Goal: Feedback & Contribution: Contribute content

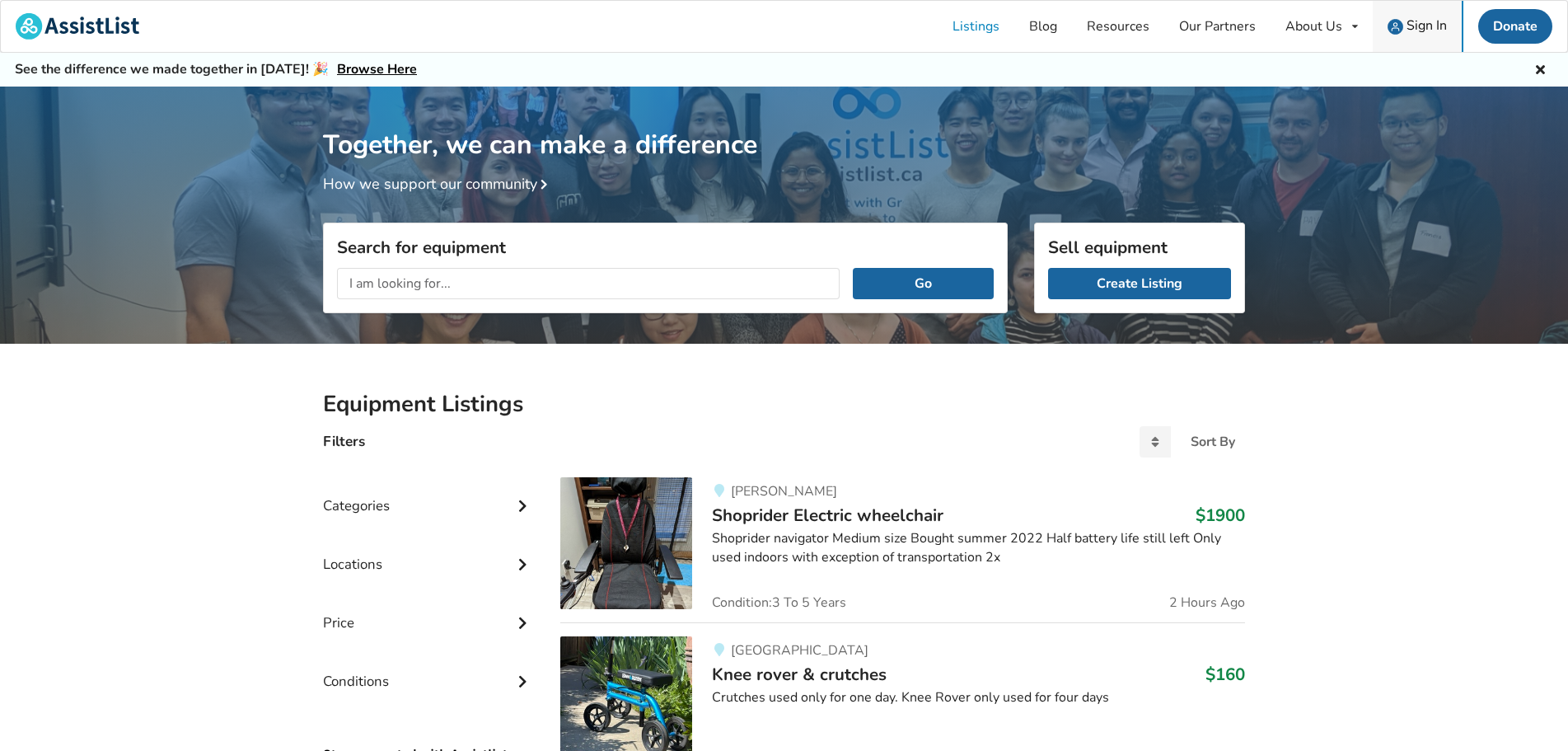
click at [1412, 25] on span "Sign In" at bounding box center [1427, 26] width 41 height 19
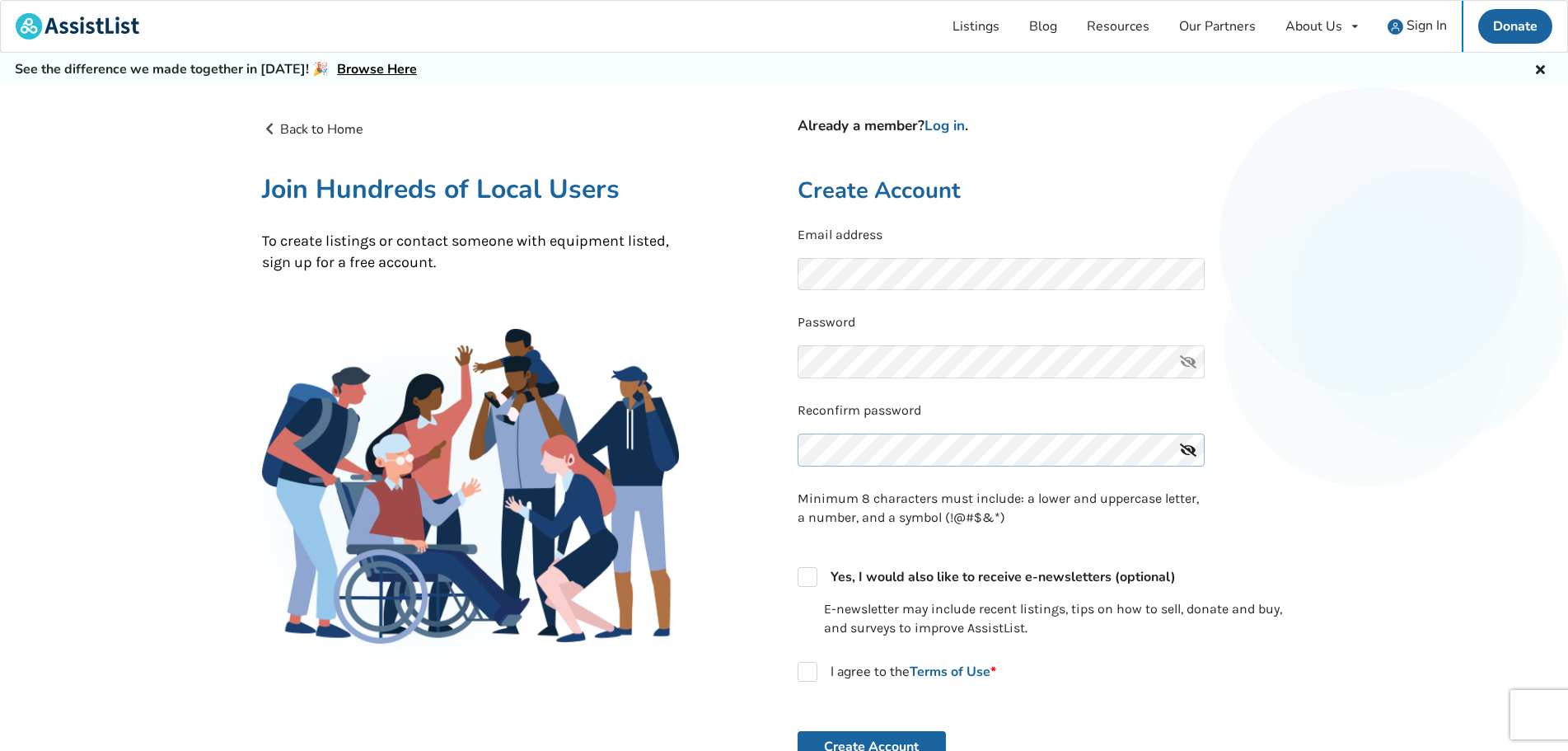
click at [907, 444] on div "Reconfirm password" at bounding box center [1052, 439] width 509 height 75
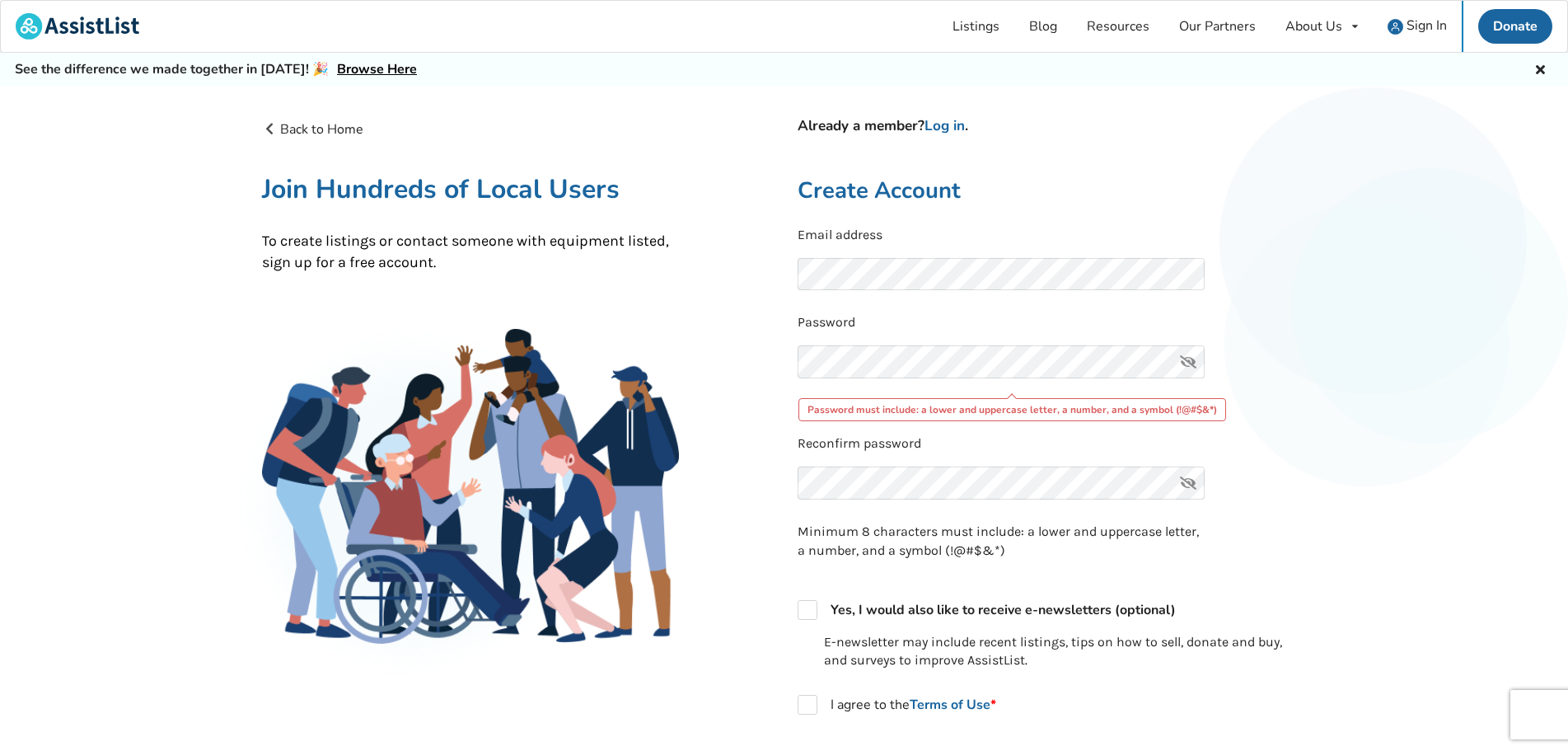
click at [1185, 359] on icon at bounding box center [1188, 362] width 33 height 33
drag, startPoint x: 922, startPoint y: 410, endPoint x: 1089, endPoint y: 408, distance: 167.0
click at [1089, 408] on div "Password must include: a lower and uppercase letter, a number, and a symbol (!@…" at bounding box center [1013, 409] width 428 height 23
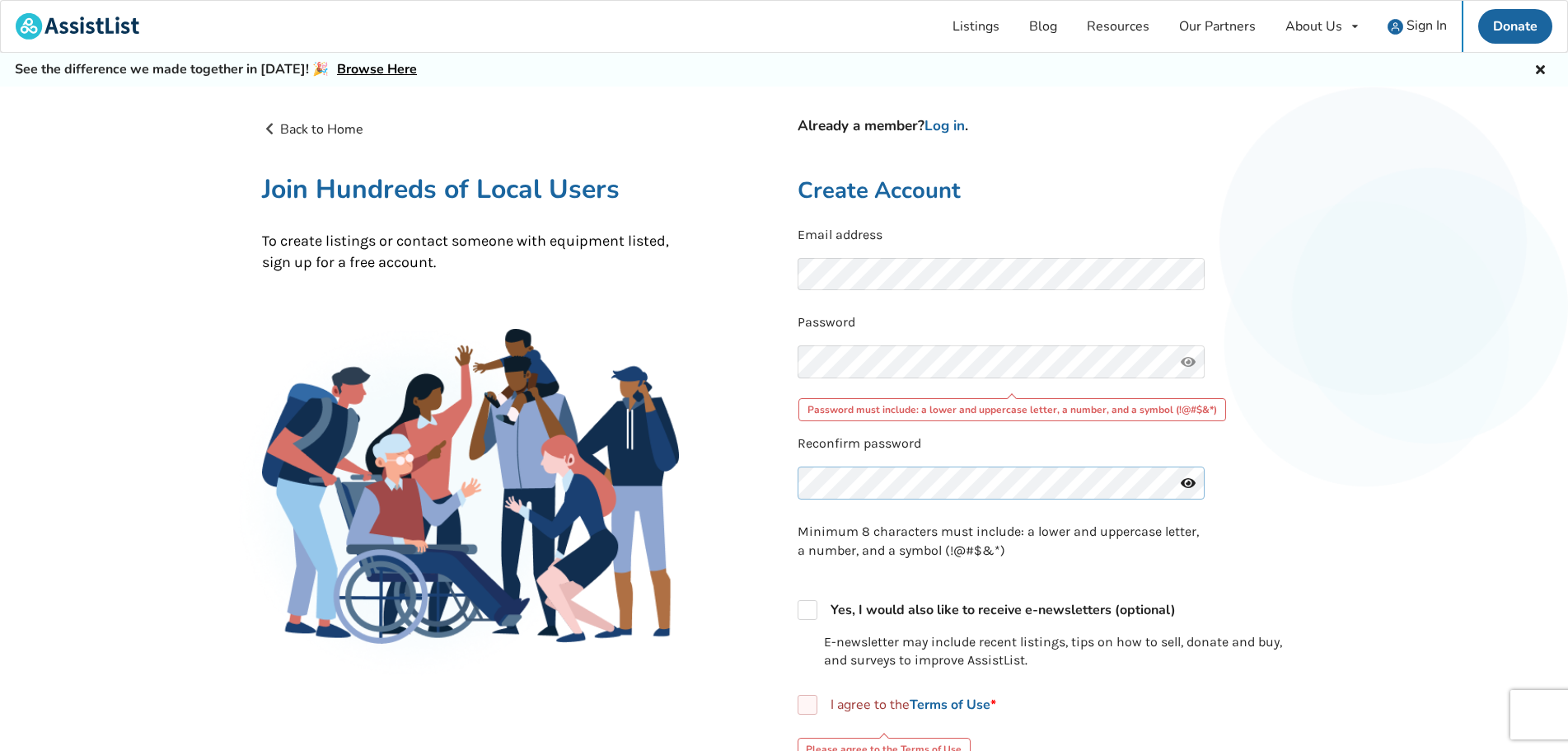
scroll to position [165, 0]
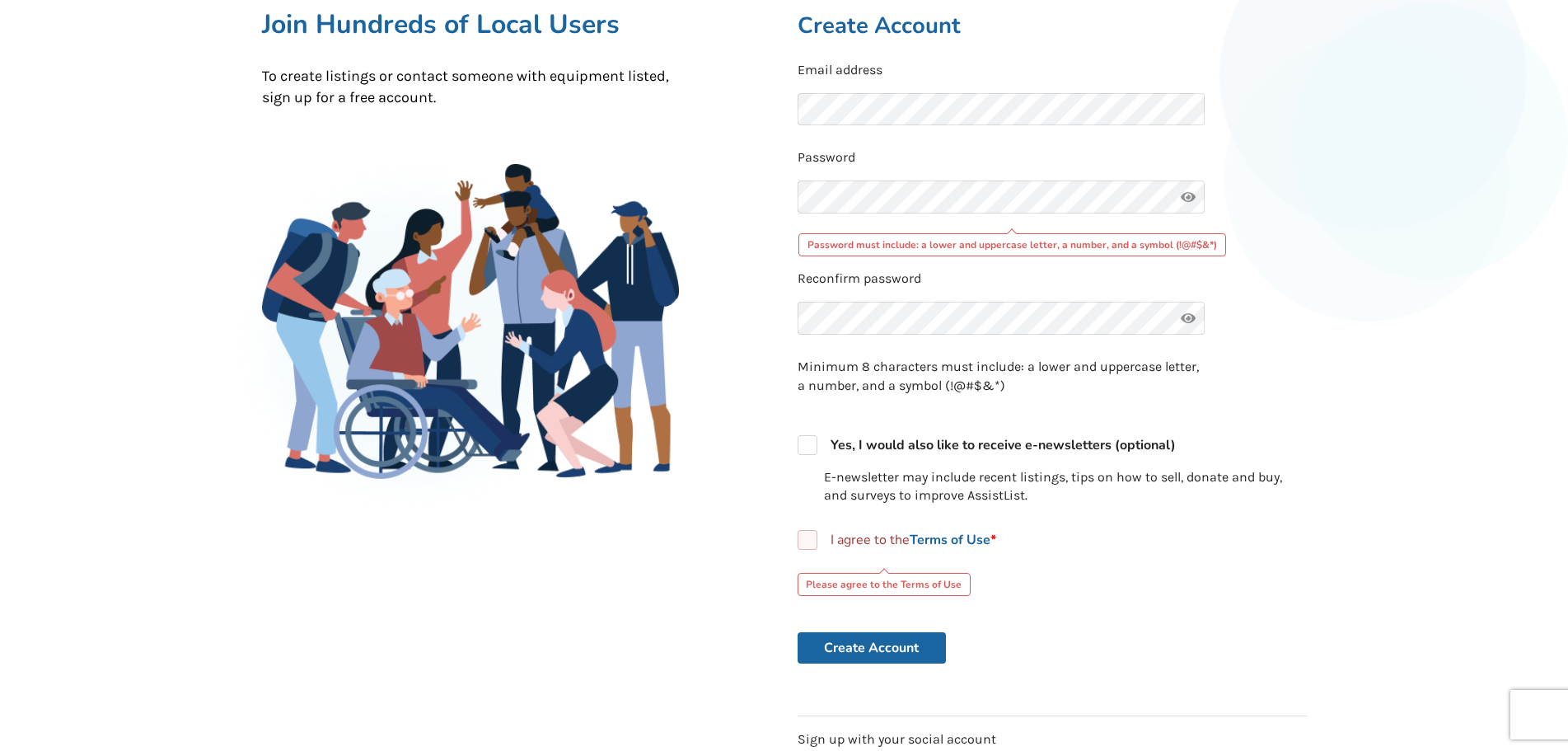
click at [814, 539] on label "I agree to the Terms of Use *" at bounding box center [897, 540] width 199 height 19
checkbox input "true"
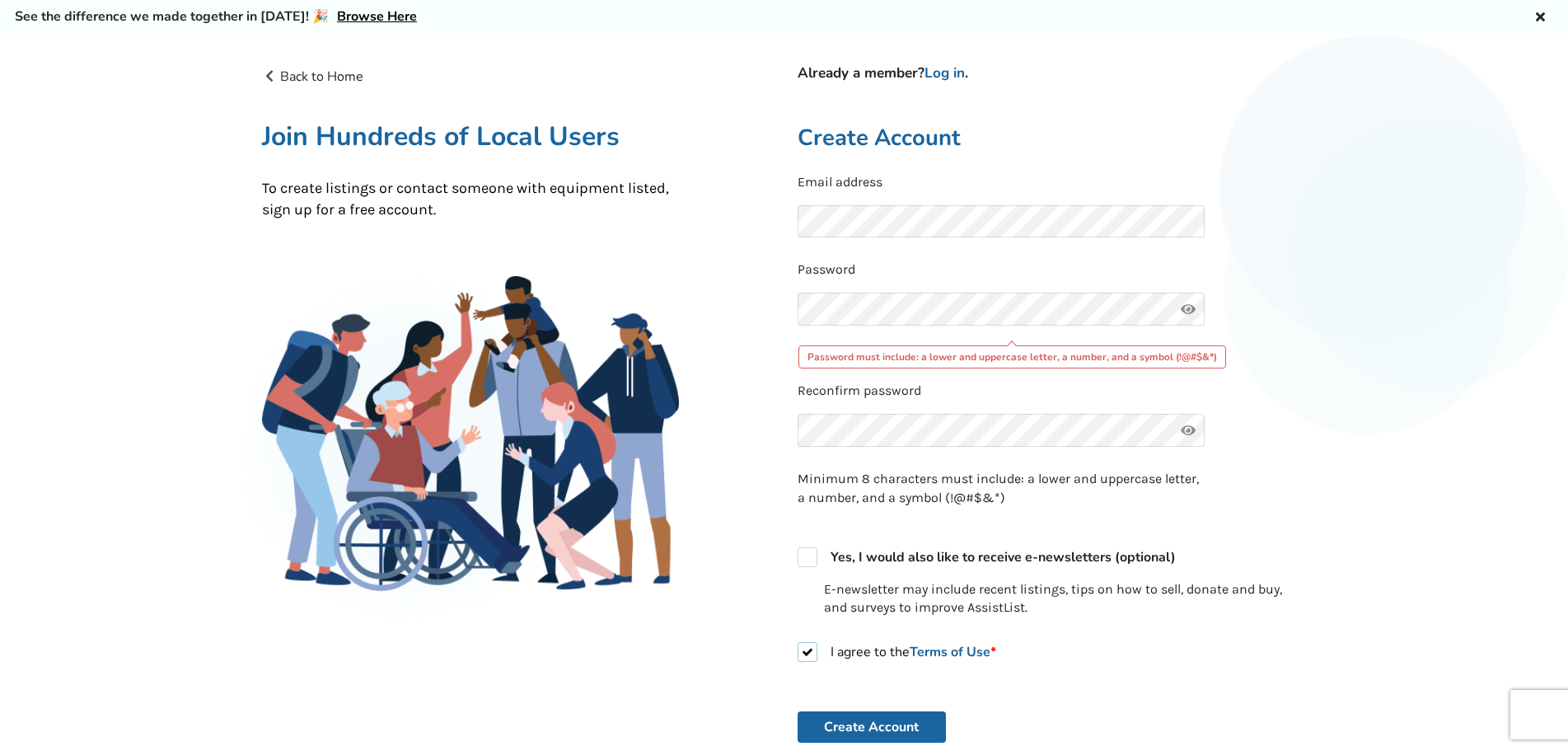
scroll to position [82, 0]
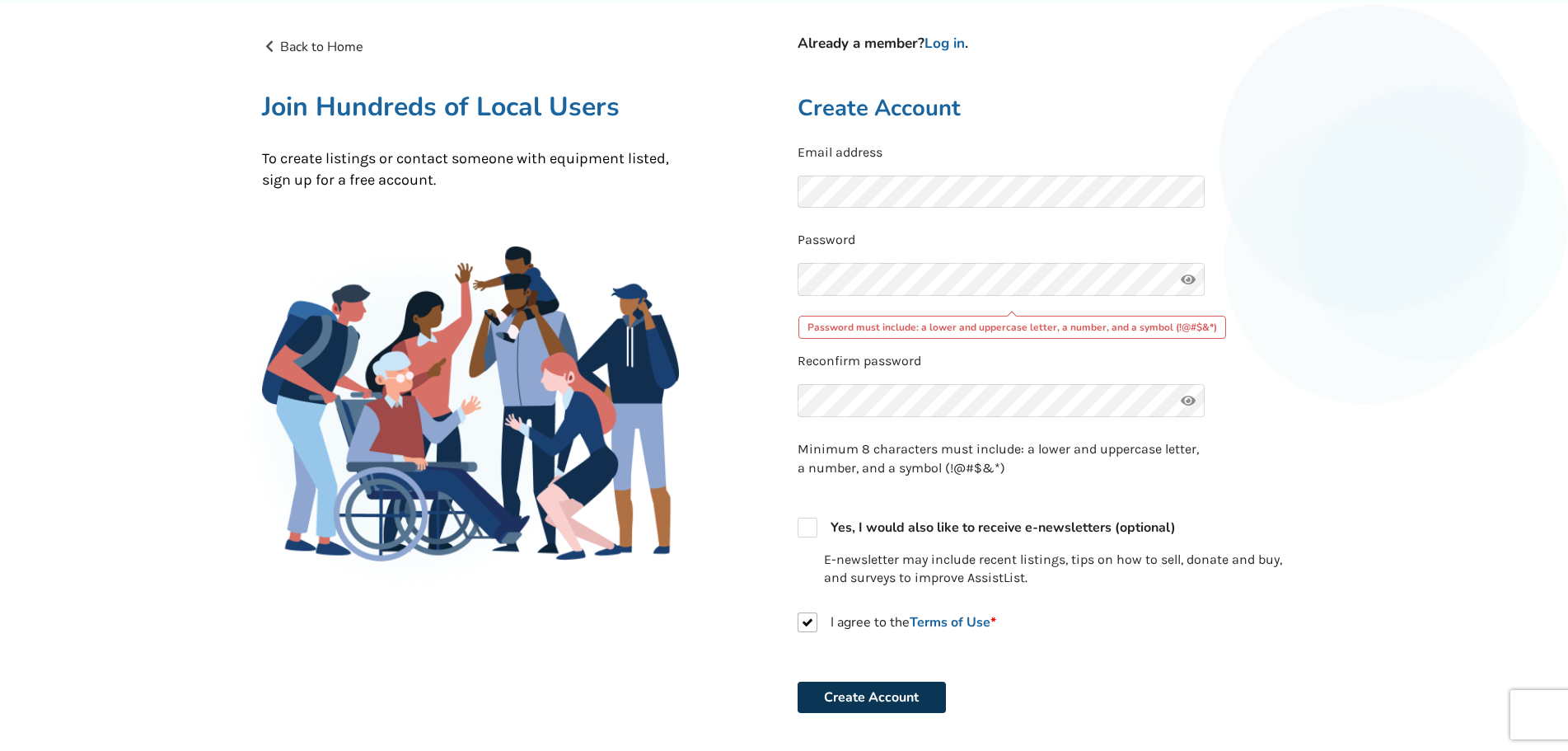
click at [899, 707] on button "Create Account" at bounding box center [872, 697] width 148 height 31
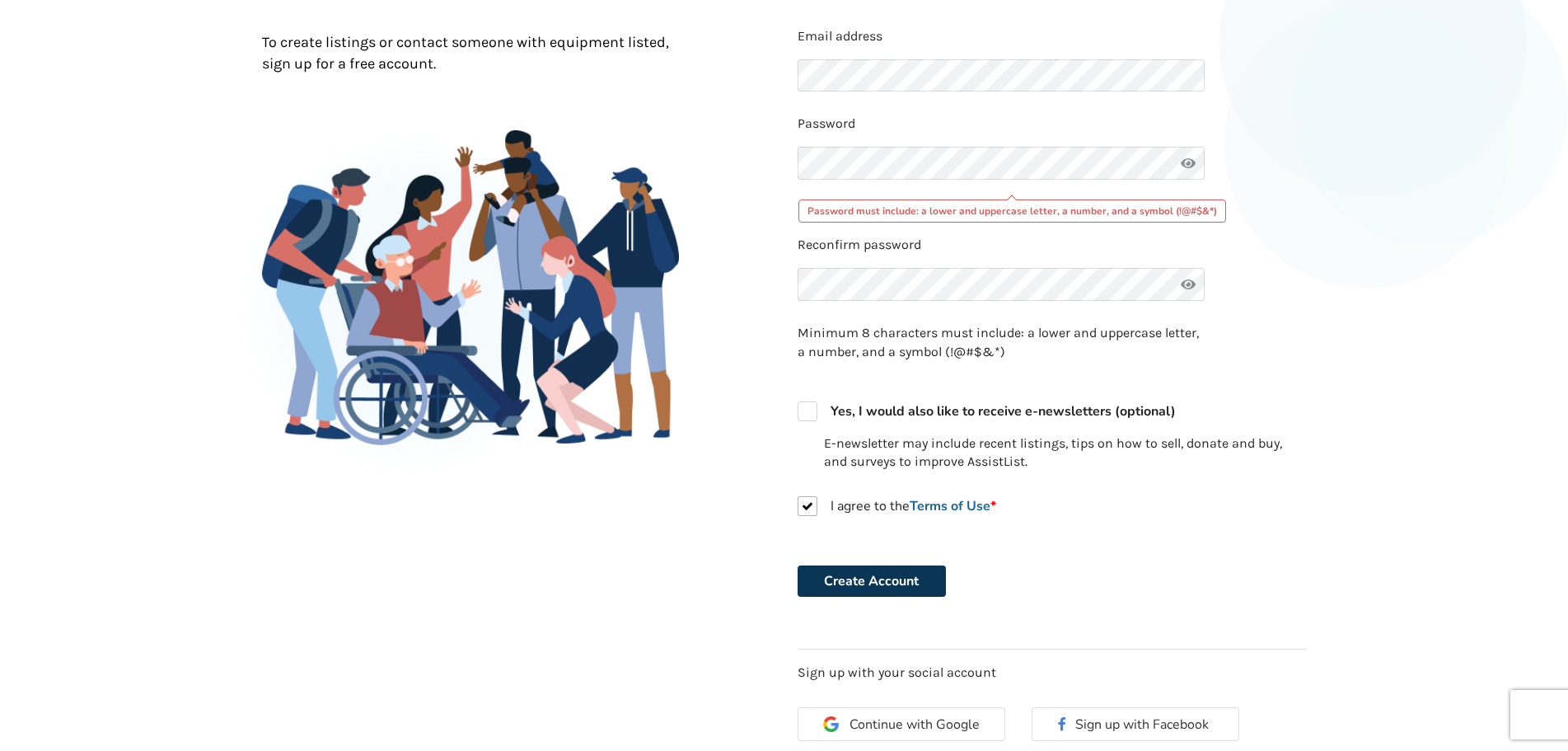
scroll to position [0, 0]
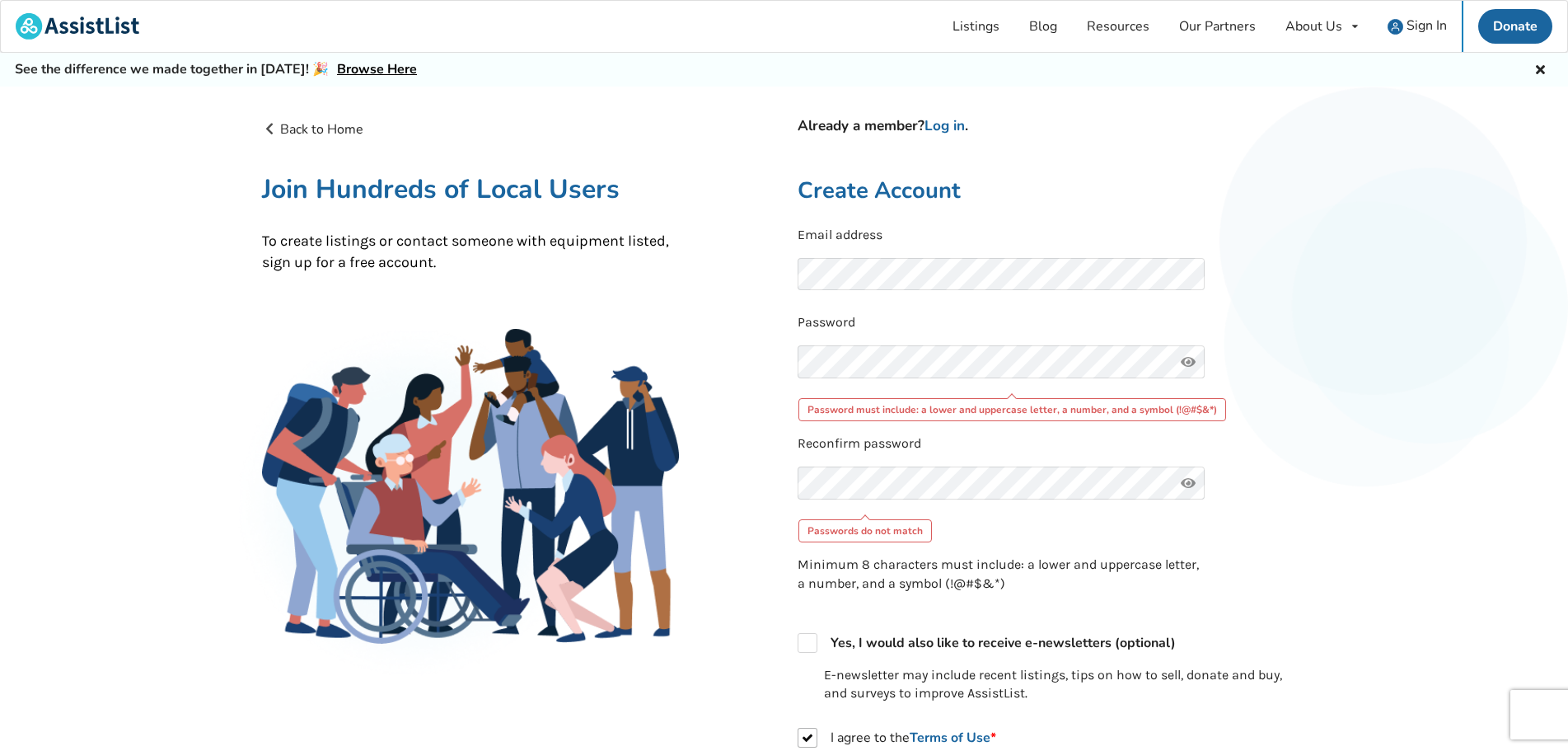
click at [1188, 363] on icon at bounding box center [1188, 362] width 33 height 33
click at [1186, 362] on icon at bounding box center [1188, 362] width 33 height 33
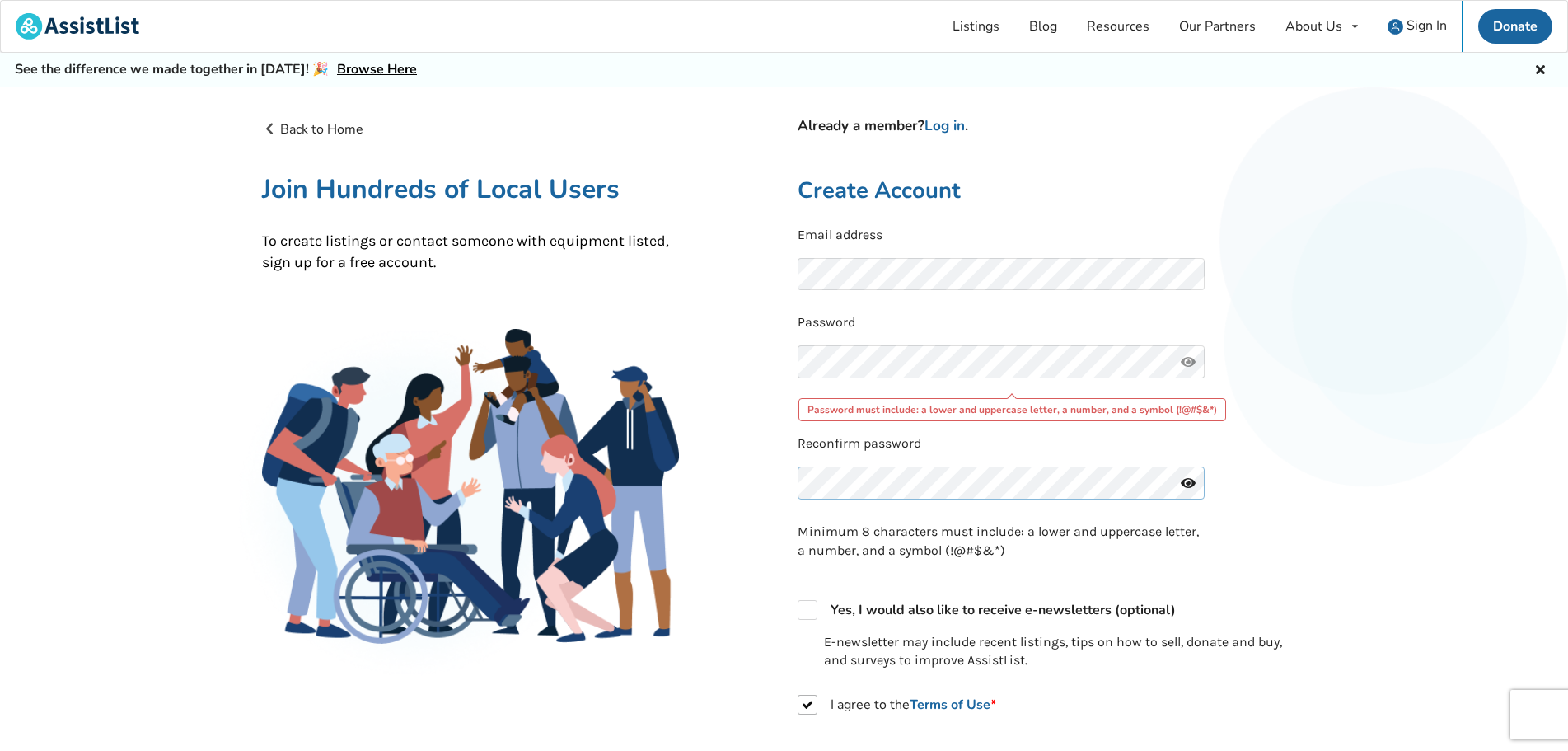
click at [653, 486] on div "Back to Home Already a member? Log in . Join Hundreds of Local Users To create …" at bounding box center [785, 538] width 1072 height 863
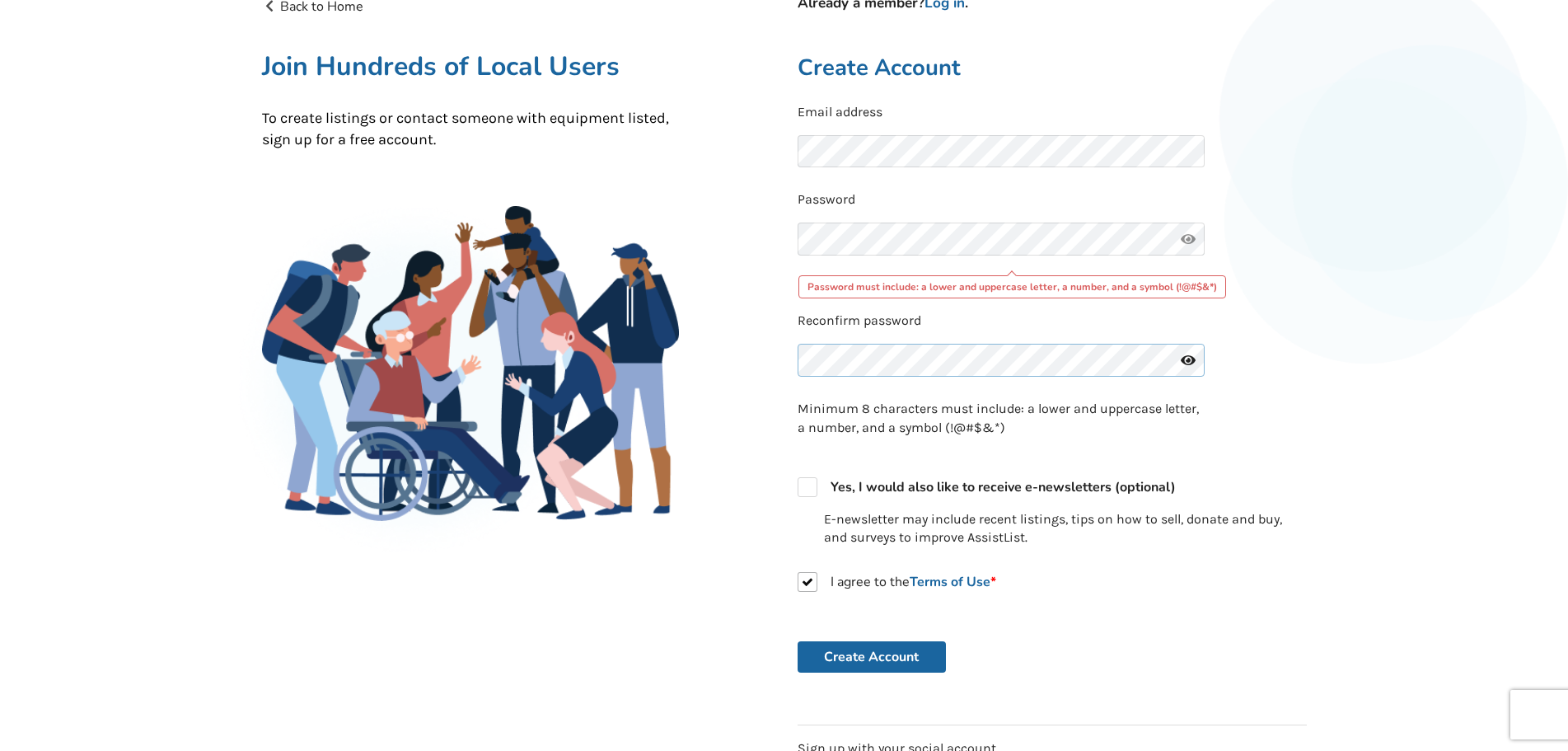
scroll to position [247, 0]
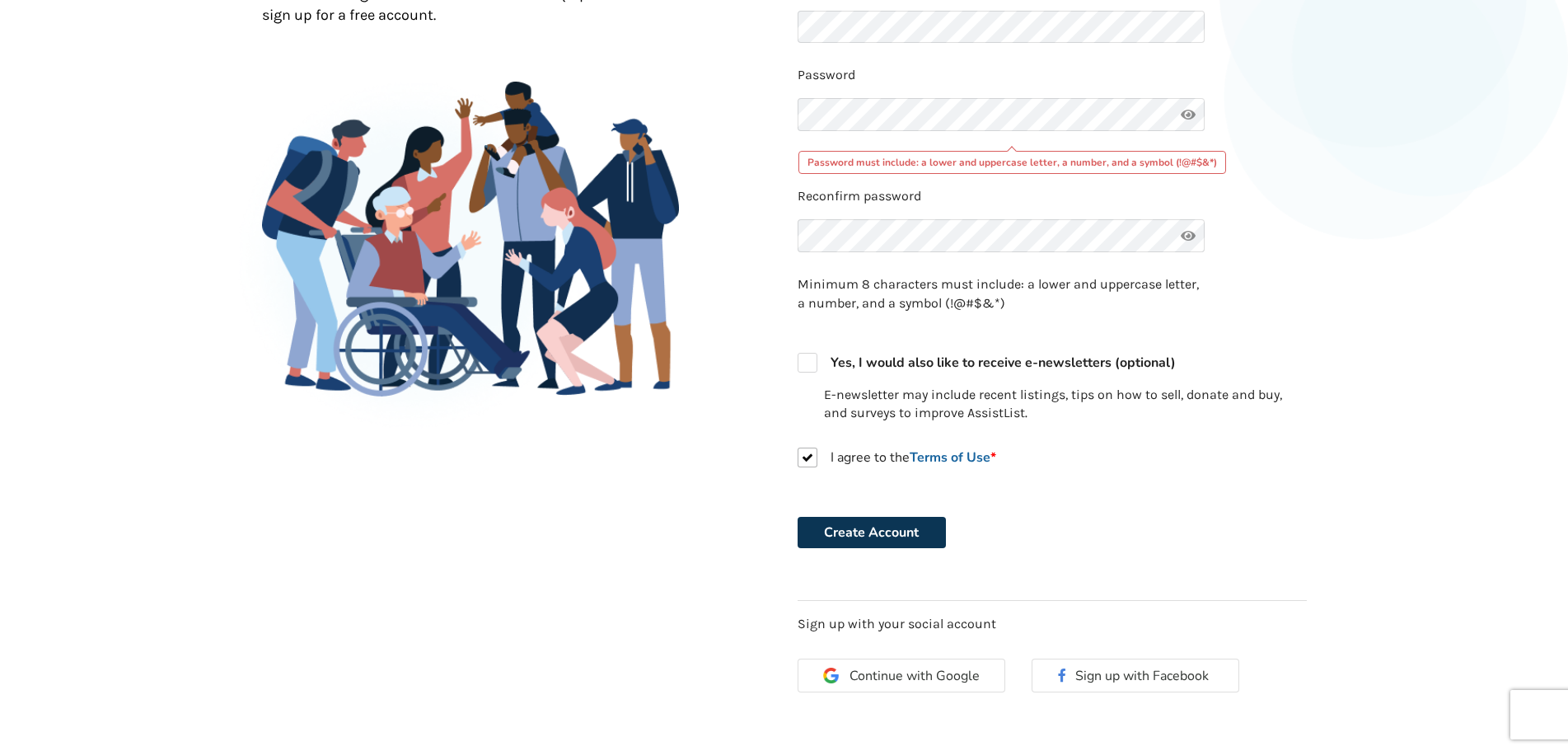
click at [854, 539] on button "Create Account" at bounding box center [872, 532] width 148 height 31
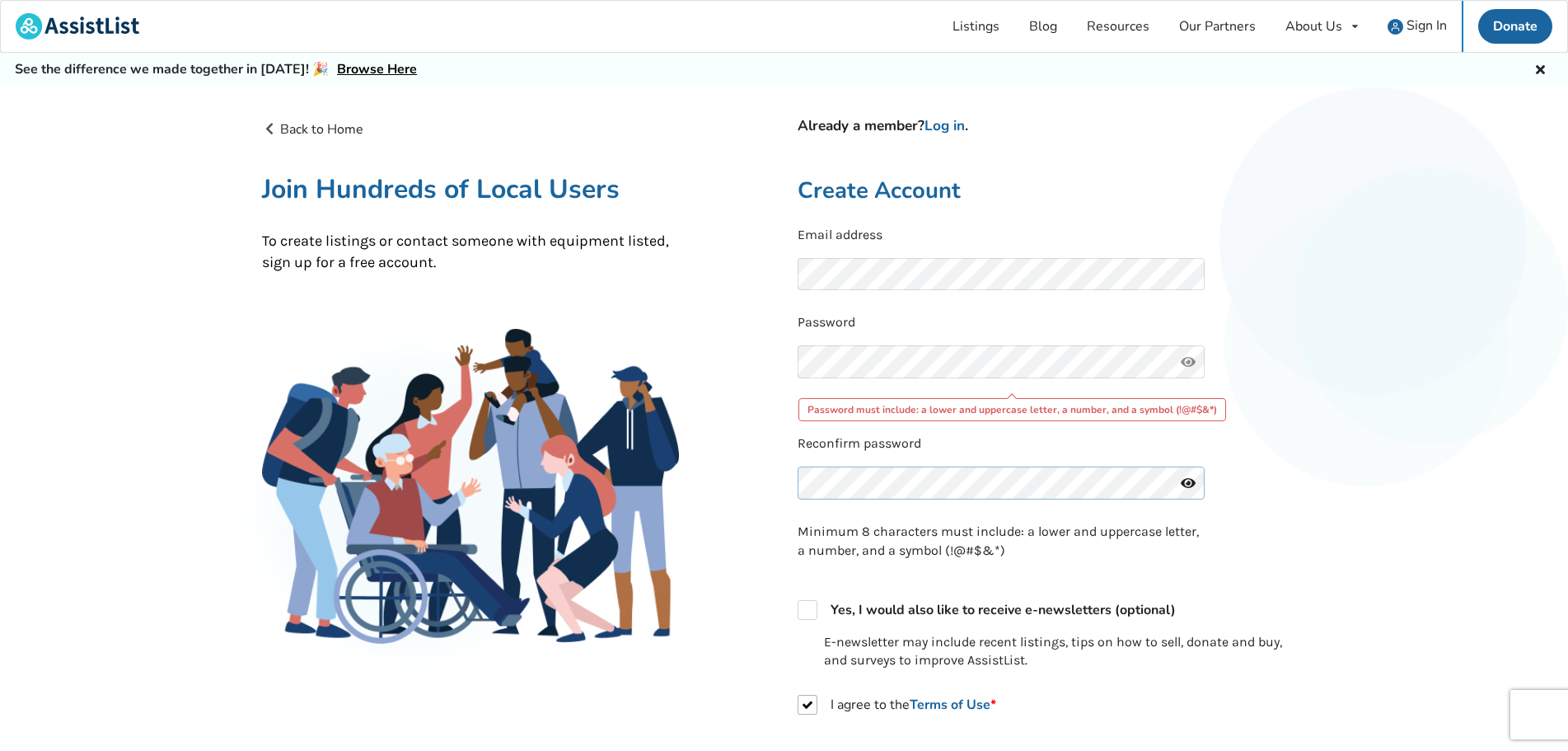
click at [759, 488] on div "Back to Home Already a member? Log in . Join Hundreds of Local Users To create …" at bounding box center [785, 538] width 1072 height 863
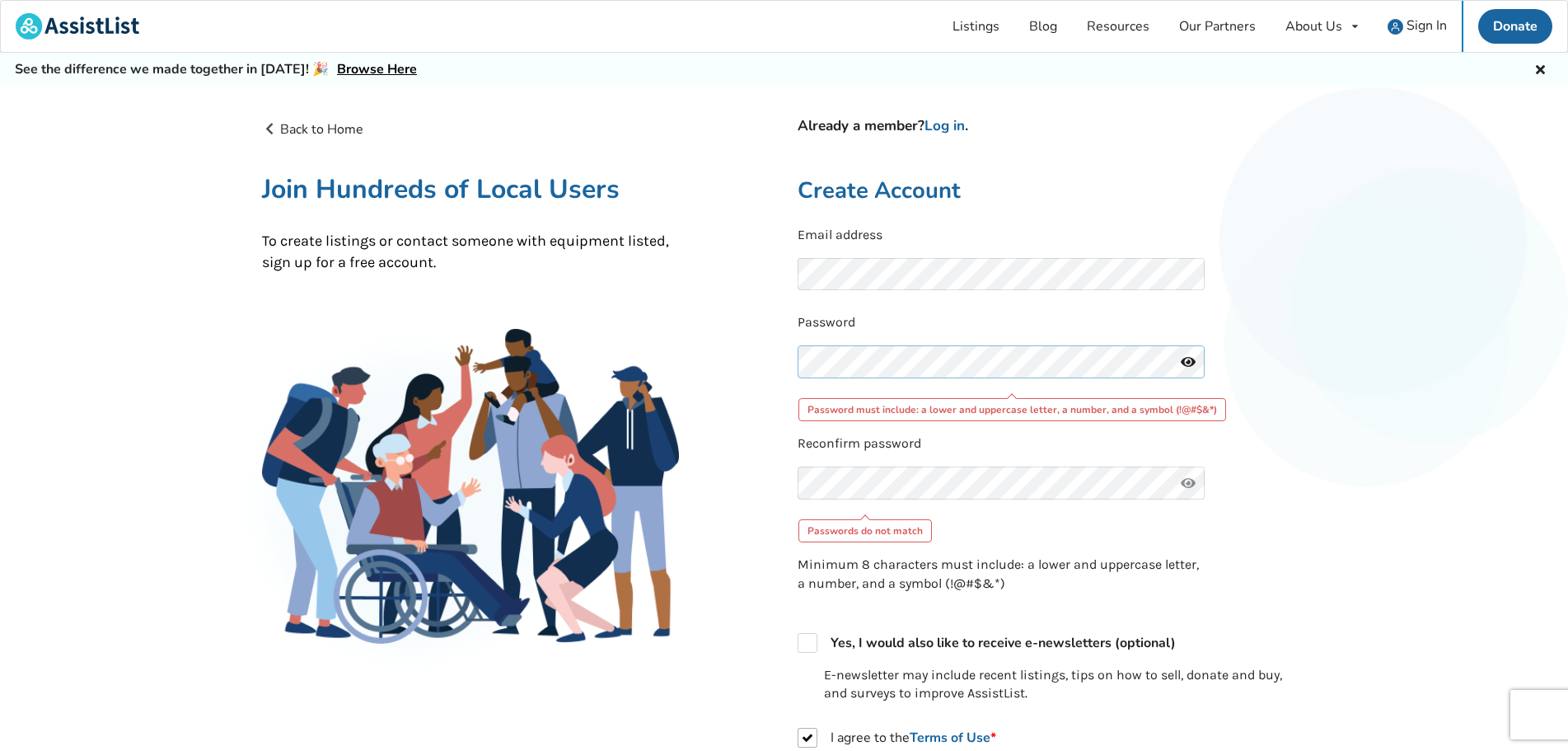
click at [557, 360] on div "Back to Home Already a member? Log in . Join Hundreds of Local Users To create …" at bounding box center [785, 555] width 1072 height 896
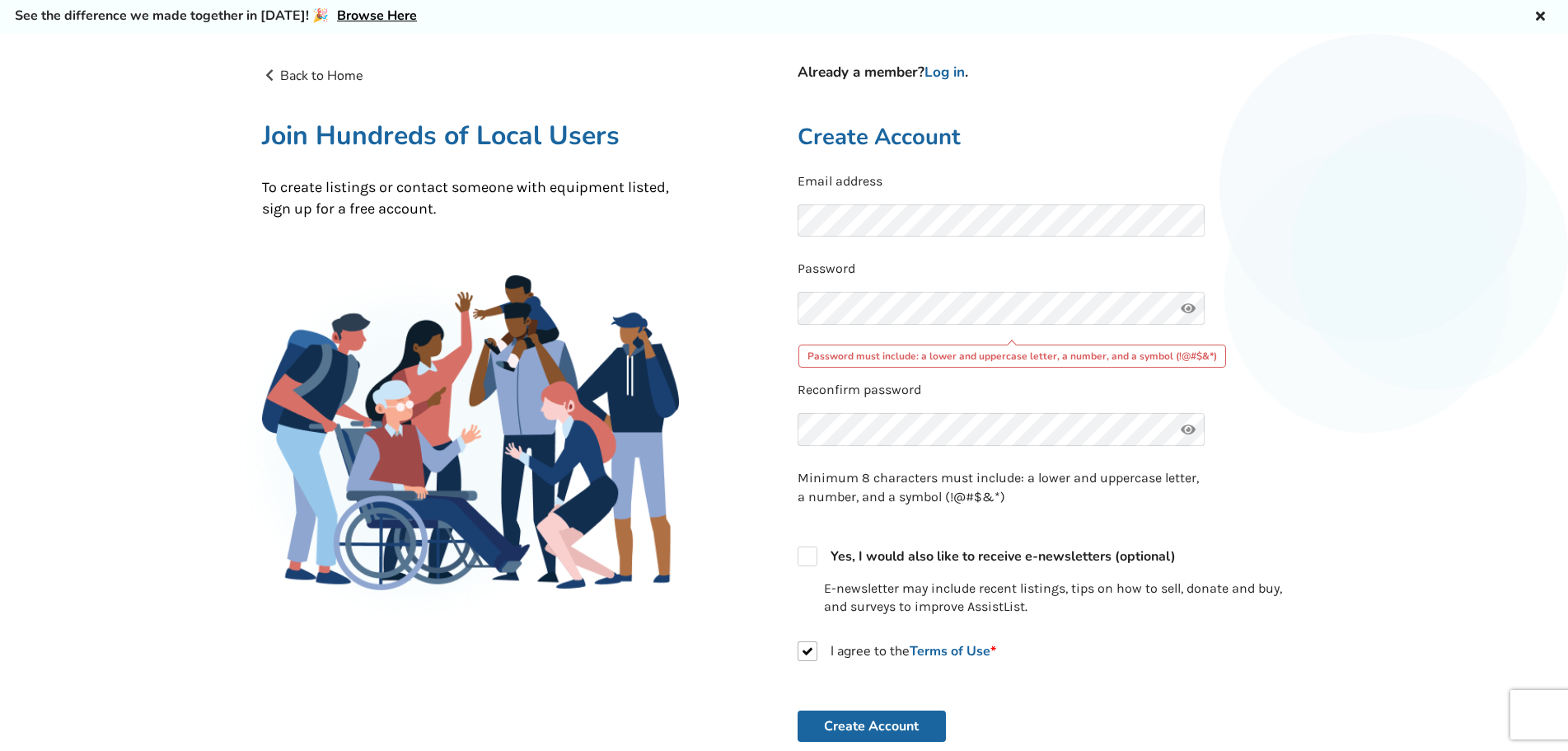
scroll to position [82, 0]
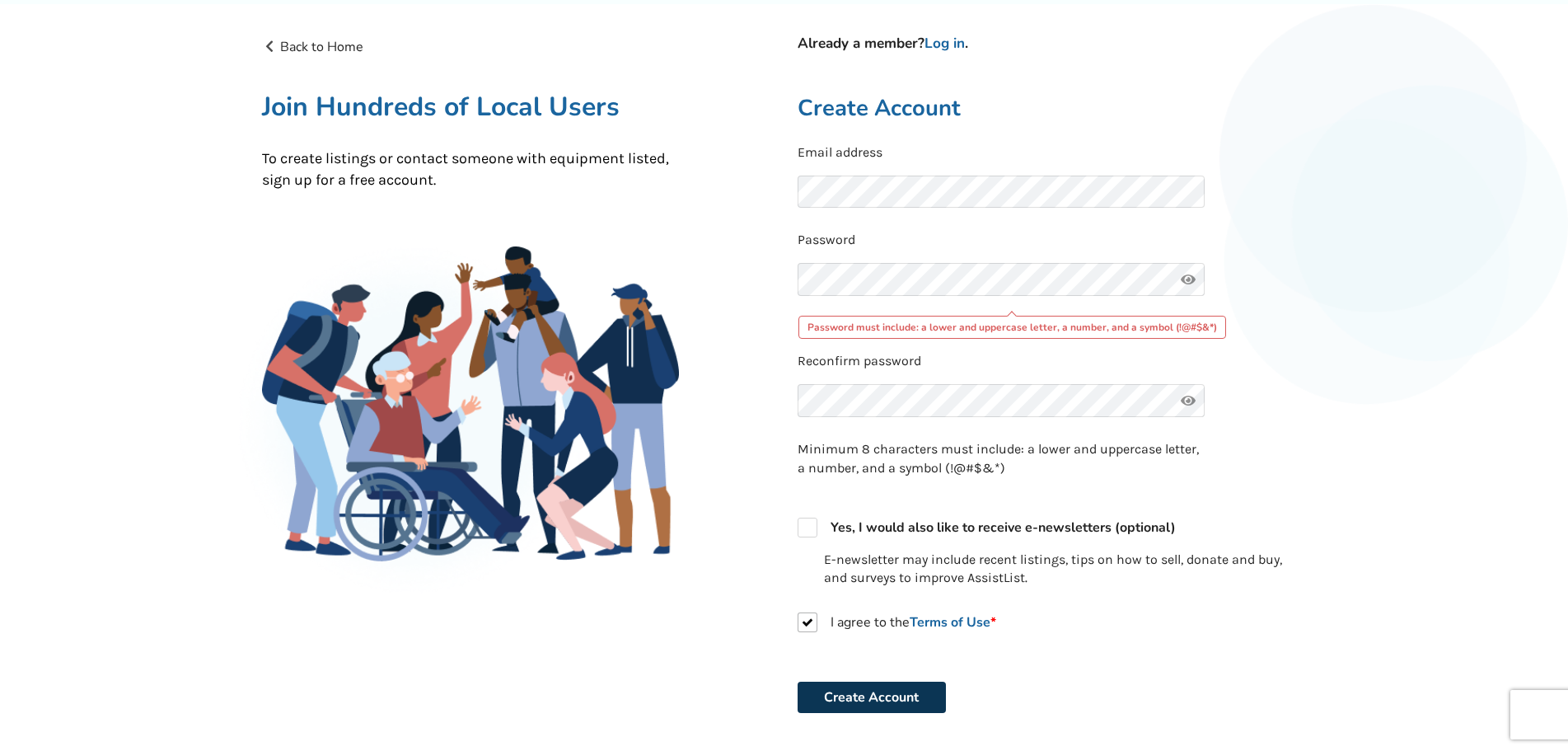
click at [875, 699] on button "Create Account" at bounding box center [872, 697] width 148 height 31
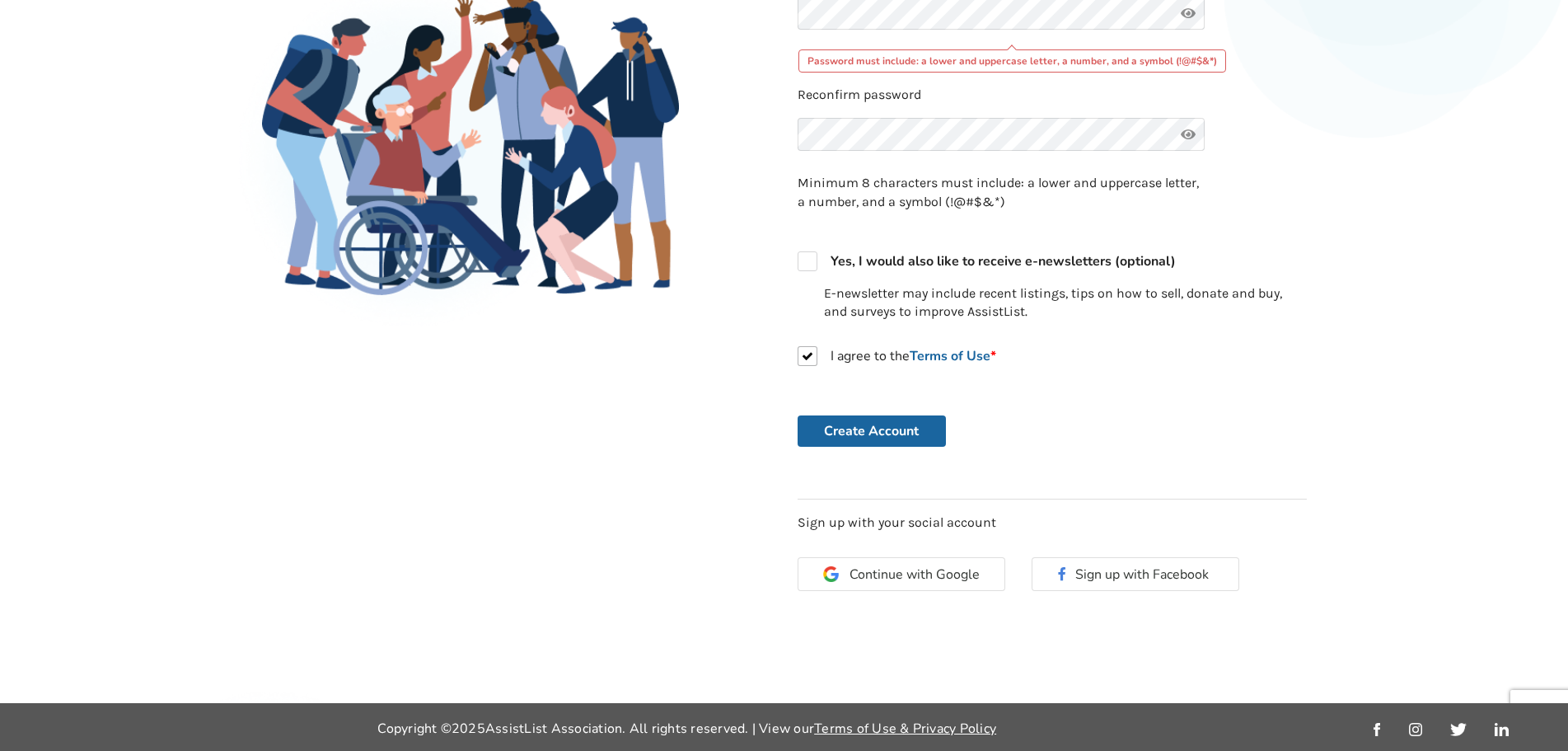
scroll to position [350, 0]
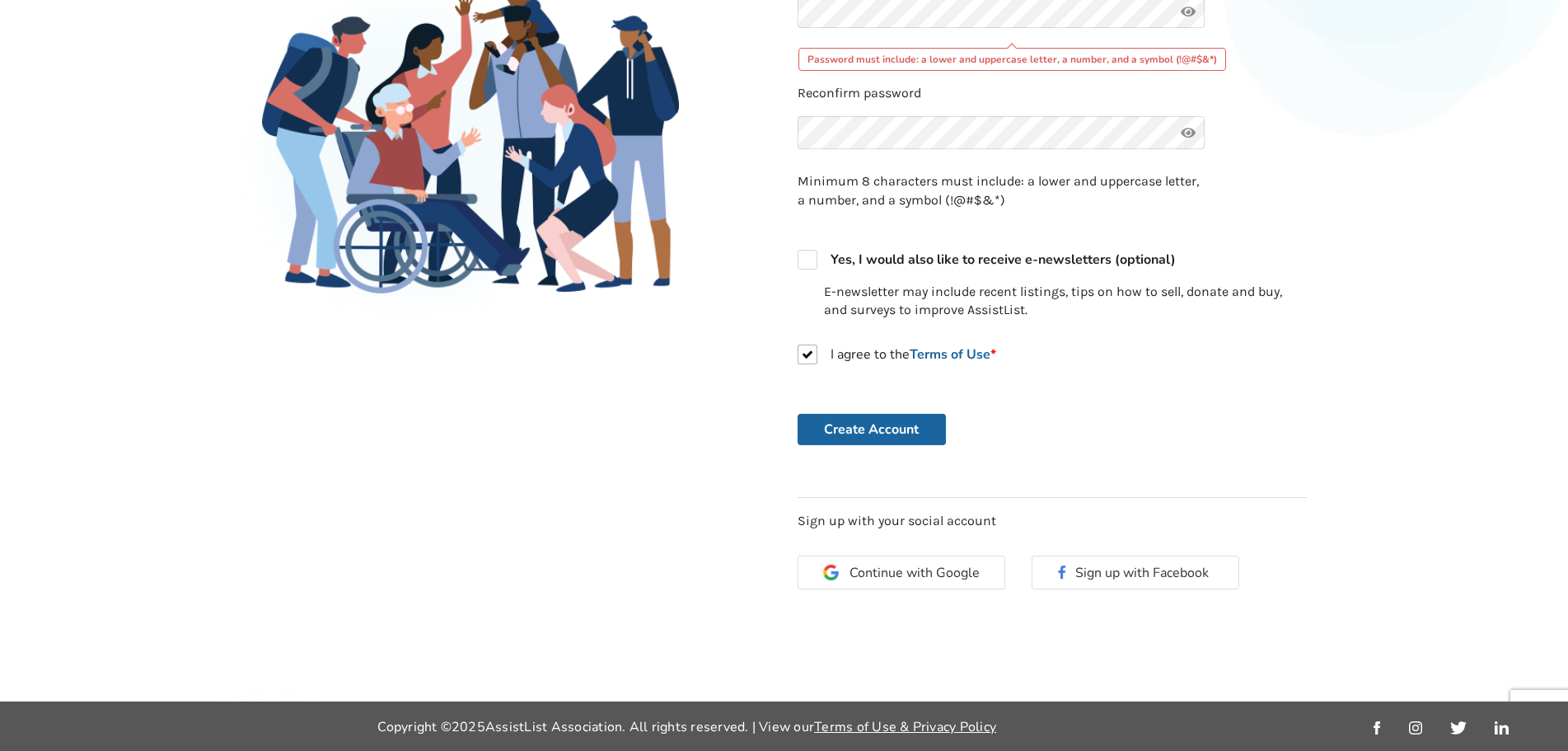
click at [914, 411] on form "Email address Password Password must include: a lower and uppercase letter, a n…" at bounding box center [1052, 161] width 509 height 570
click at [906, 432] on button "Create Account" at bounding box center [872, 430] width 148 height 31
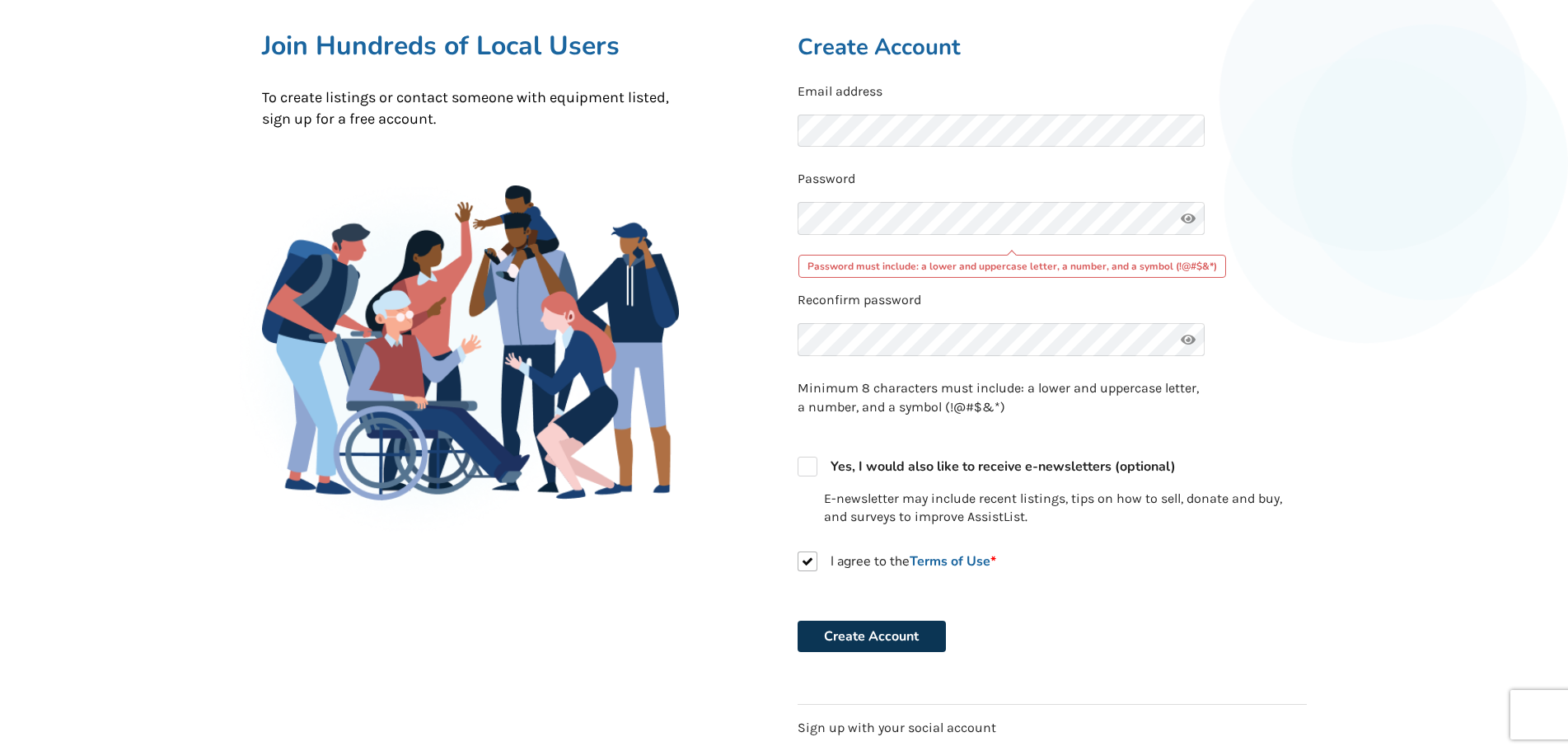
scroll to position [0, 0]
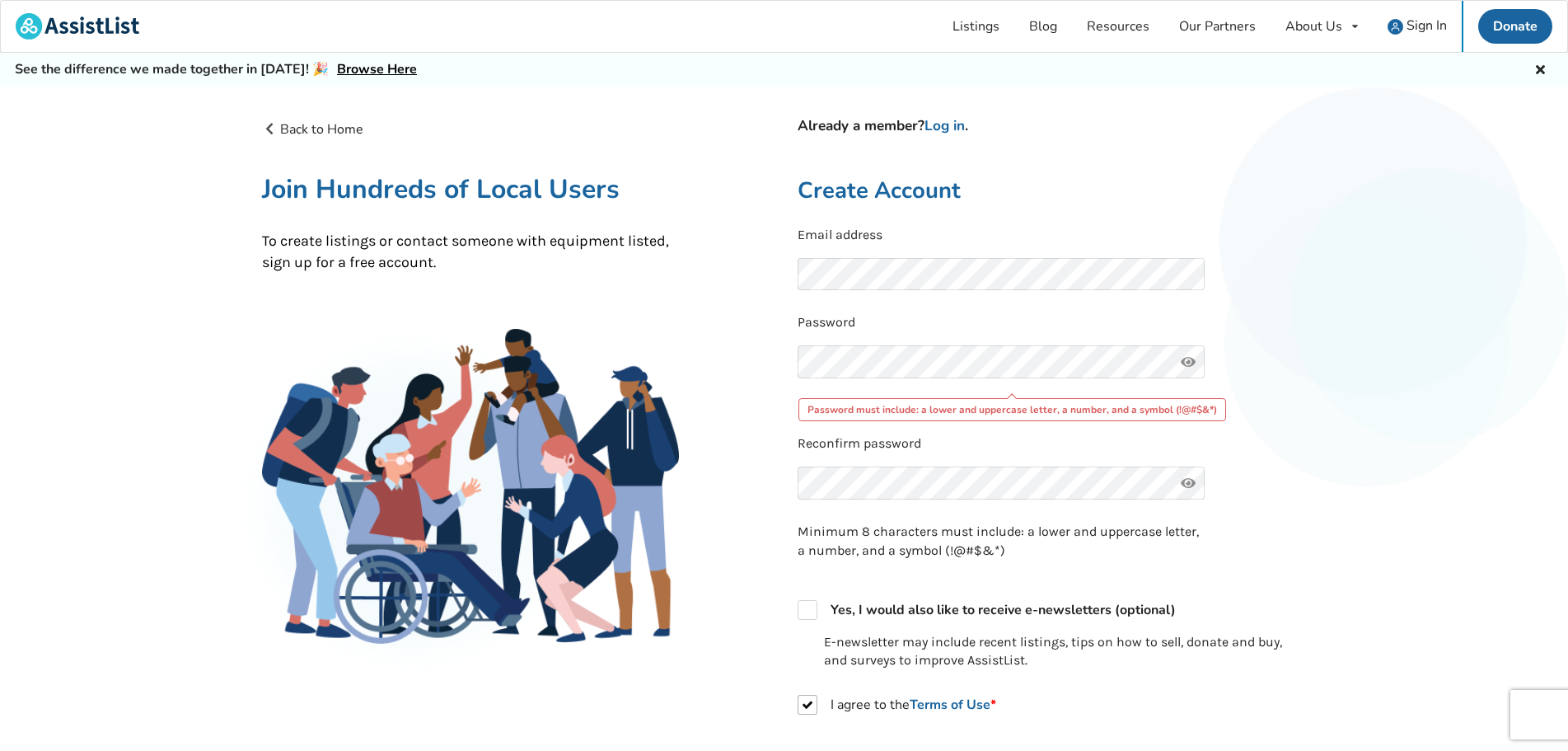
click at [1213, 312] on form "Email address Password Password must include: a lower and uppercase letter, a n…" at bounding box center [1052, 511] width 509 height 570
click at [577, 365] on div "Back to Home Already a member? Log in . Join Hundreds of Local Users To create …" at bounding box center [785, 538] width 1072 height 863
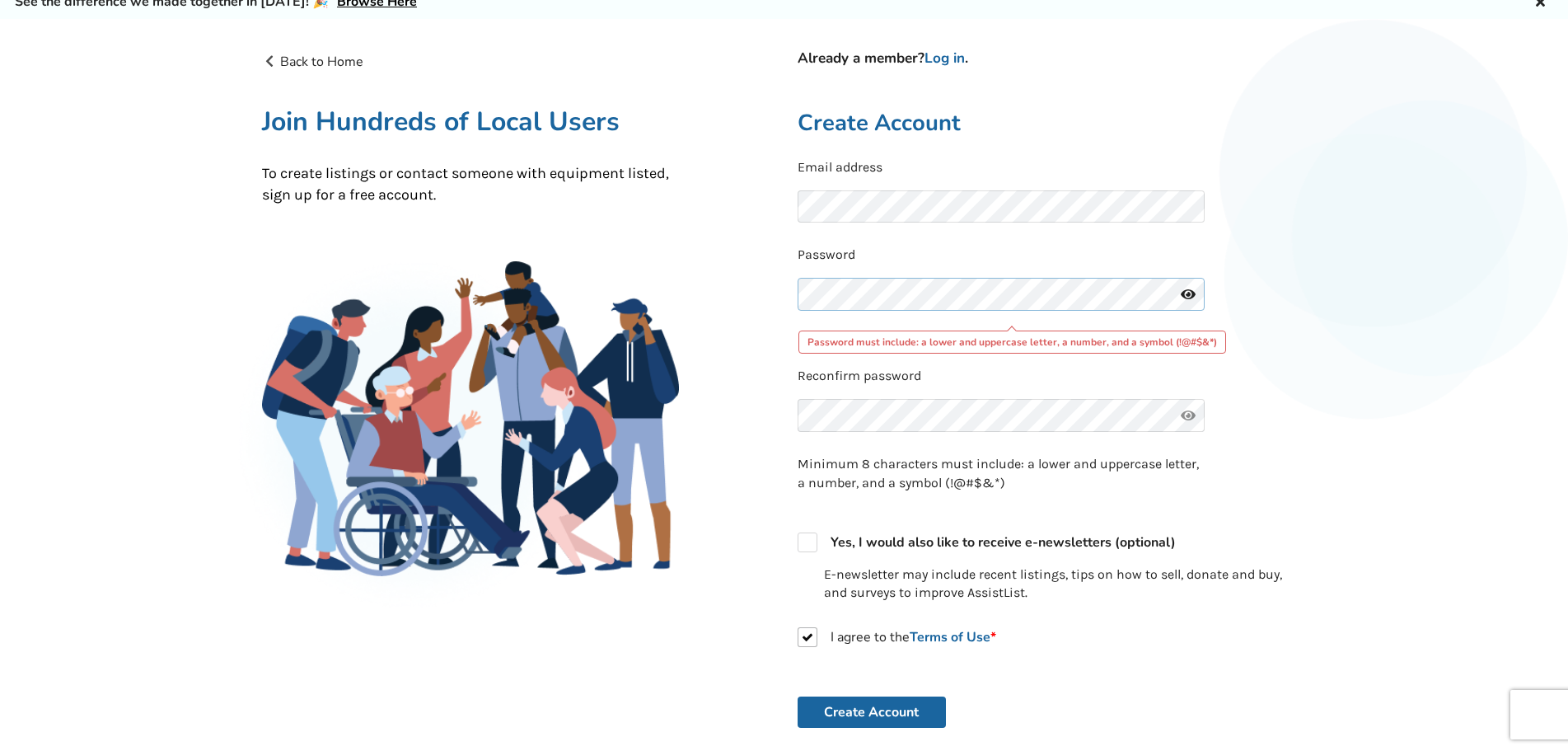
scroll to position [247, 0]
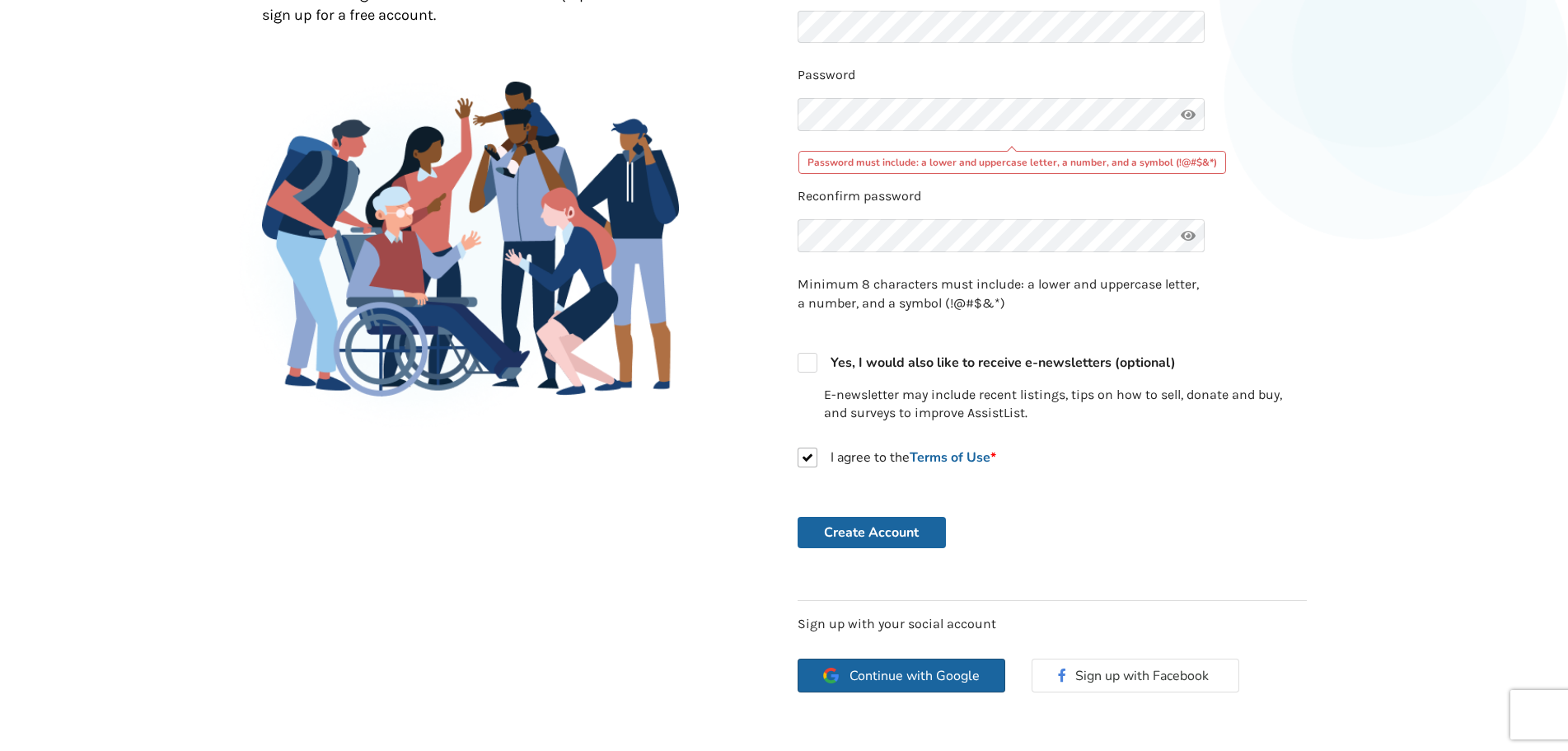
click at [898, 686] on button "Continue with Google" at bounding box center [902, 675] width 207 height 34
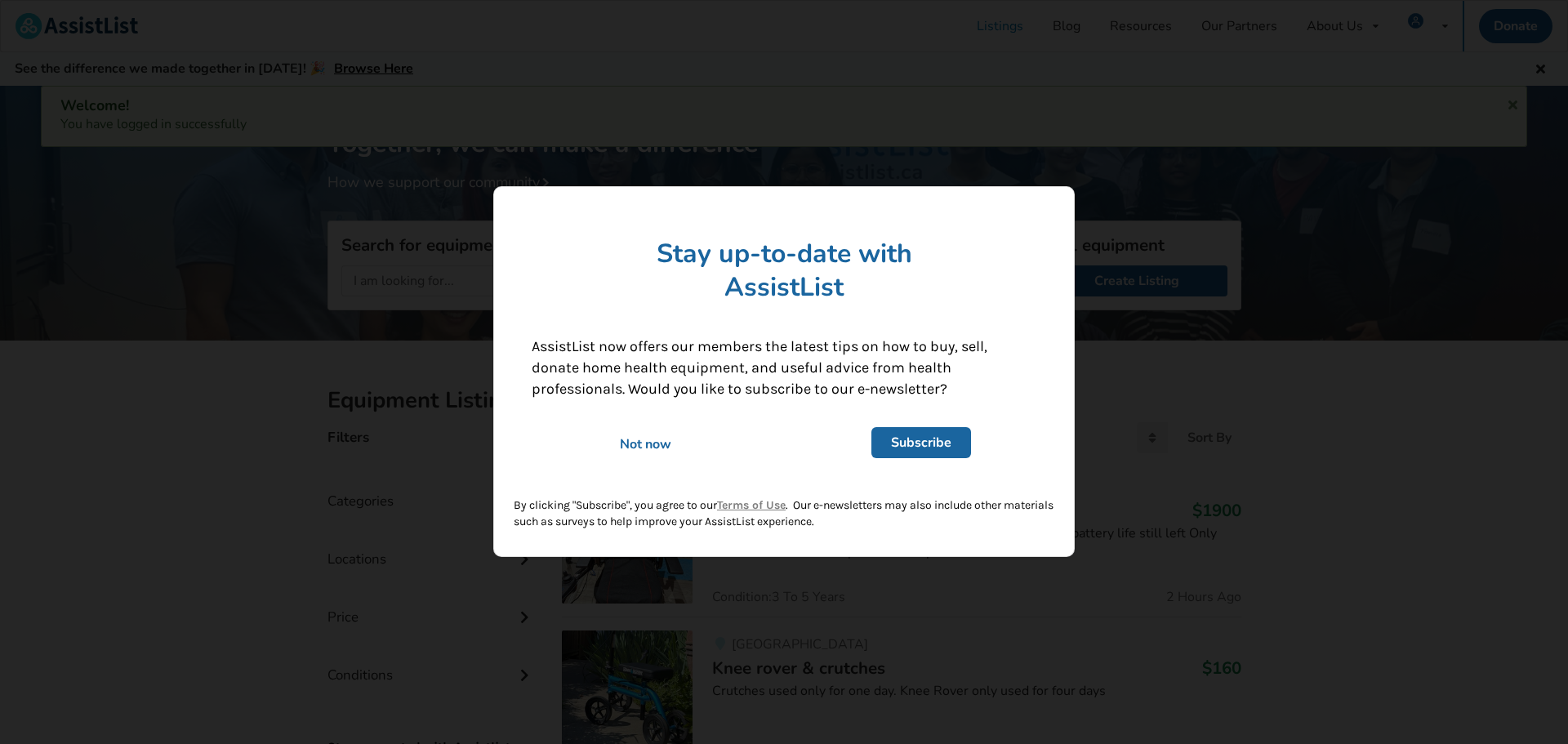
drag, startPoint x: 639, startPoint y: 450, endPoint x: 838, endPoint y: 450, distance: 199.0
click at [639, 450] on div "Not now" at bounding box center [645, 445] width 250 height 18
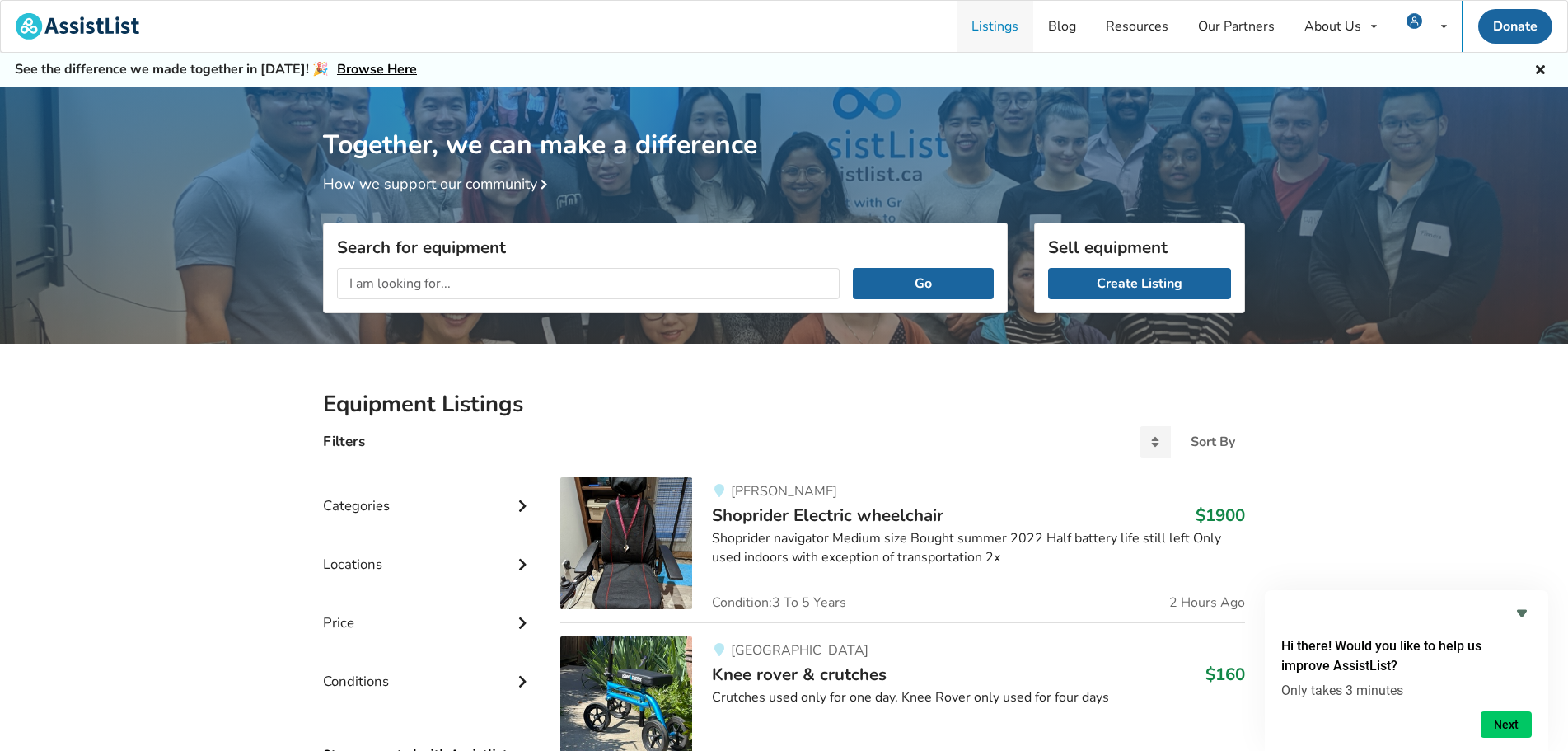
click at [997, 30] on link "Listings" at bounding box center [995, 26] width 77 height 51
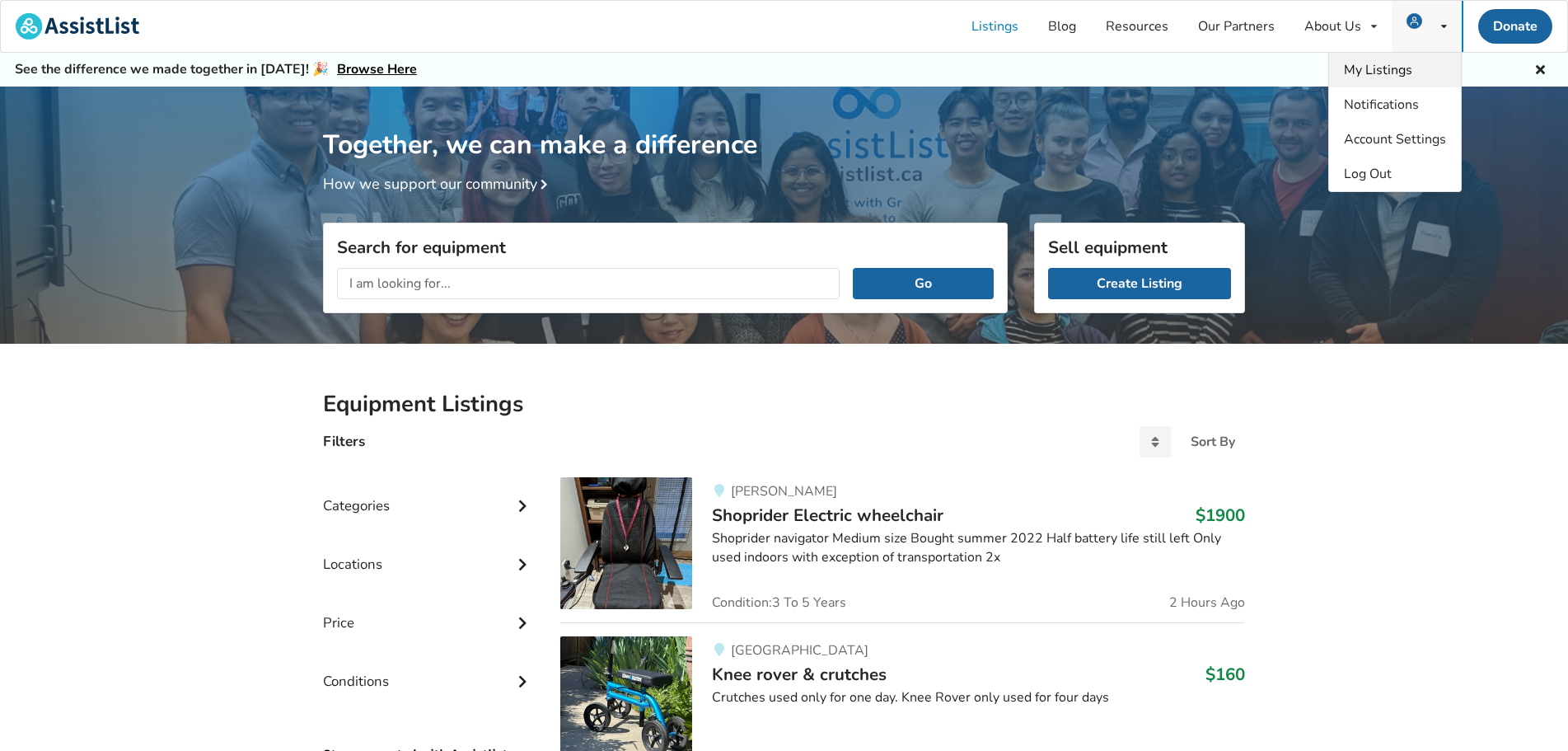
click at [1391, 68] on span "My Listings" at bounding box center [1378, 70] width 68 height 19
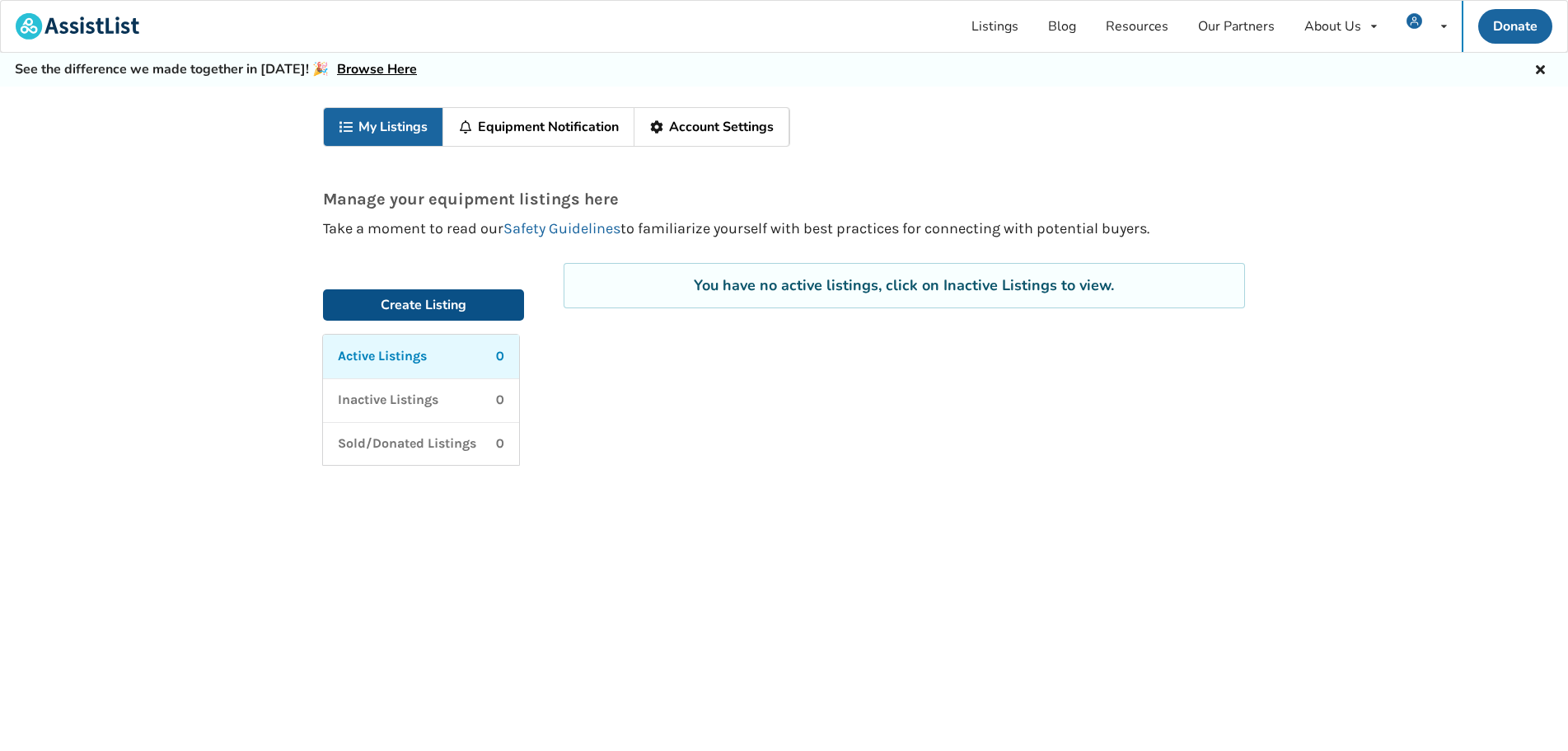
click at [422, 316] on link "Create Listing" at bounding box center [423, 306] width 201 height 31
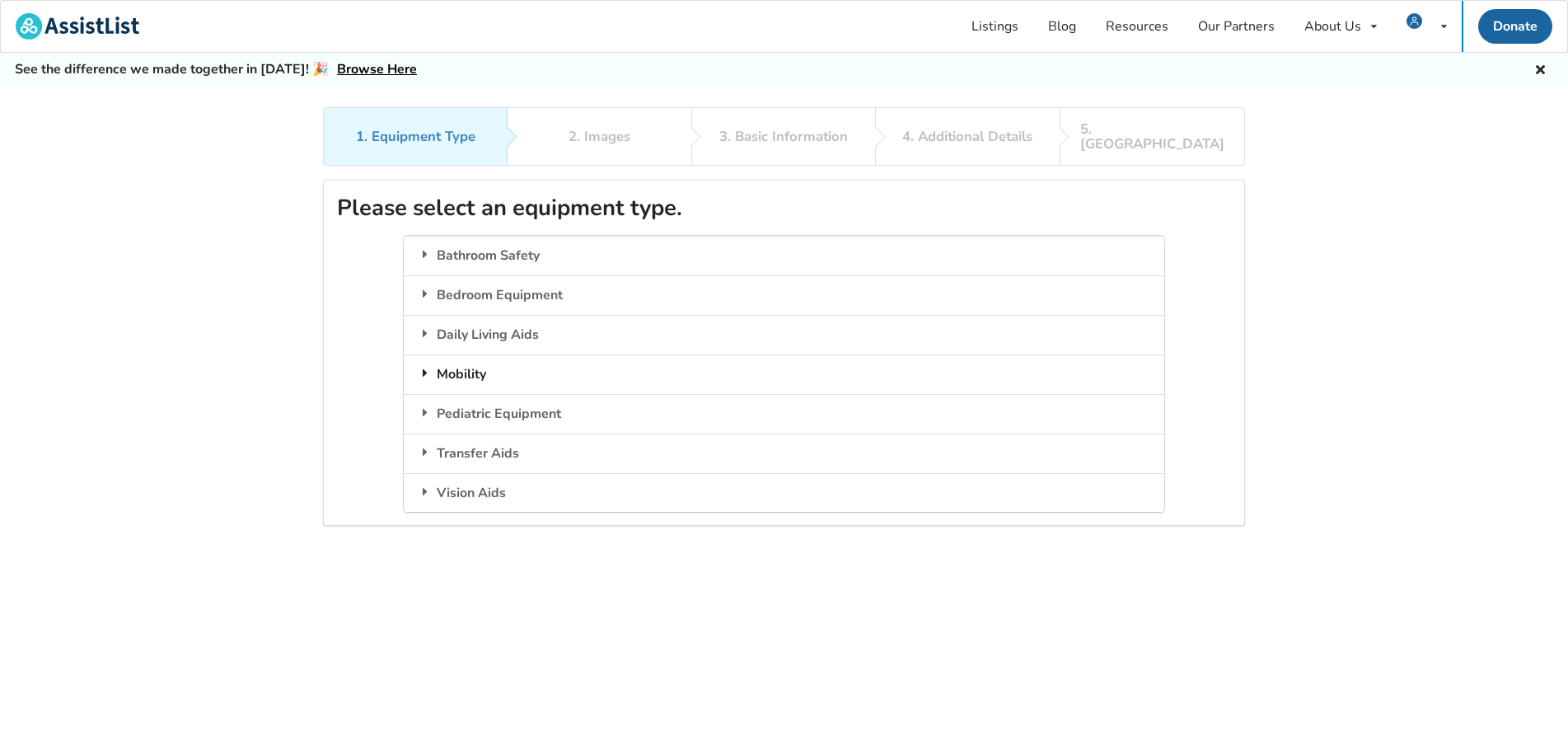
click at [478, 359] on div "Mobility" at bounding box center [783, 374] width 760 height 40
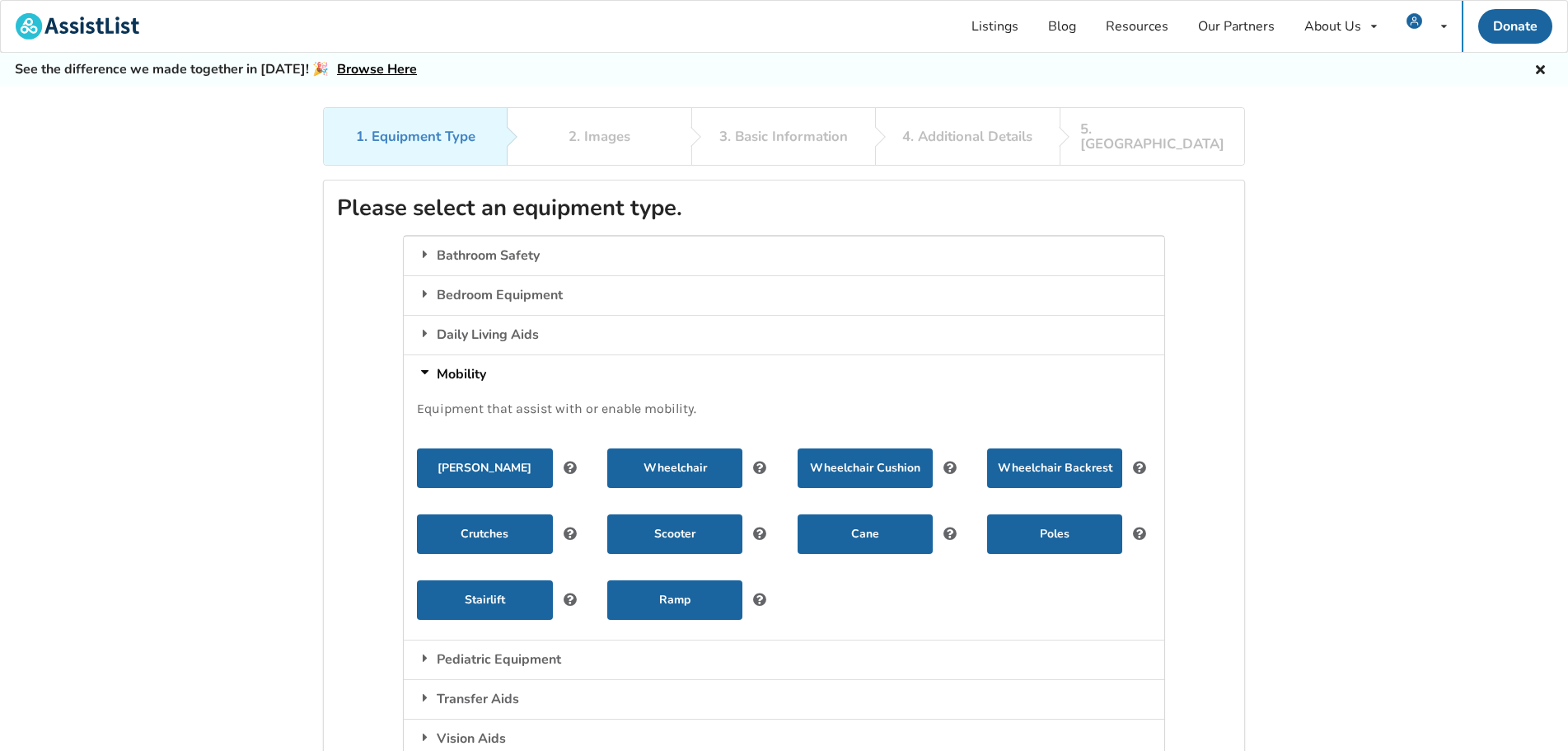
click at [455, 356] on div "Mobility" at bounding box center [783, 374] width 760 height 40
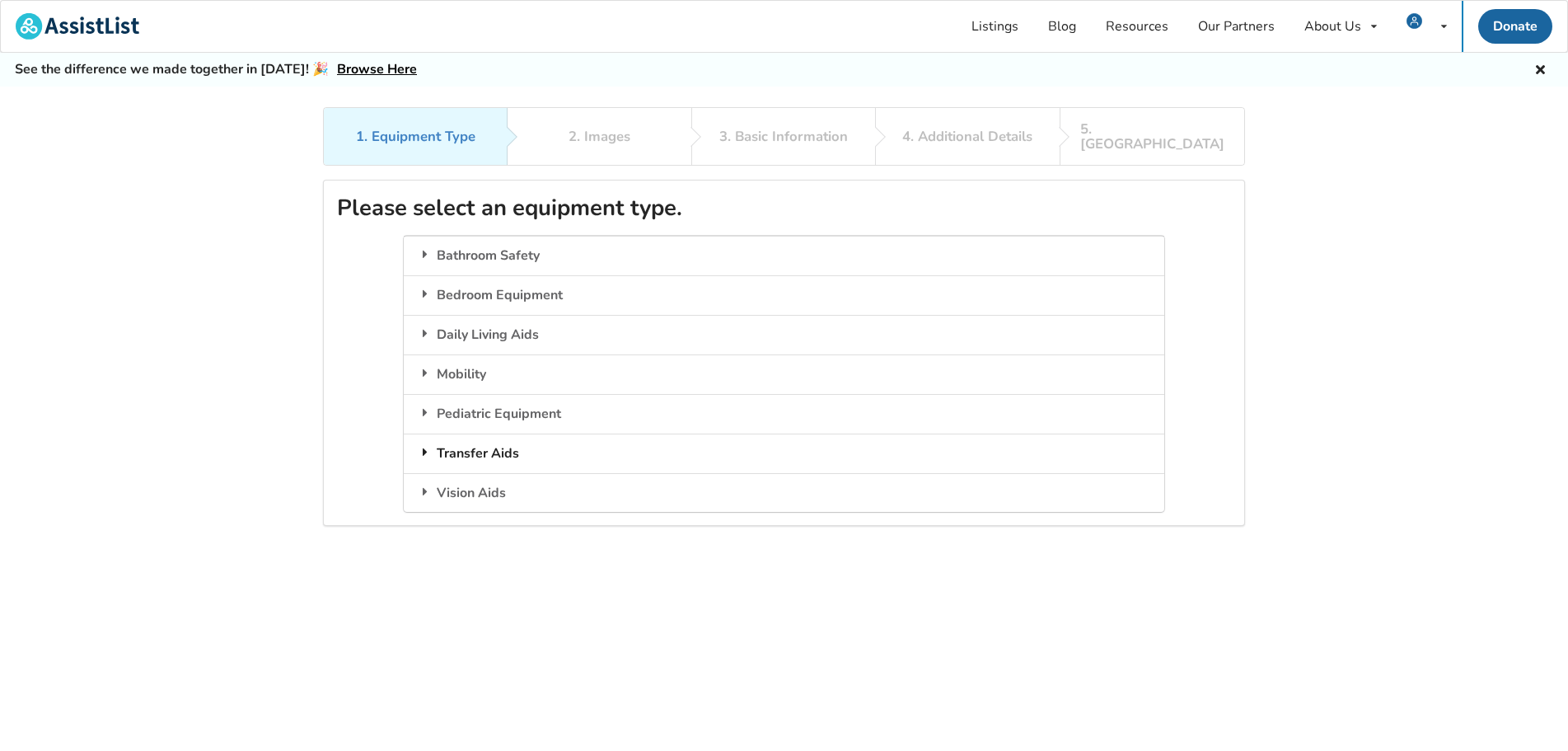
click at [486, 437] on div "Transfer Aids" at bounding box center [783, 453] width 760 height 40
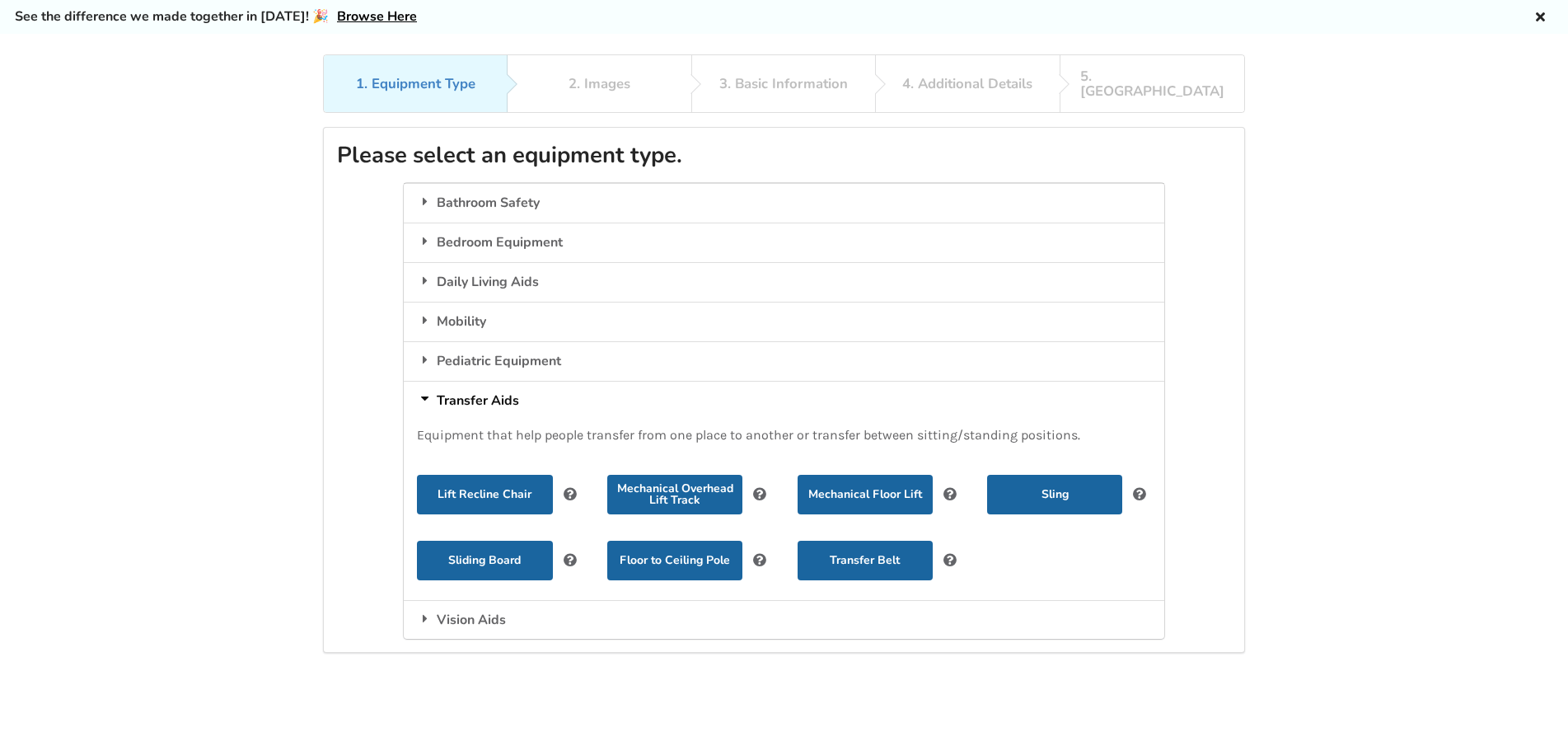
scroll to position [82, 0]
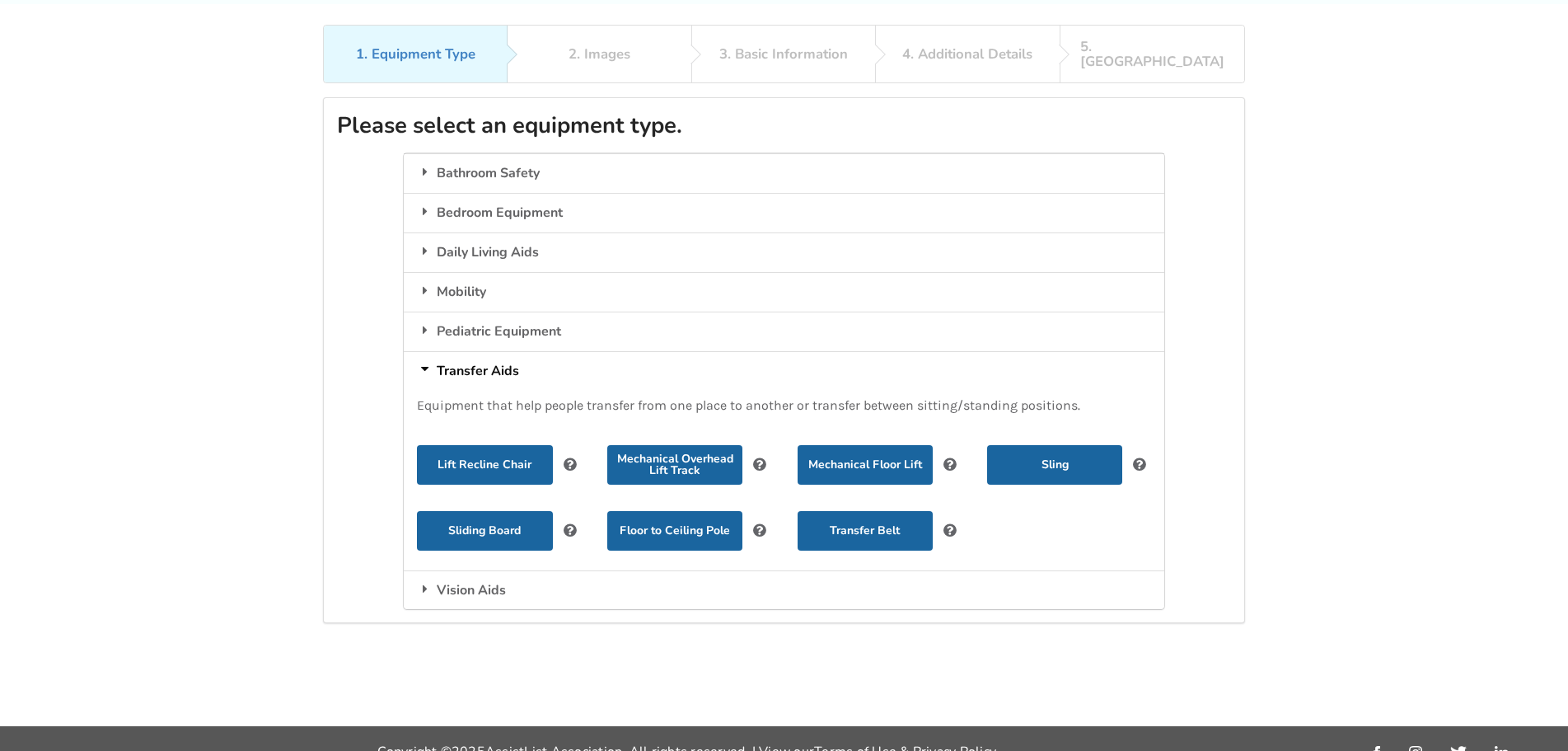
click at [435, 359] on div "Transfer Aids" at bounding box center [783, 370] width 760 height 40
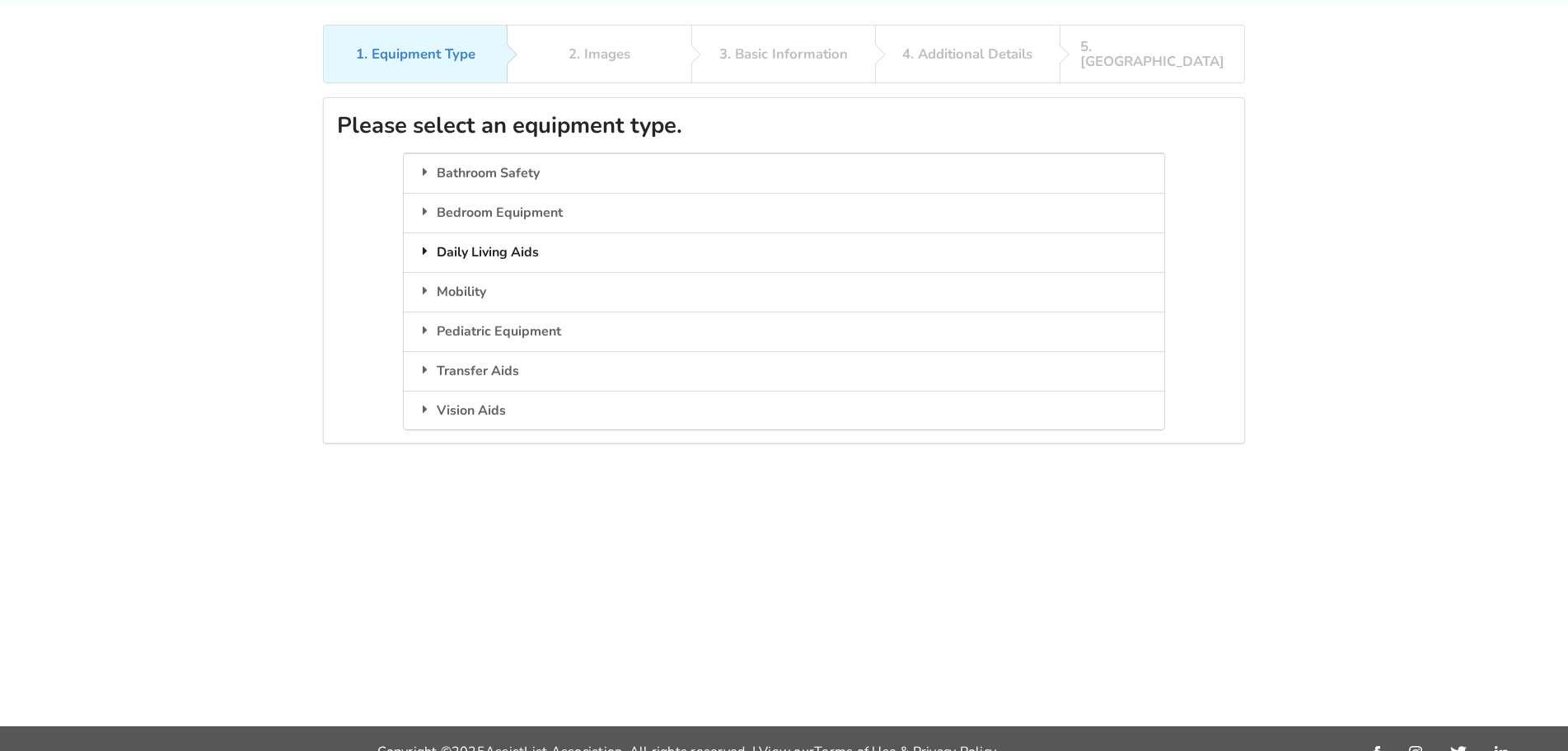
click at [511, 240] on div "Daily Living Aids" at bounding box center [783, 252] width 760 height 40
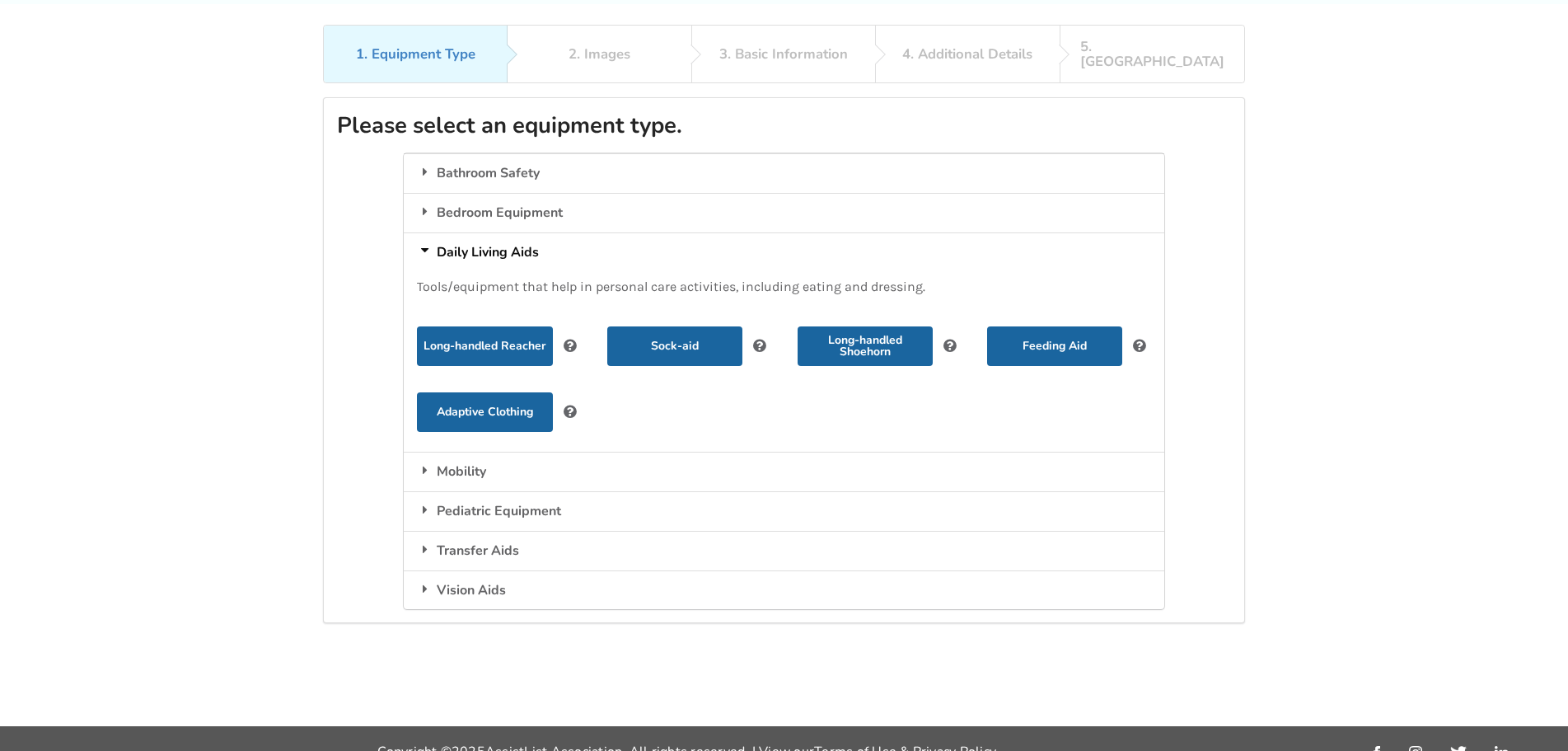
click at [476, 244] on div "Daily Living Aids" at bounding box center [783, 252] width 760 height 40
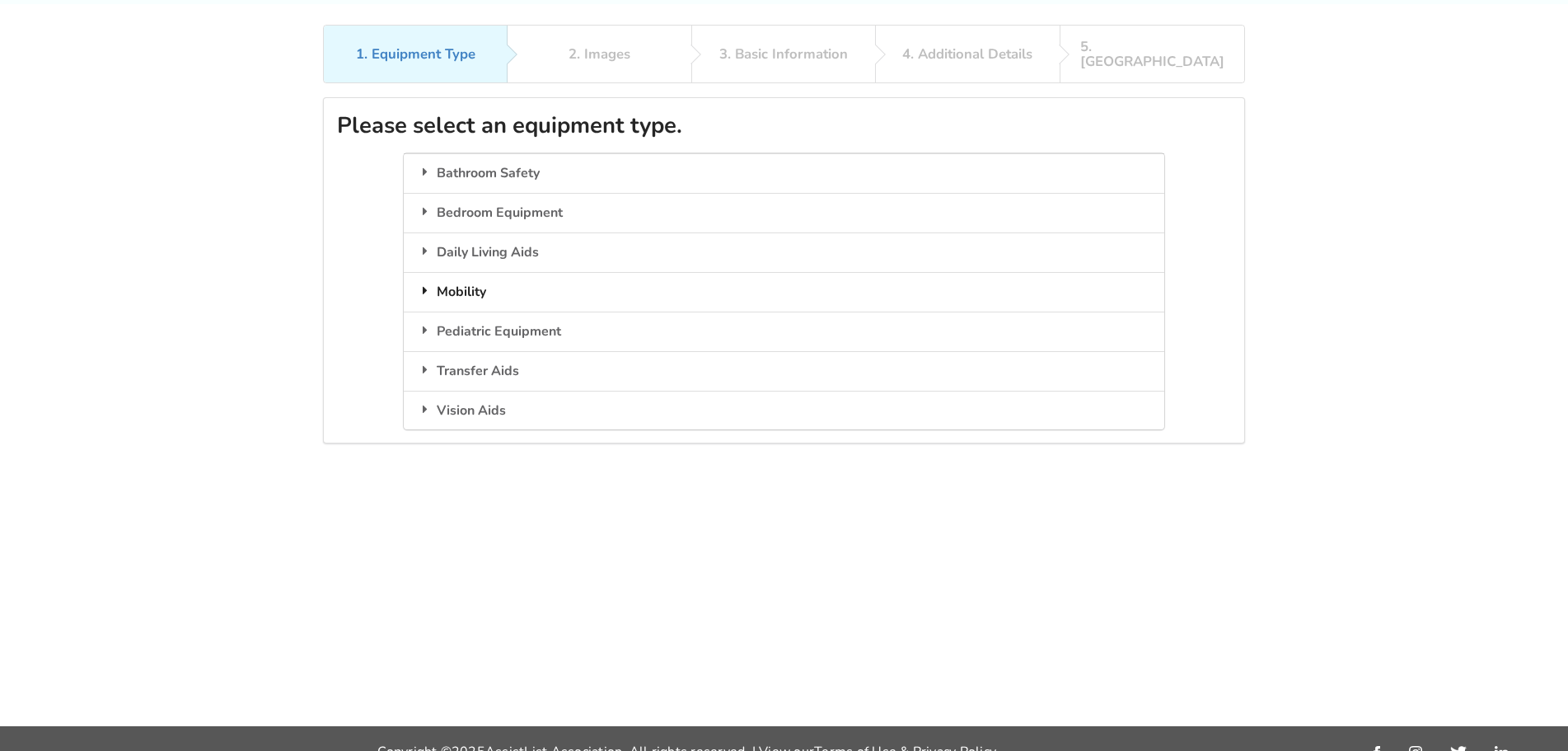
click at [465, 272] on div "Mobility" at bounding box center [783, 292] width 760 height 40
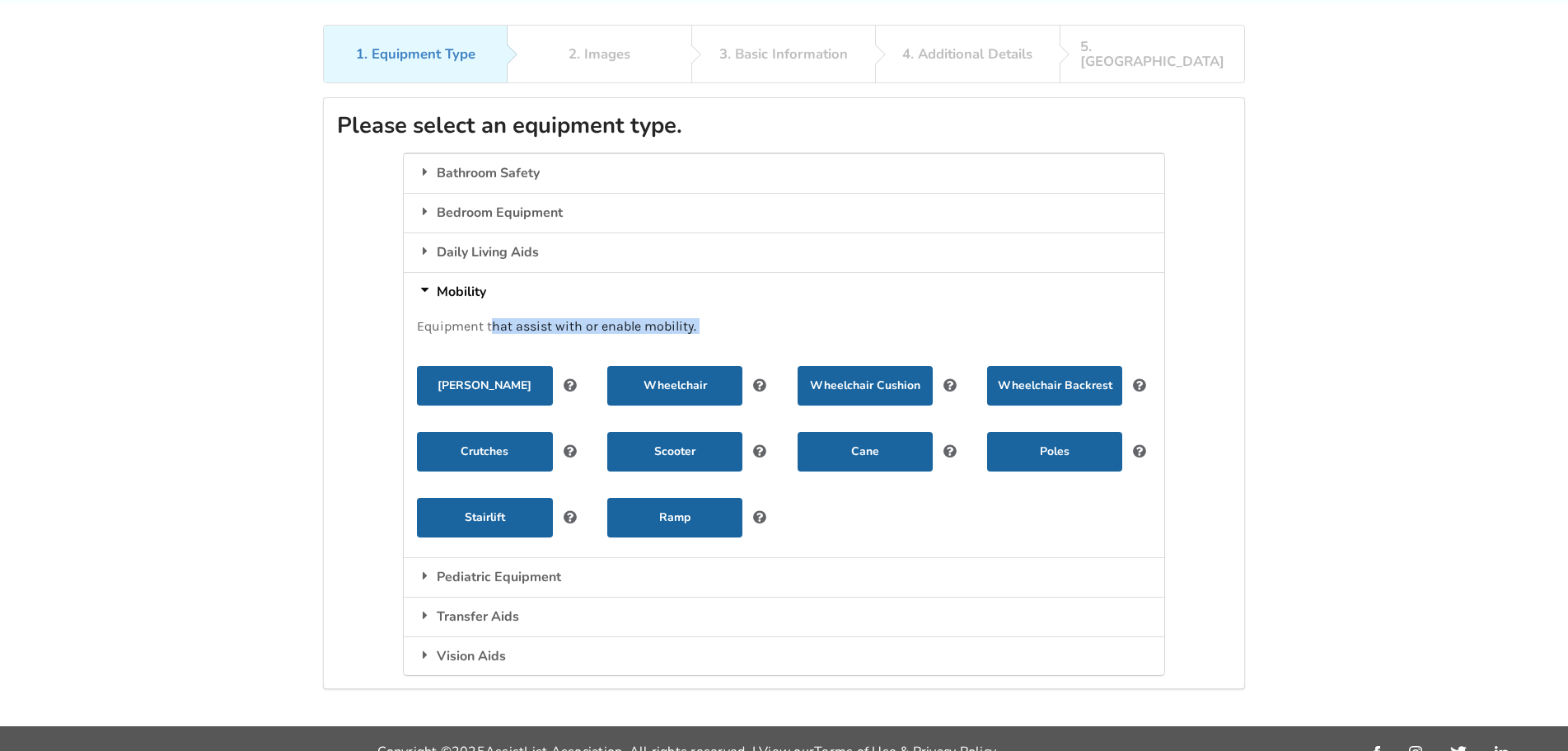
drag, startPoint x: 492, startPoint y: 310, endPoint x: 673, endPoint y: 321, distance: 181.3
click at [673, 321] on div "Equipment that assist with or enable mobility. Walker Wheelchair Wheelchair Cus…" at bounding box center [783, 434] width 760 height 245
click at [685, 432] on button "Scooter" at bounding box center [675, 452] width 135 height 40
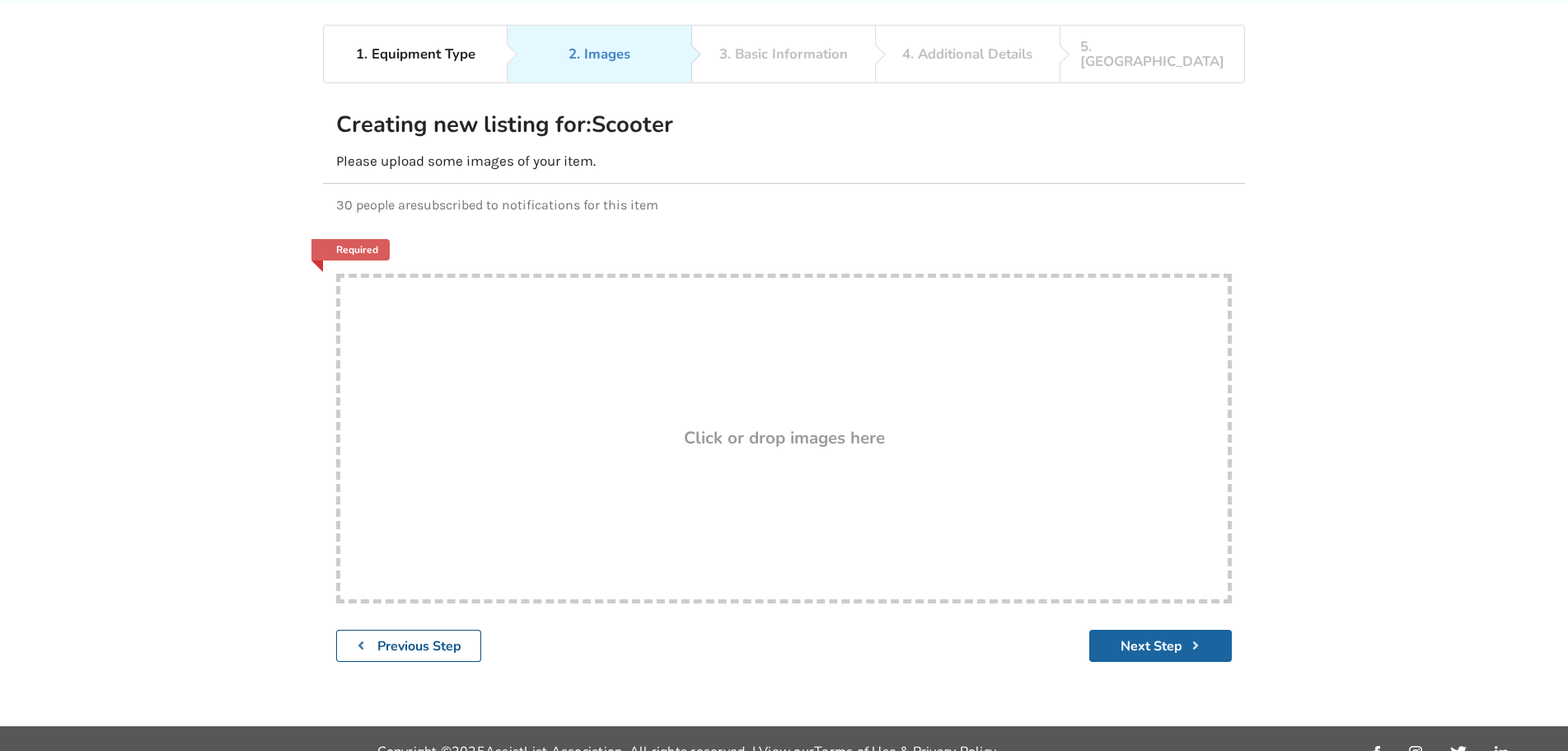
click at [398, 637] on b "Previous Step" at bounding box center [419, 646] width 84 height 19
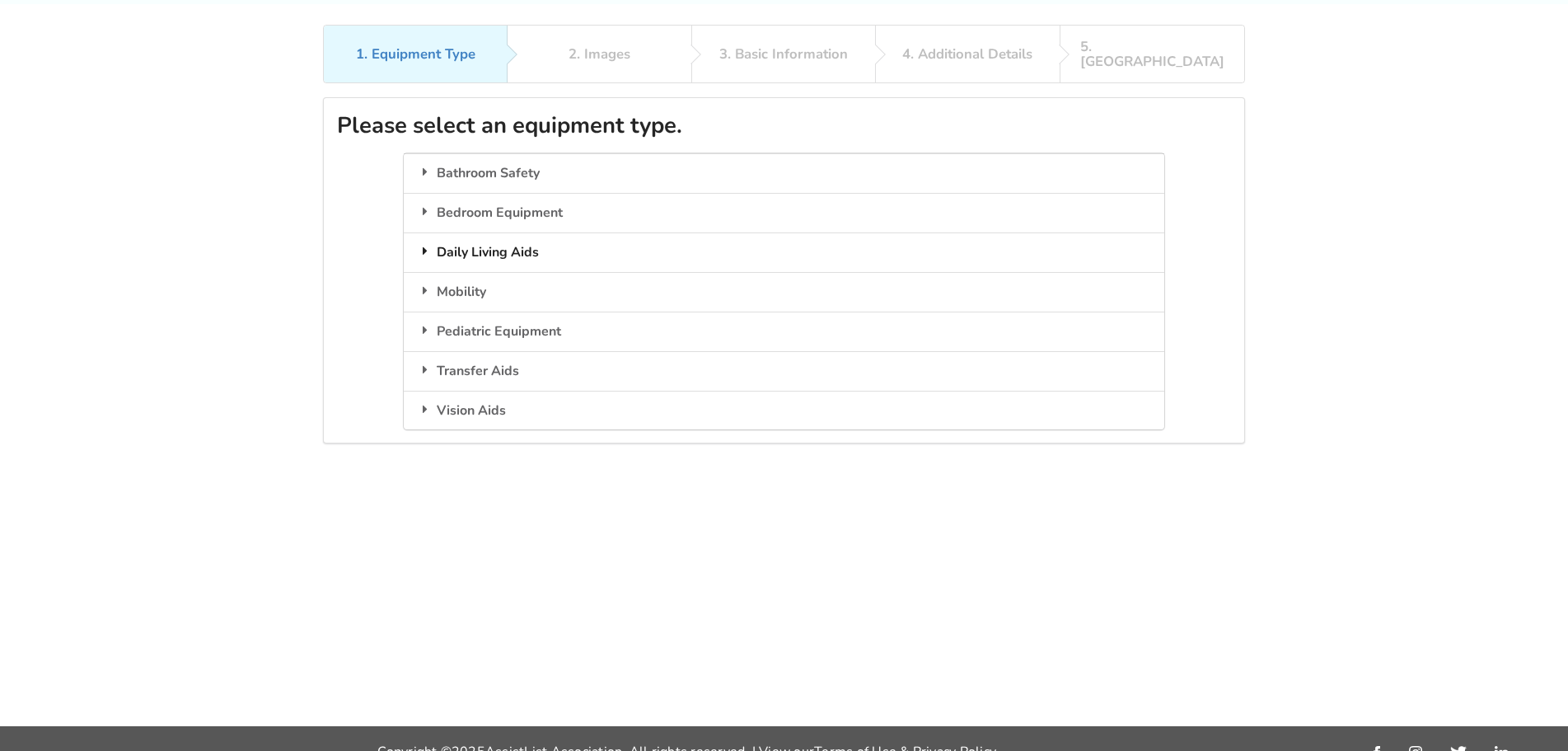
click at [485, 239] on div "Daily Living Aids" at bounding box center [783, 252] width 760 height 40
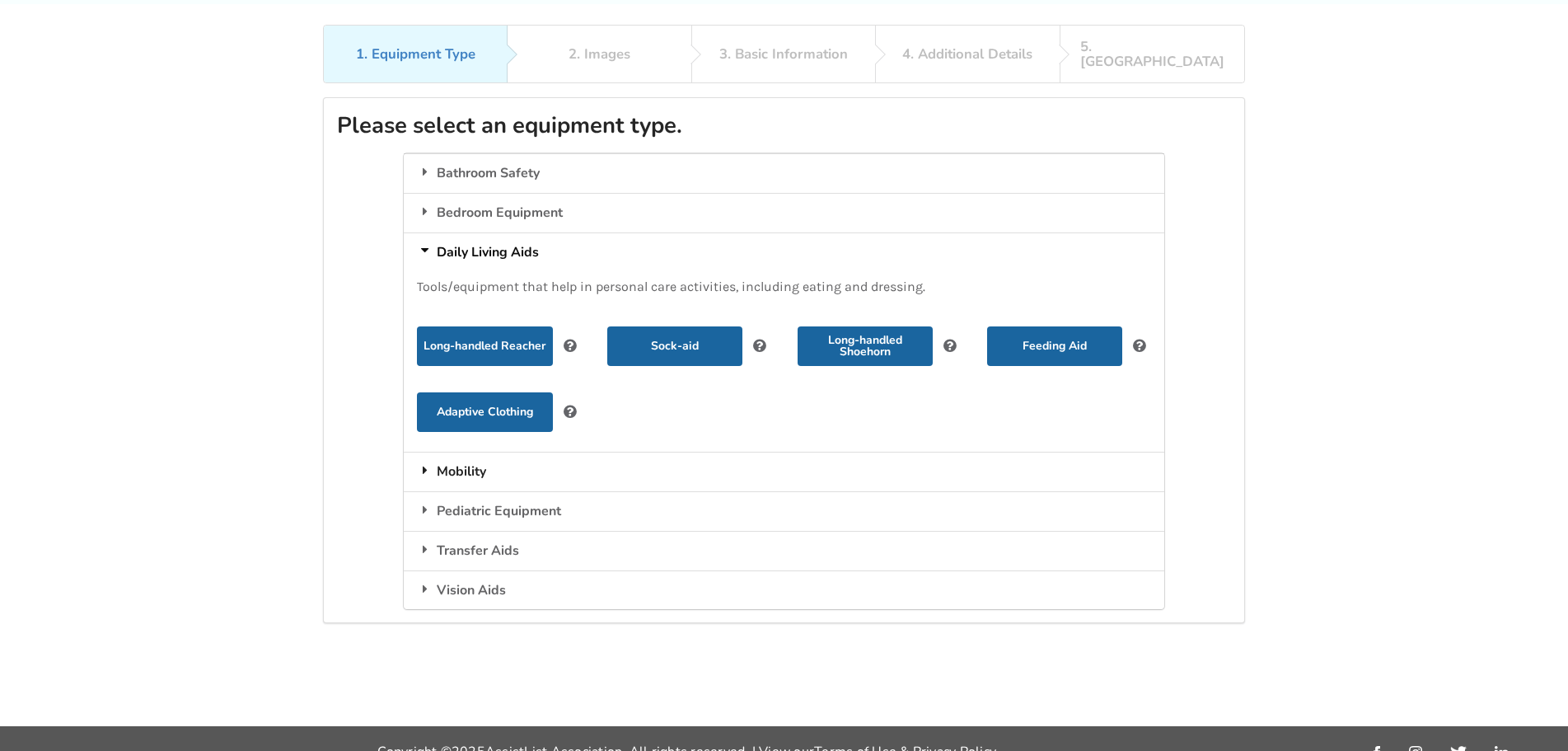
click at [455, 457] on div "Mobility" at bounding box center [783, 471] width 760 height 40
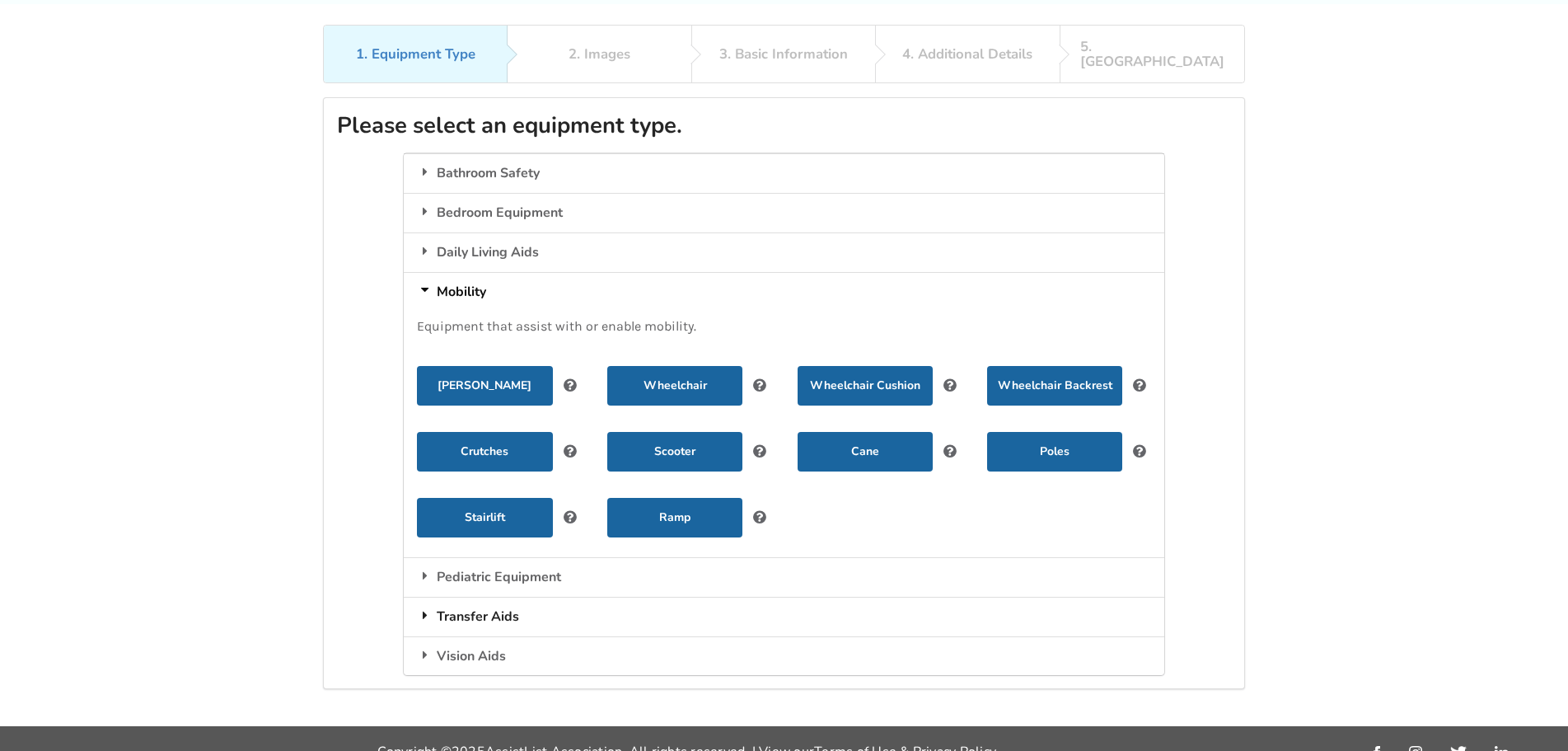
click at [460, 607] on div "Transfer Aids" at bounding box center [783, 617] width 760 height 40
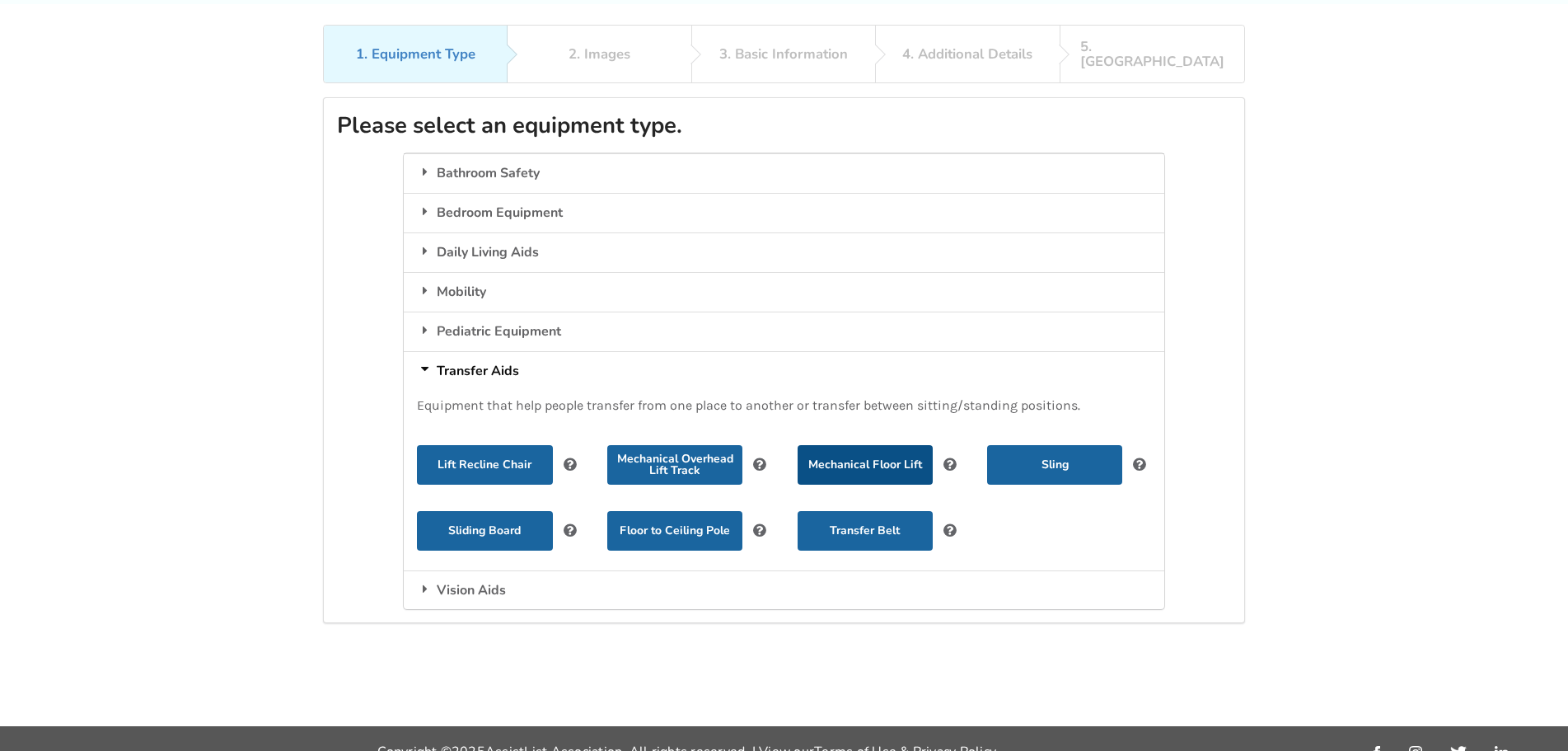
click at [897, 456] on button "Mechanical Floor Lift" at bounding box center [865, 465] width 135 height 40
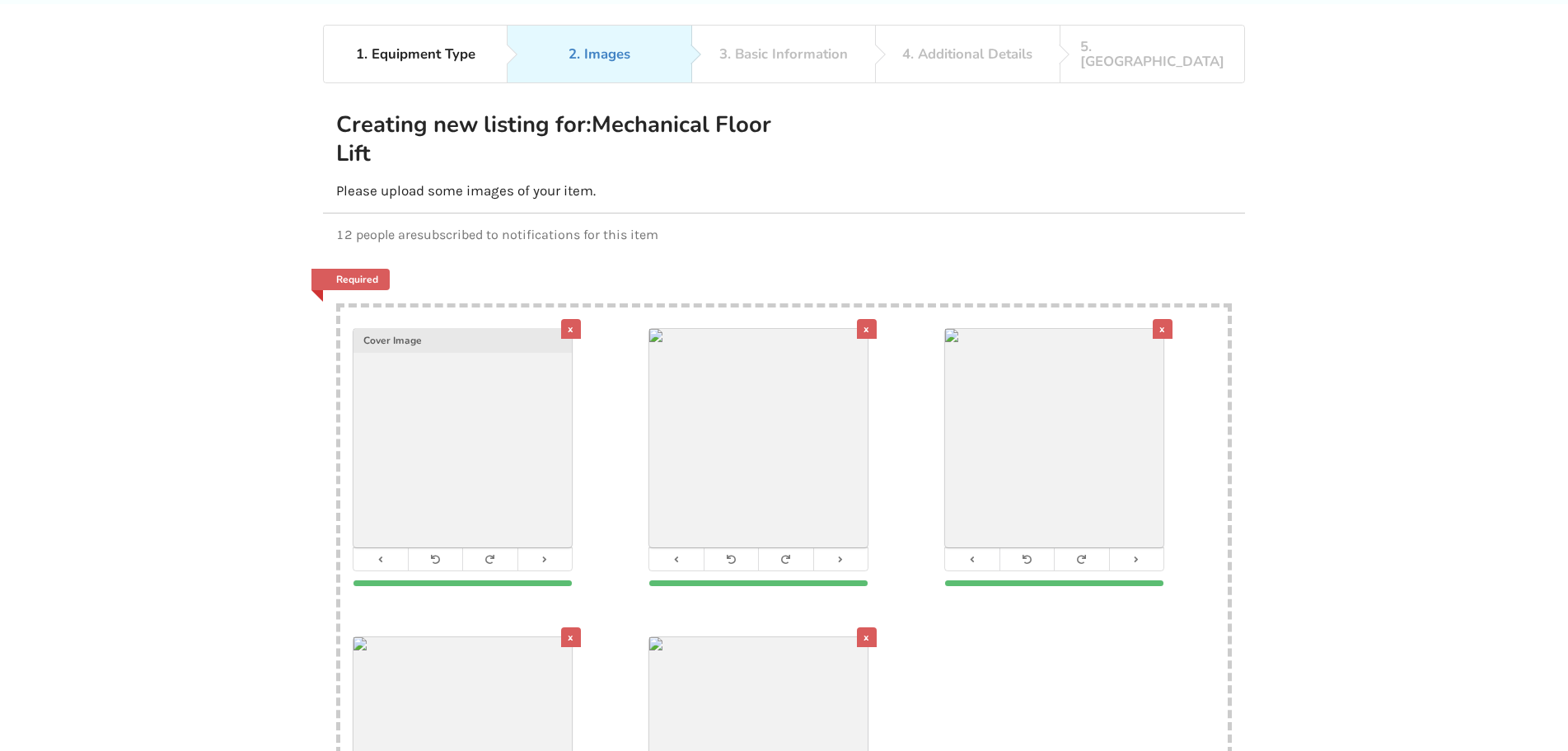
click at [867, 628] on div "x" at bounding box center [866, 637] width 19 height 19
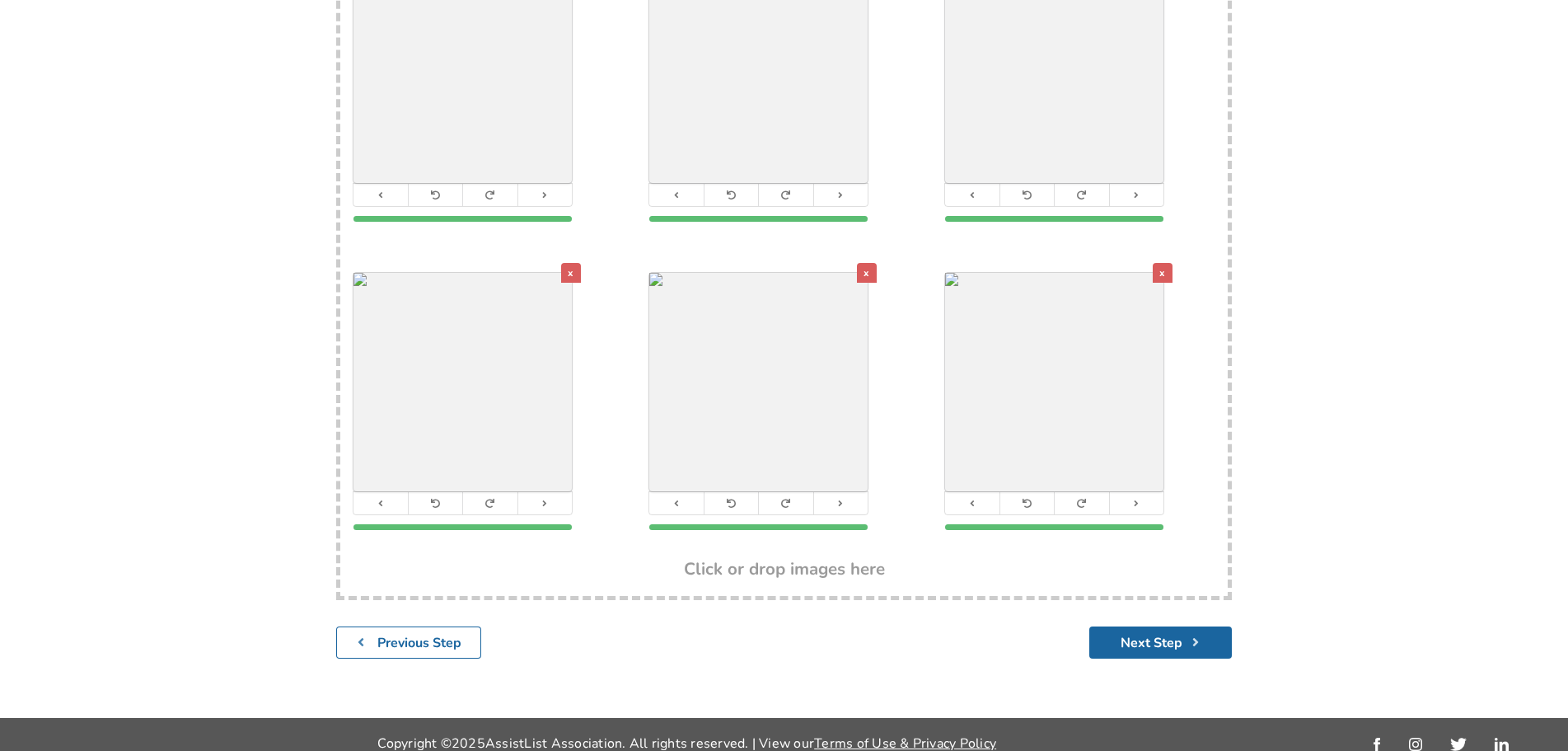
scroll to position [448, 0]
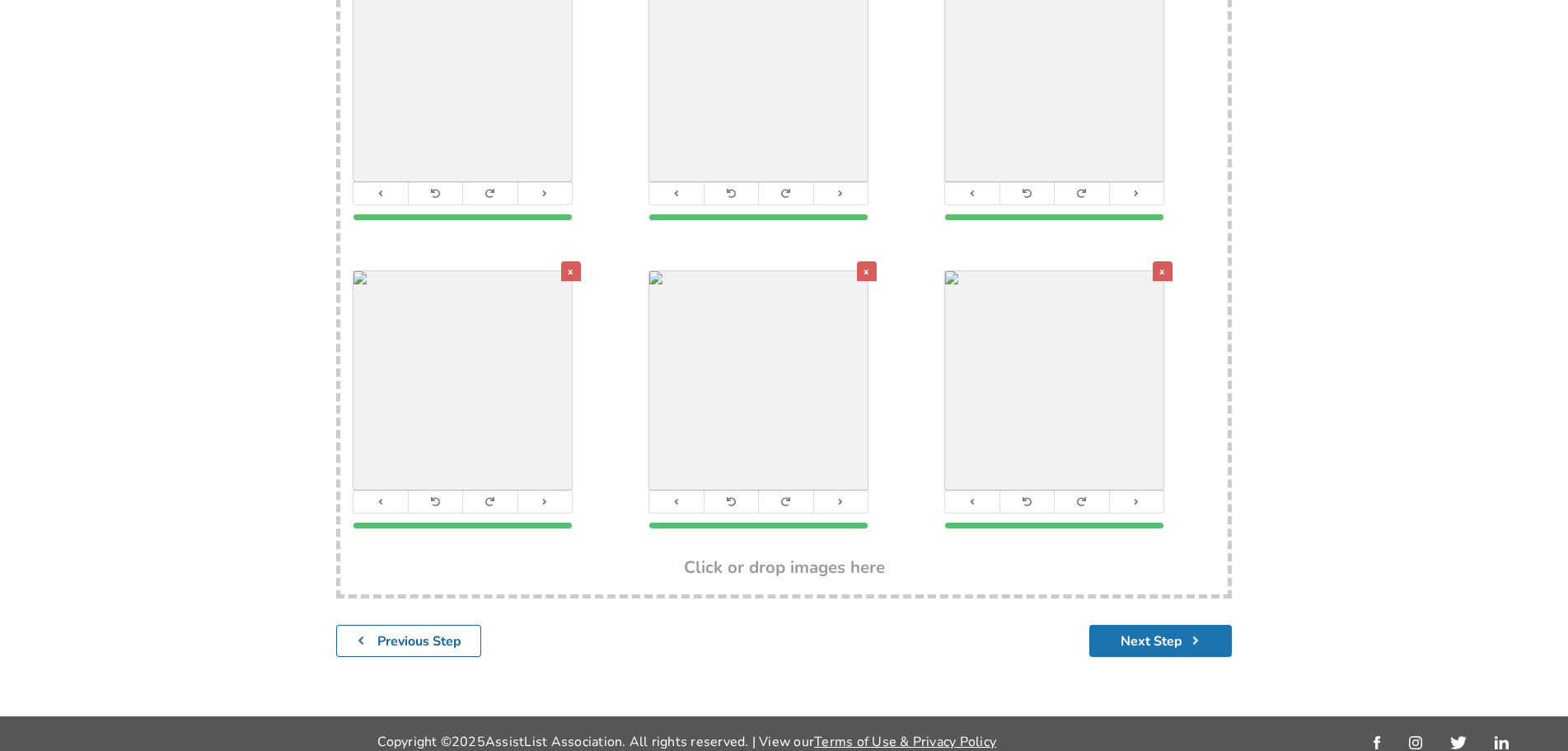
click at [1168, 628] on button "Next Step" at bounding box center [1161, 641] width 143 height 32
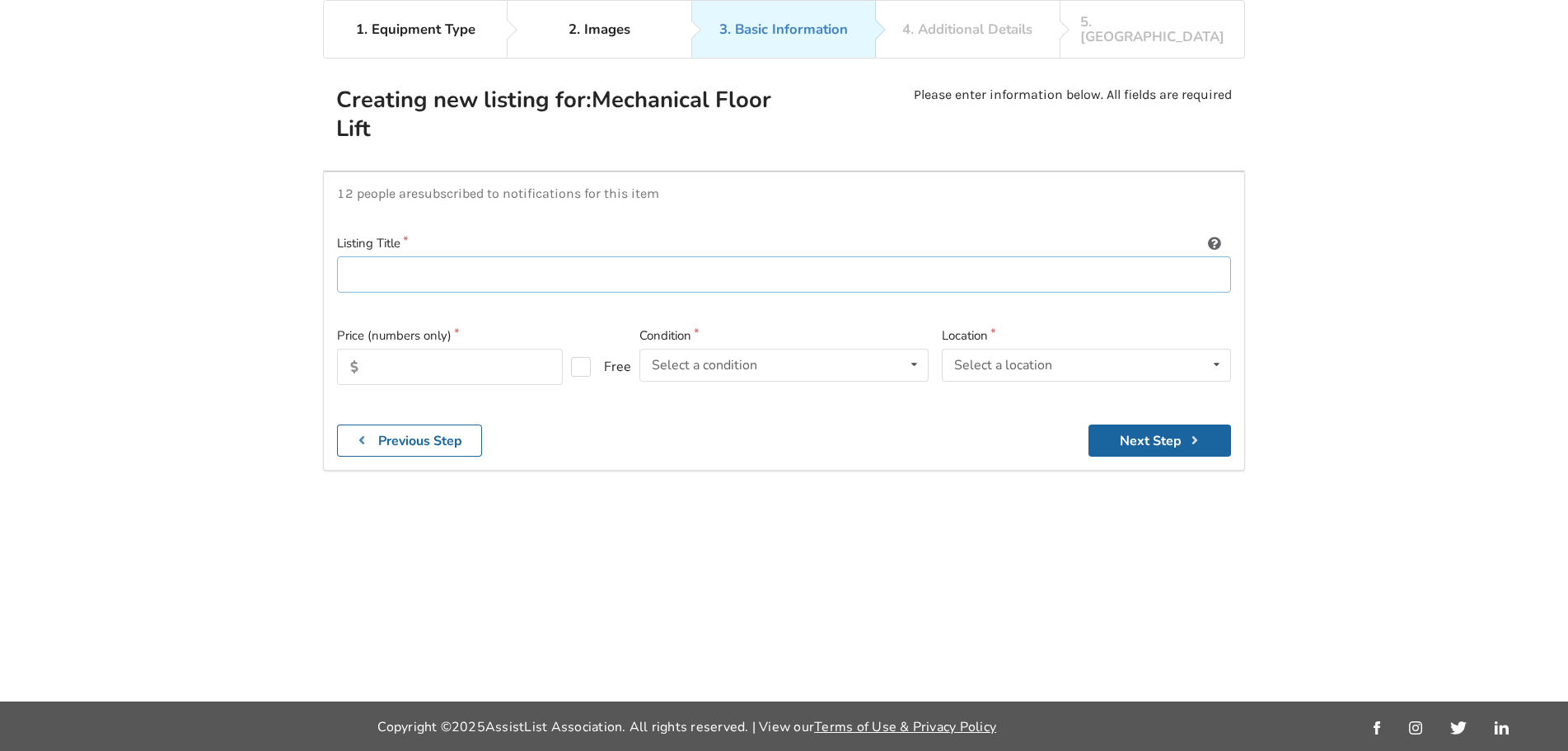
click at [492, 263] on input at bounding box center [784, 275] width 894 height 37
click at [481, 267] on input "Harmar" at bounding box center [784, 275] width 894 height 37
click at [440, 264] on input "Harmar" at bounding box center [784, 275] width 894 height 37
type input "Harmar RV Fusion Lift"
click at [703, 358] on div "Select a condition" at bounding box center [704, 365] width 106 height 13
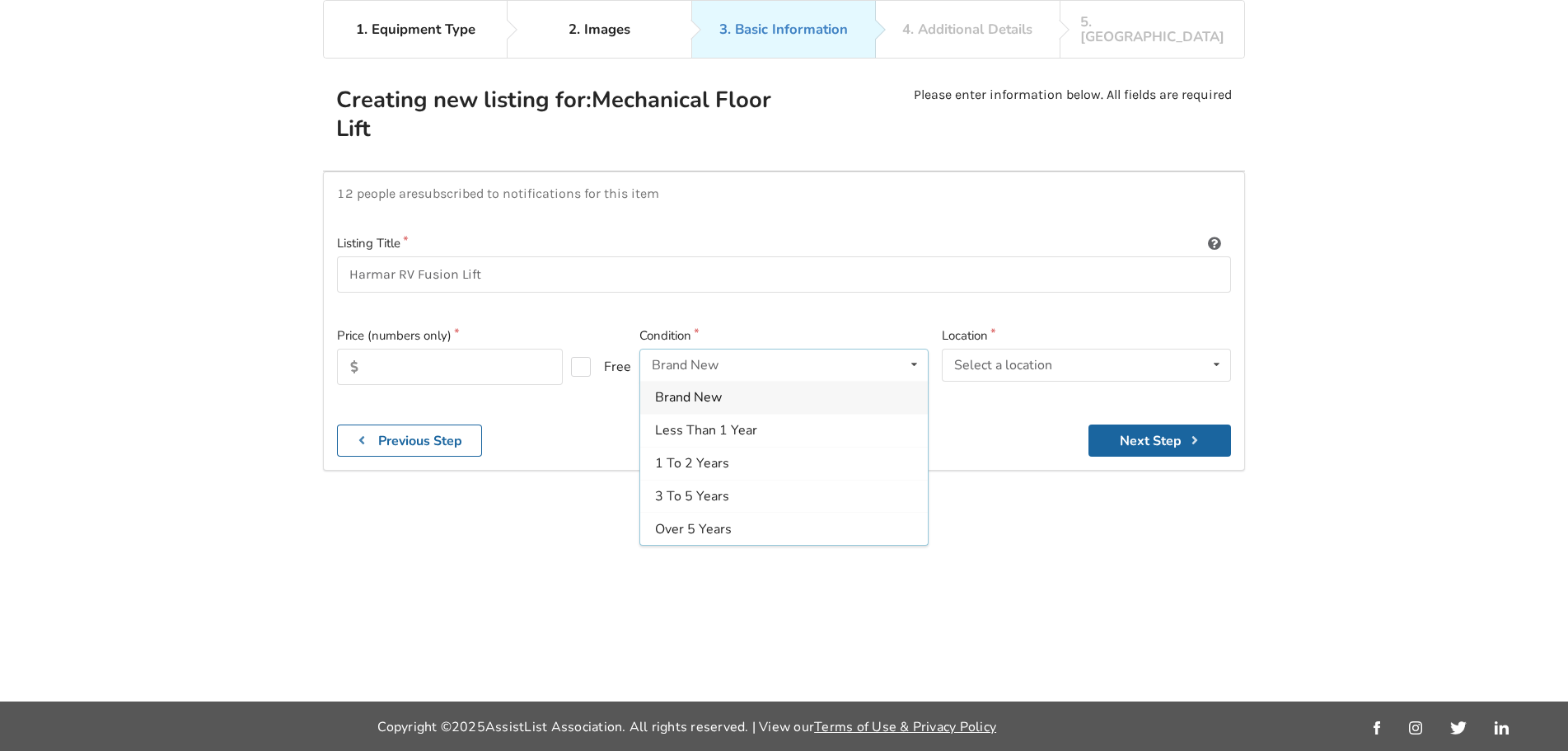
click at [713, 389] on span "Brand New" at bounding box center [689, 398] width 67 height 19
click at [991, 358] on div "Select a location" at bounding box center [1003, 365] width 98 height 13
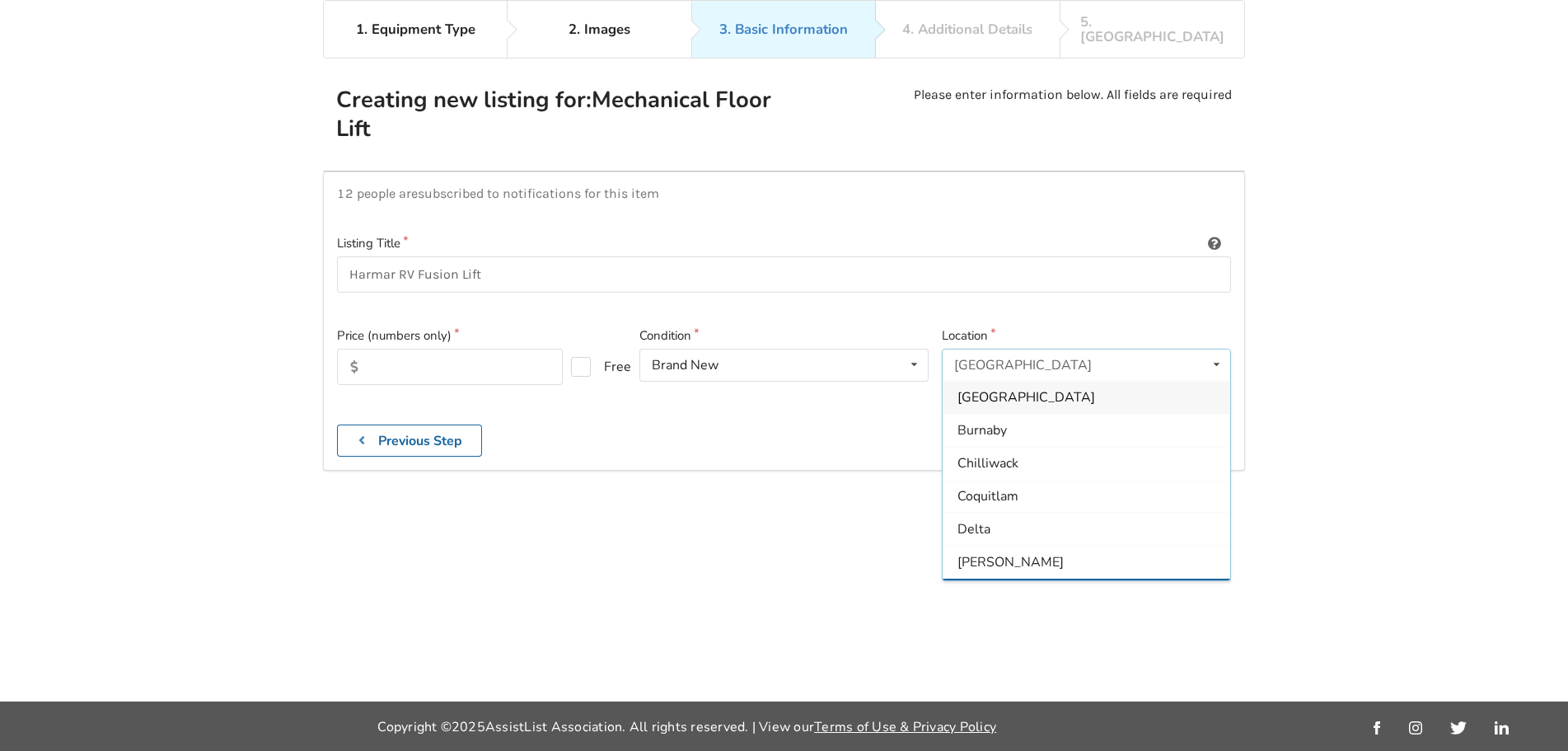
click at [995, 586] on span "[GEOGRAPHIC_DATA]" at bounding box center [1027, 595] width 138 height 19
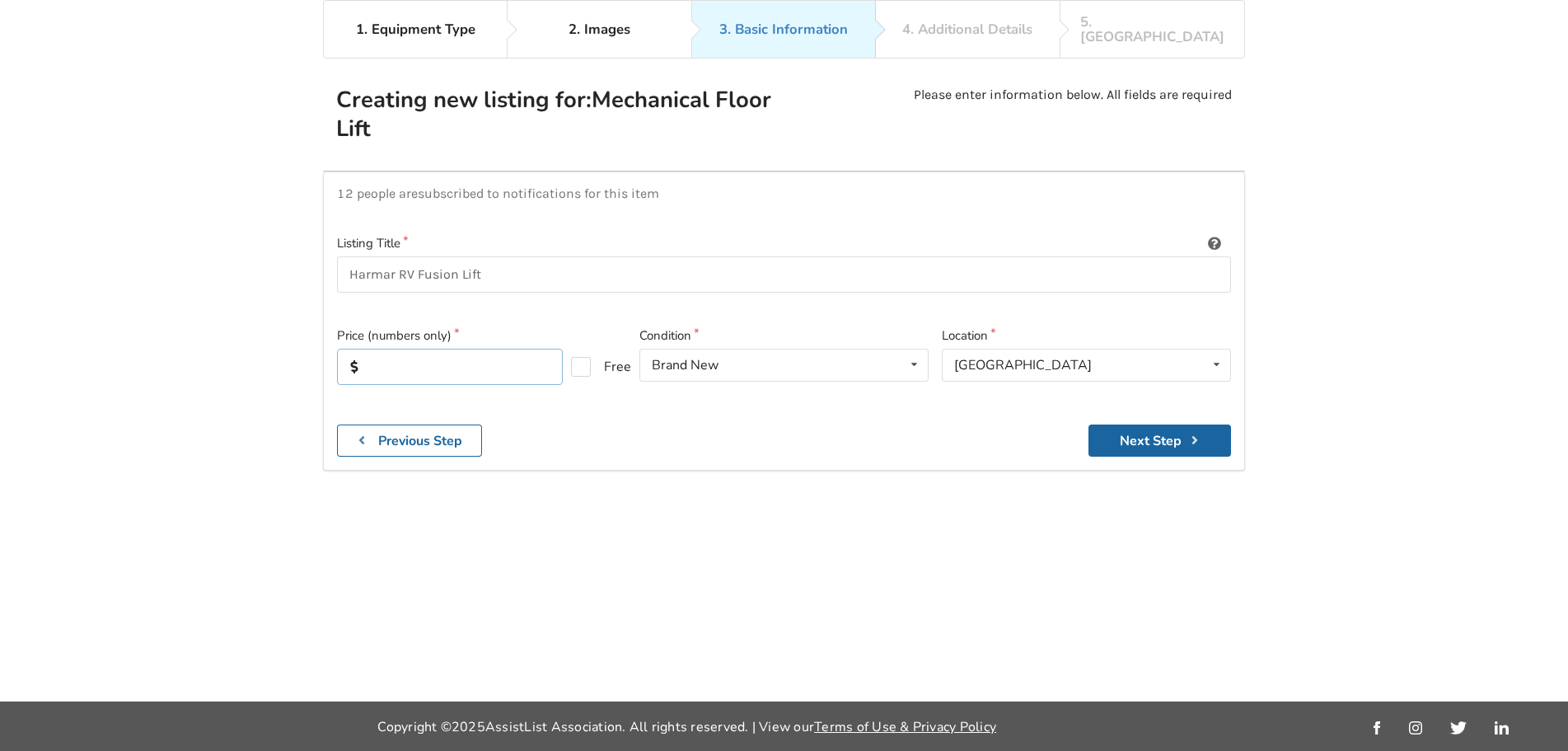
click at [403, 356] on input "text" at bounding box center [450, 367] width 226 height 36
type input "2500"
drag, startPoint x: 516, startPoint y: 255, endPoint x: 292, endPoint y: 257, distance: 224.0
click at [292, 257] on div "1. Equipment Type 2. Images 3. Basic Information 4. Additional Details 5. Previ…" at bounding box center [784, 351] width 1568 height 702
paste input "AL300RV RV Power Chair and Scooter Lift by Harmar"
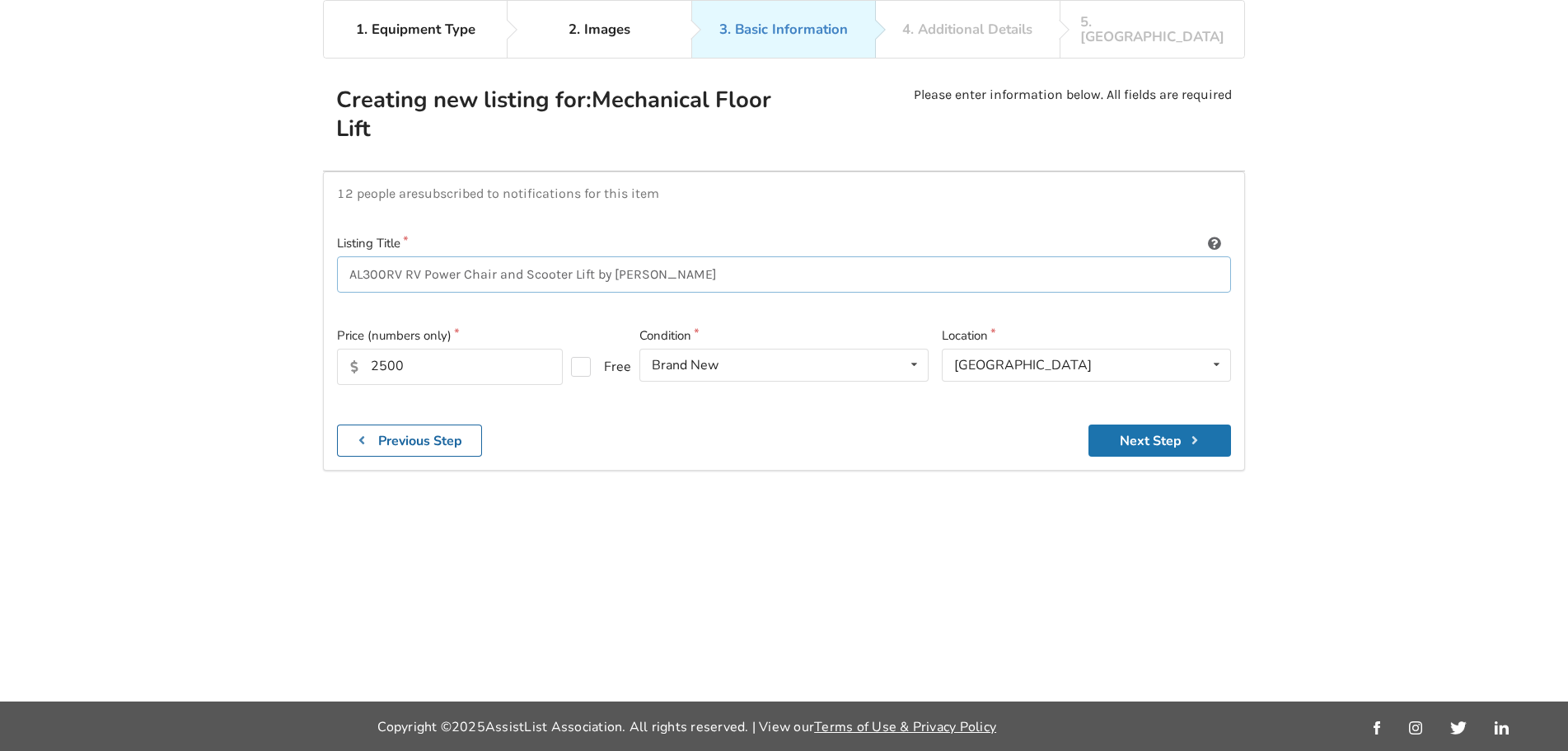
type input "AL300RV RV Power Chair and Scooter Lift by Harmar"
click at [1130, 432] on button "Next Step" at bounding box center [1160, 441] width 143 height 32
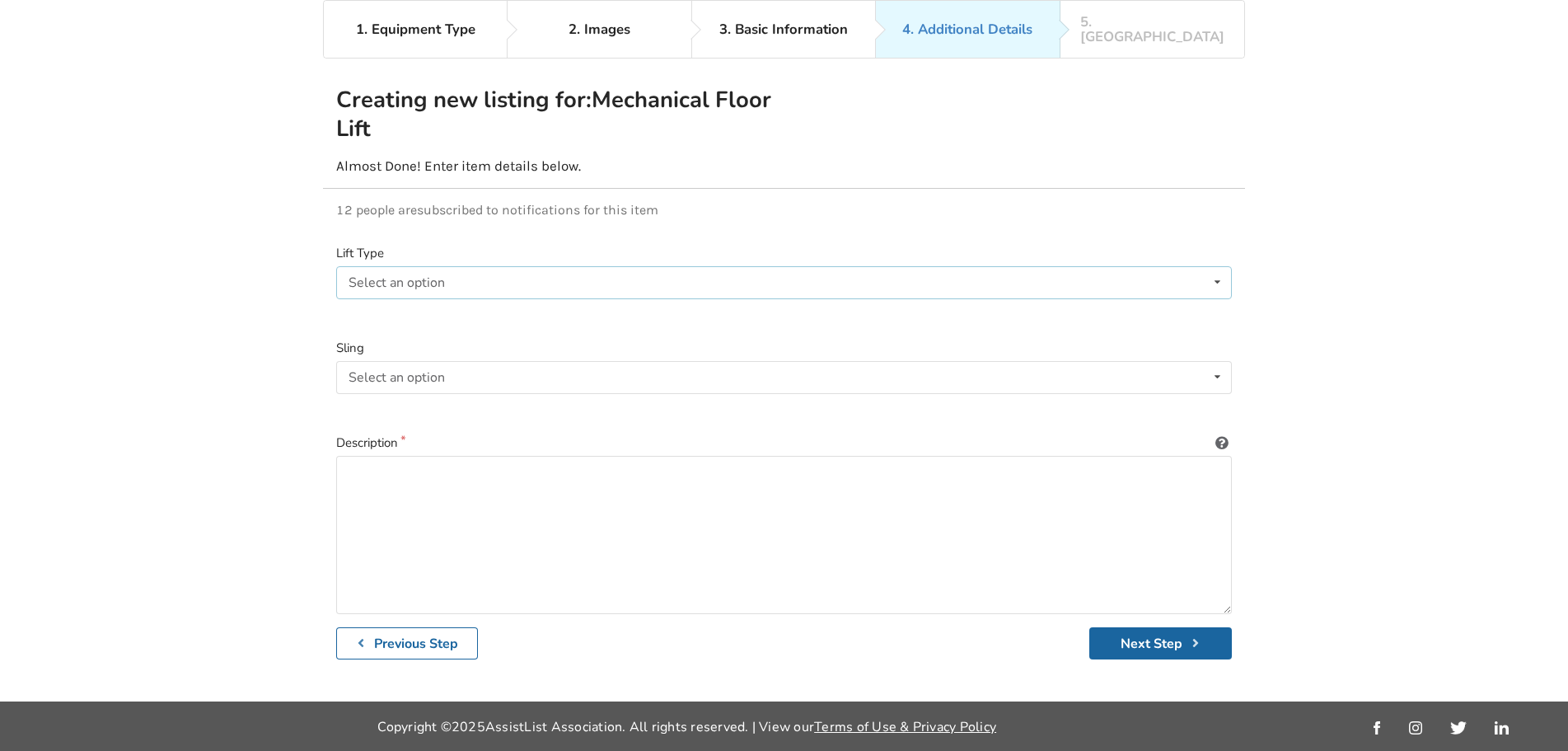
click at [395, 276] on div "Select an option" at bounding box center [397, 282] width 96 height 13
click at [403, 306] on span "Sit-to-stand" at bounding box center [388, 315] width 73 height 19
click at [410, 282] on div "Sit-to-stand Sit-to-stand Full lift" at bounding box center [784, 283] width 896 height 33
click at [268, 307] on div "1. Equipment Type 2. Images 3. Basic Information 4. Additional Details 5. Previ…" at bounding box center [784, 351] width 1568 height 702
click at [448, 282] on div "Sit-to-stand Sit-to-stand Full lift" at bounding box center [784, 283] width 896 height 33
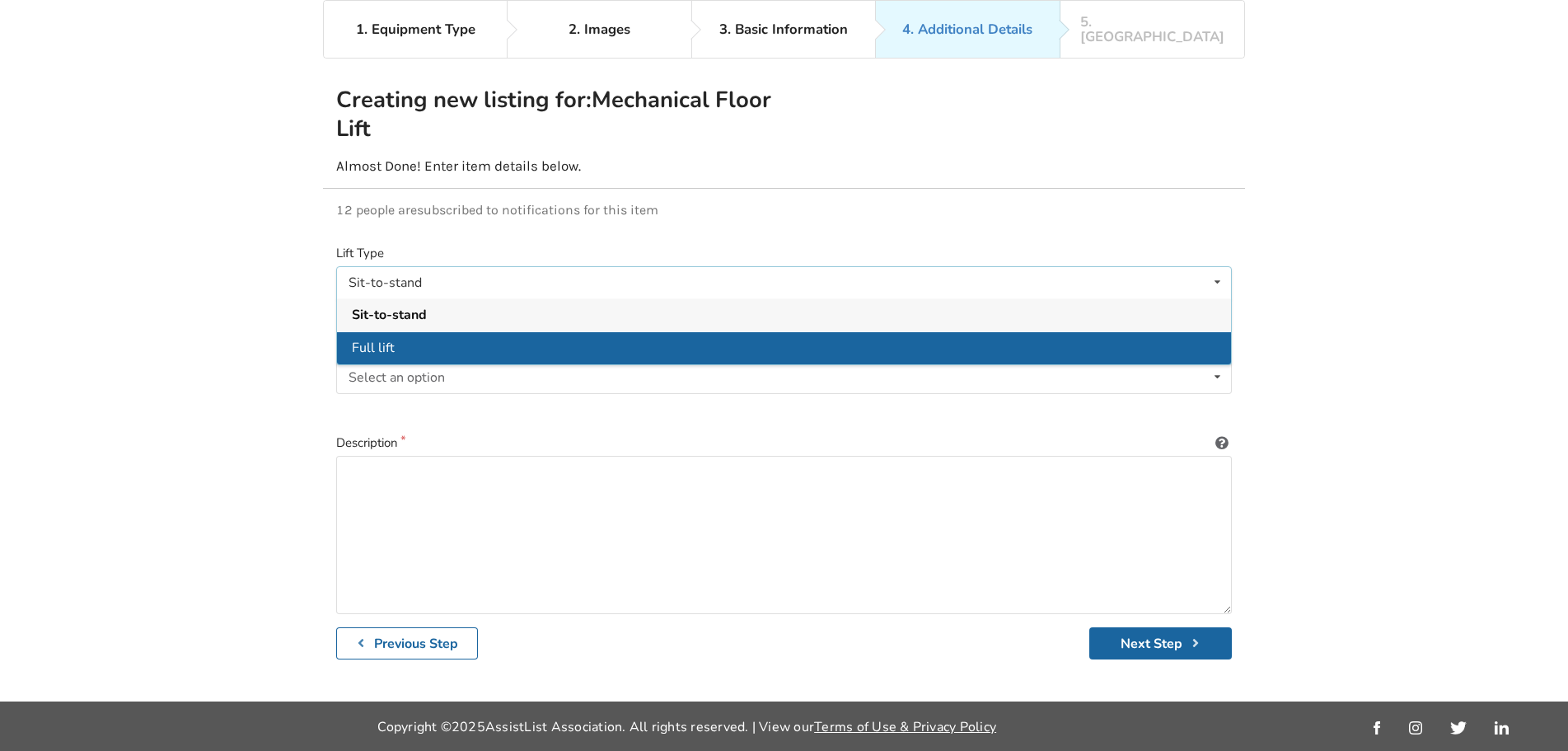
click at [421, 337] on div "Full lift" at bounding box center [784, 348] width 894 height 33
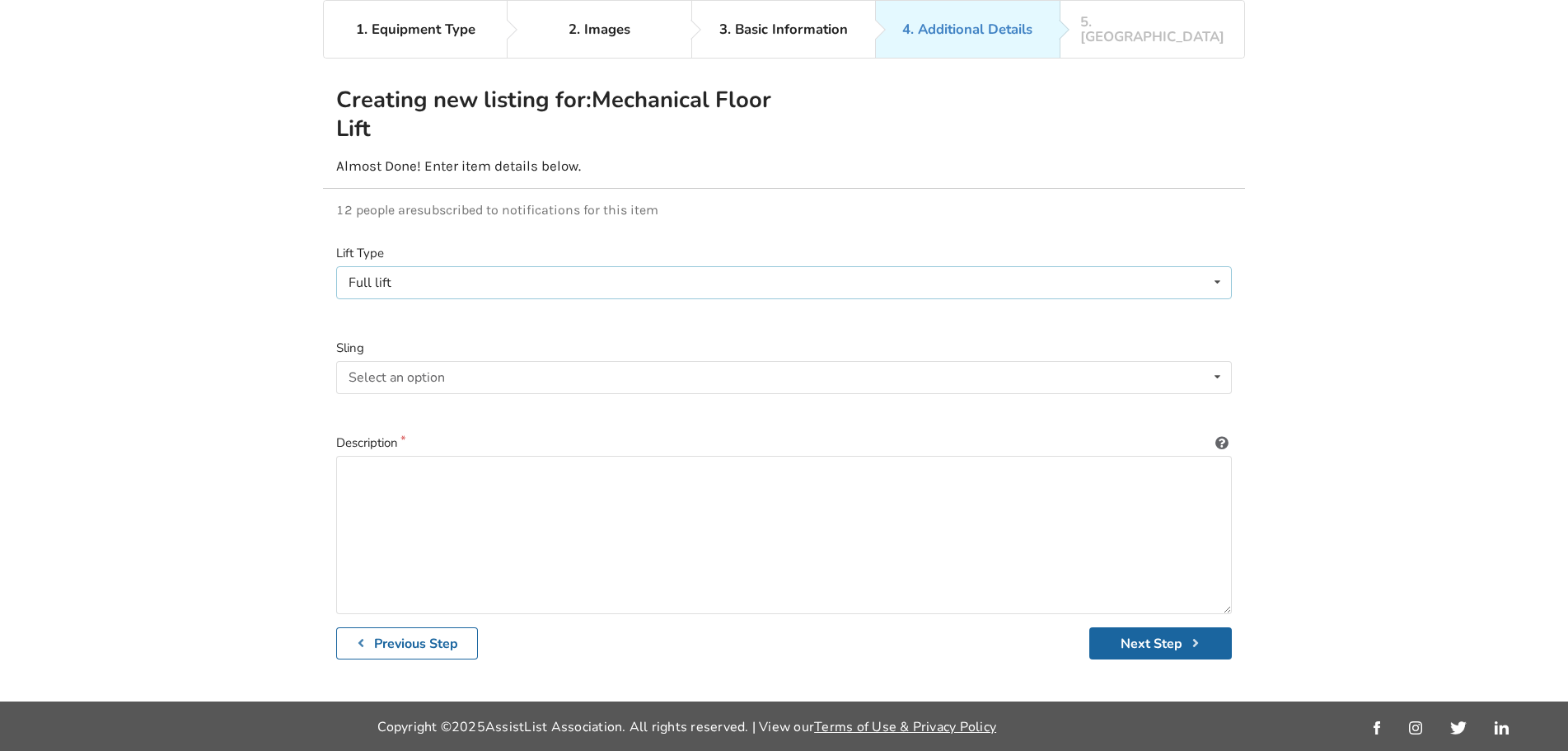
click at [419, 269] on div "Full lift Sit-to-stand Full lift" at bounding box center [784, 283] width 896 height 33
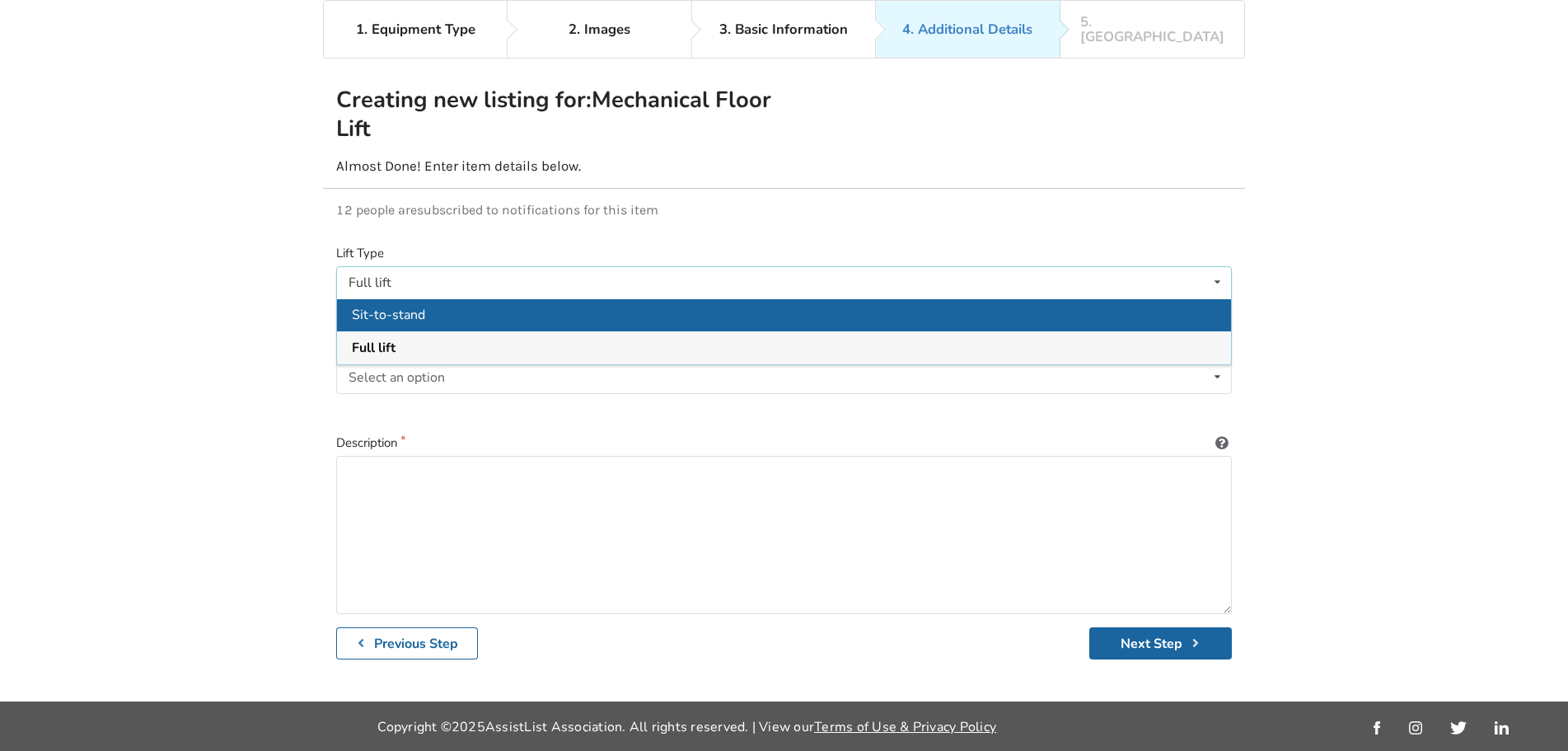
click at [402, 306] on span "Sit-to-stand" at bounding box center [388, 315] width 73 height 19
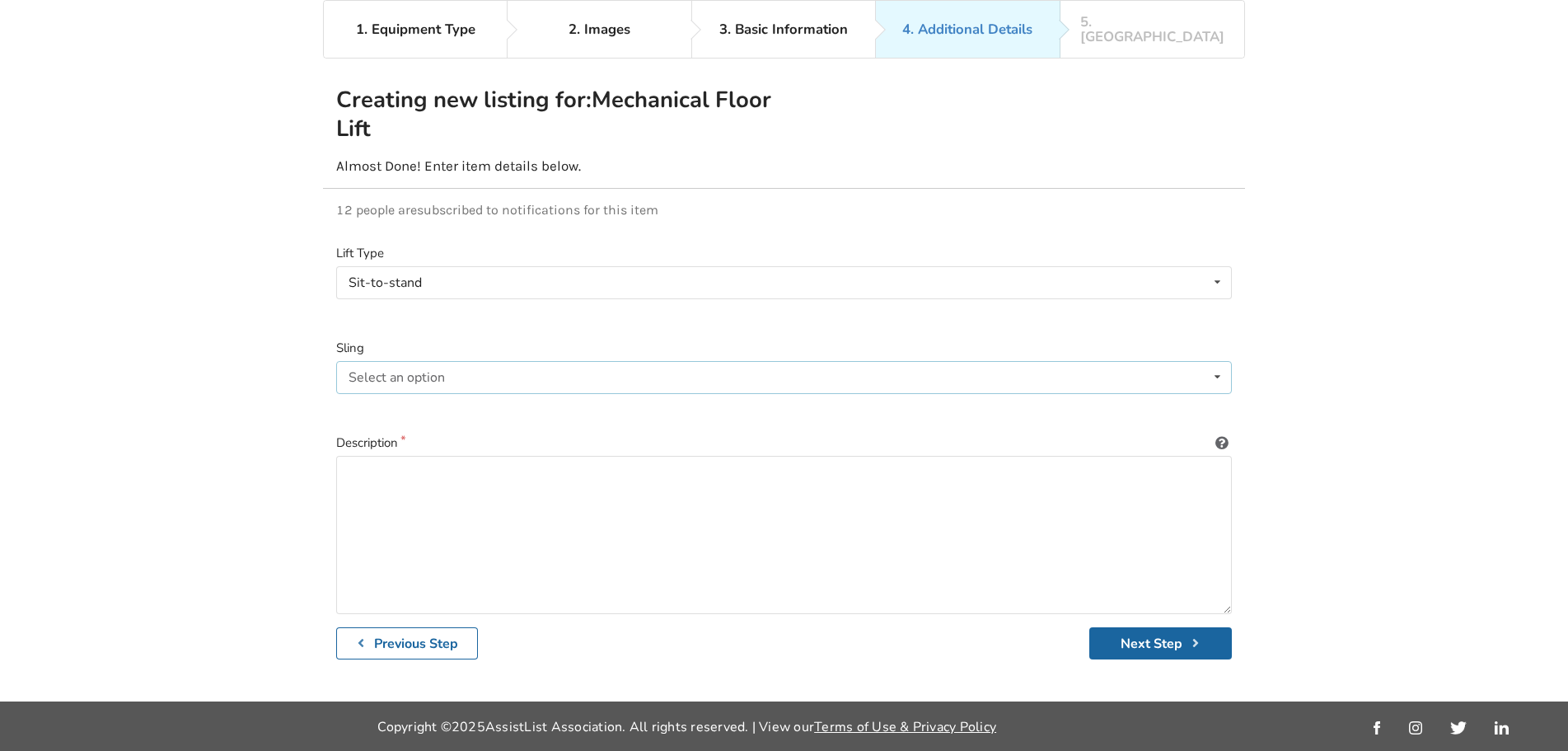
click at [381, 371] on div "Select an option" at bounding box center [397, 378] width 96 height 13
click at [248, 337] on div "1. Equipment Type 2. Images 3. Basic Information 4. Additional Details 5. Previ…" at bounding box center [784, 351] width 1568 height 702
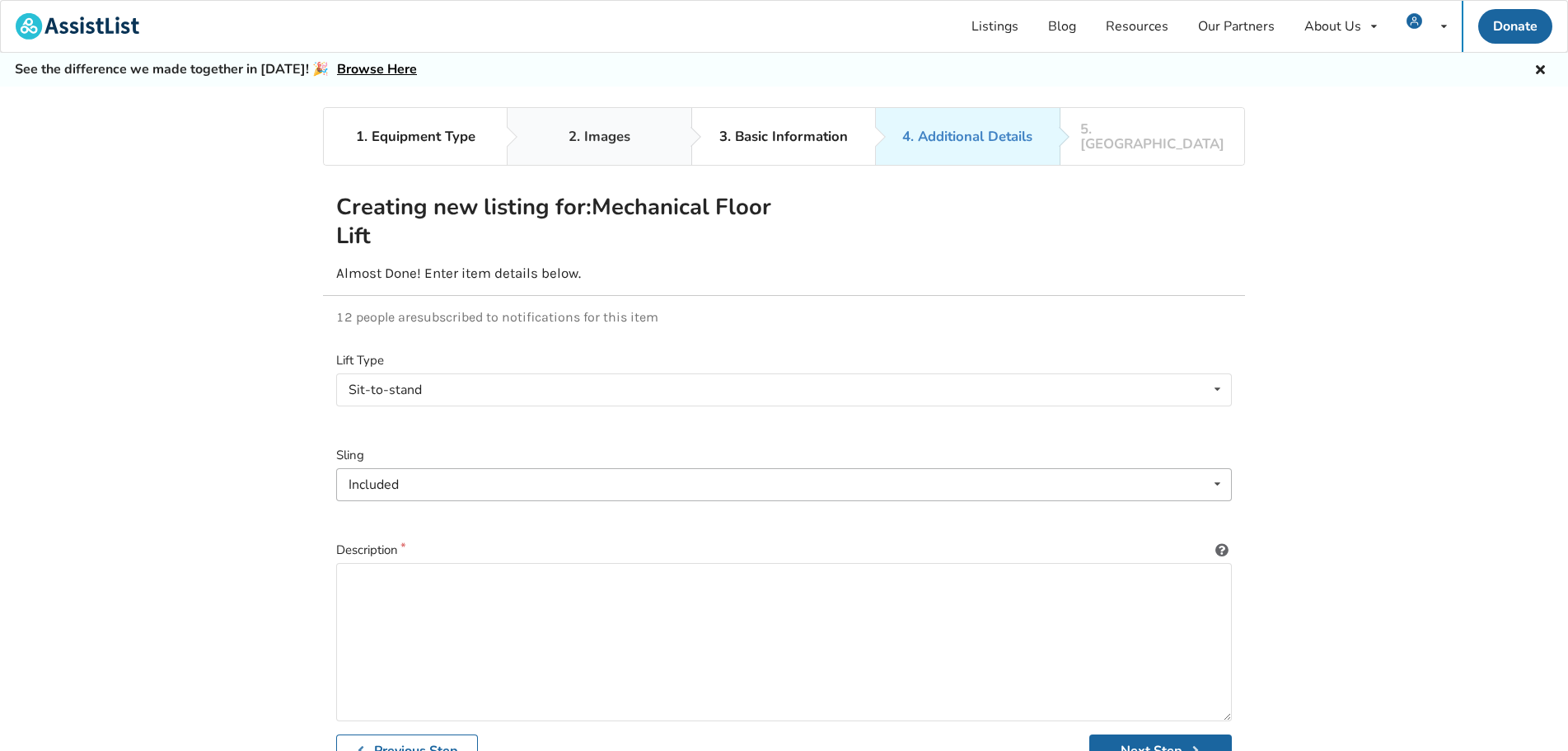
click at [625, 149] on link "2. Images" at bounding box center [600, 136] width 184 height 56
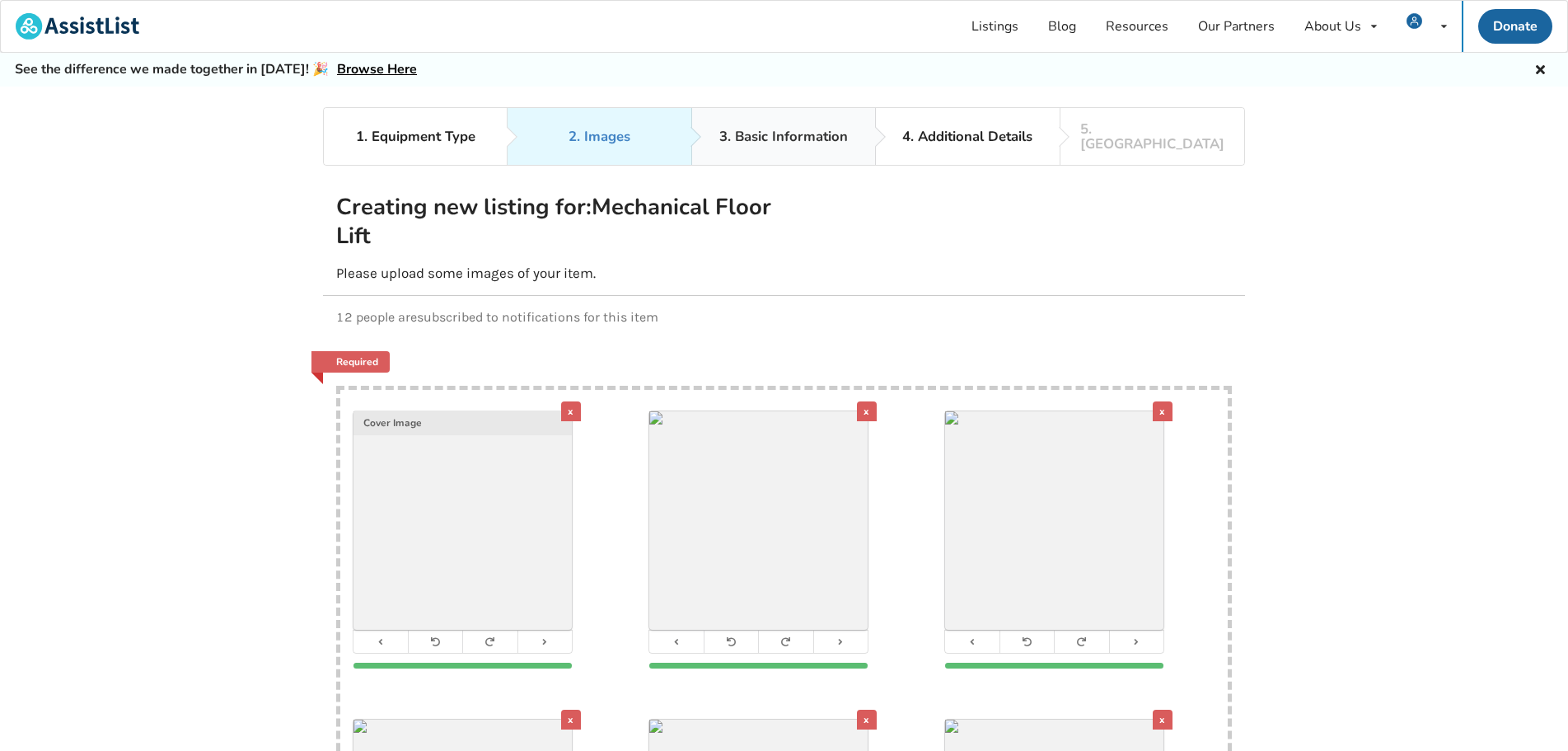
click at [785, 138] on link "3. Basic Information" at bounding box center [784, 136] width 184 height 56
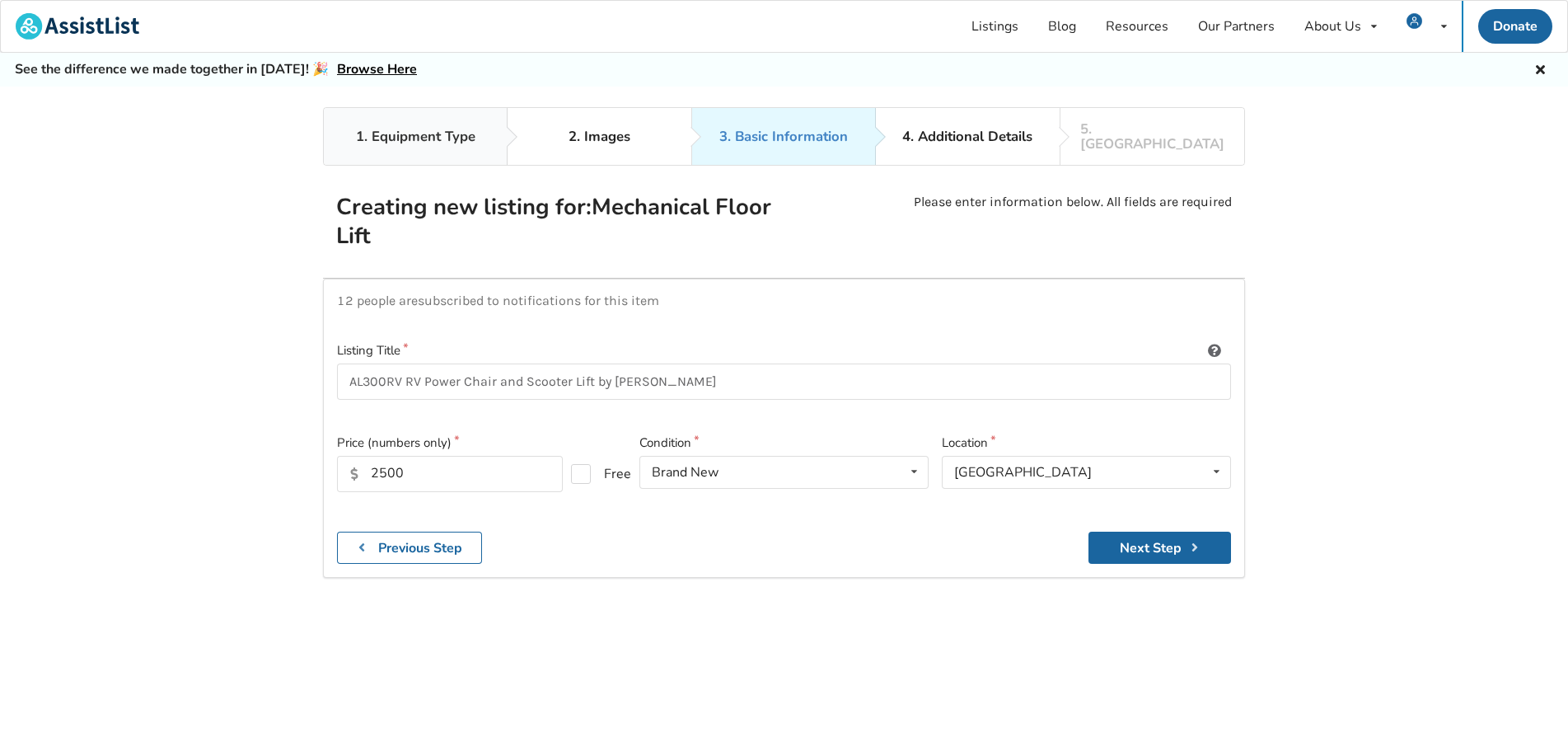
click at [446, 110] on link "1. Equipment Type" at bounding box center [416, 136] width 184 height 56
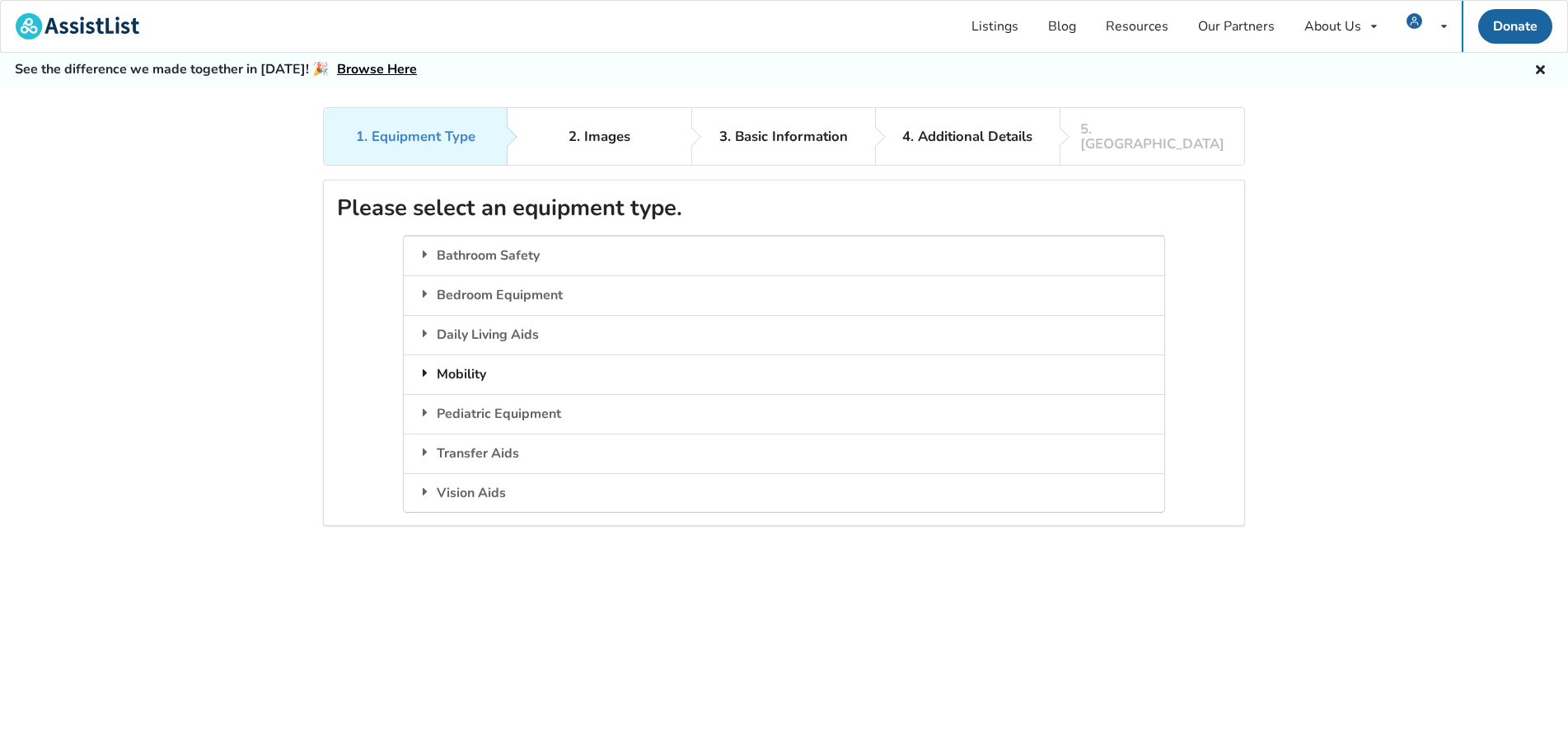
click at [471, 360] on div "Mobility" at bounding box center [783, 374] width 760 height 40
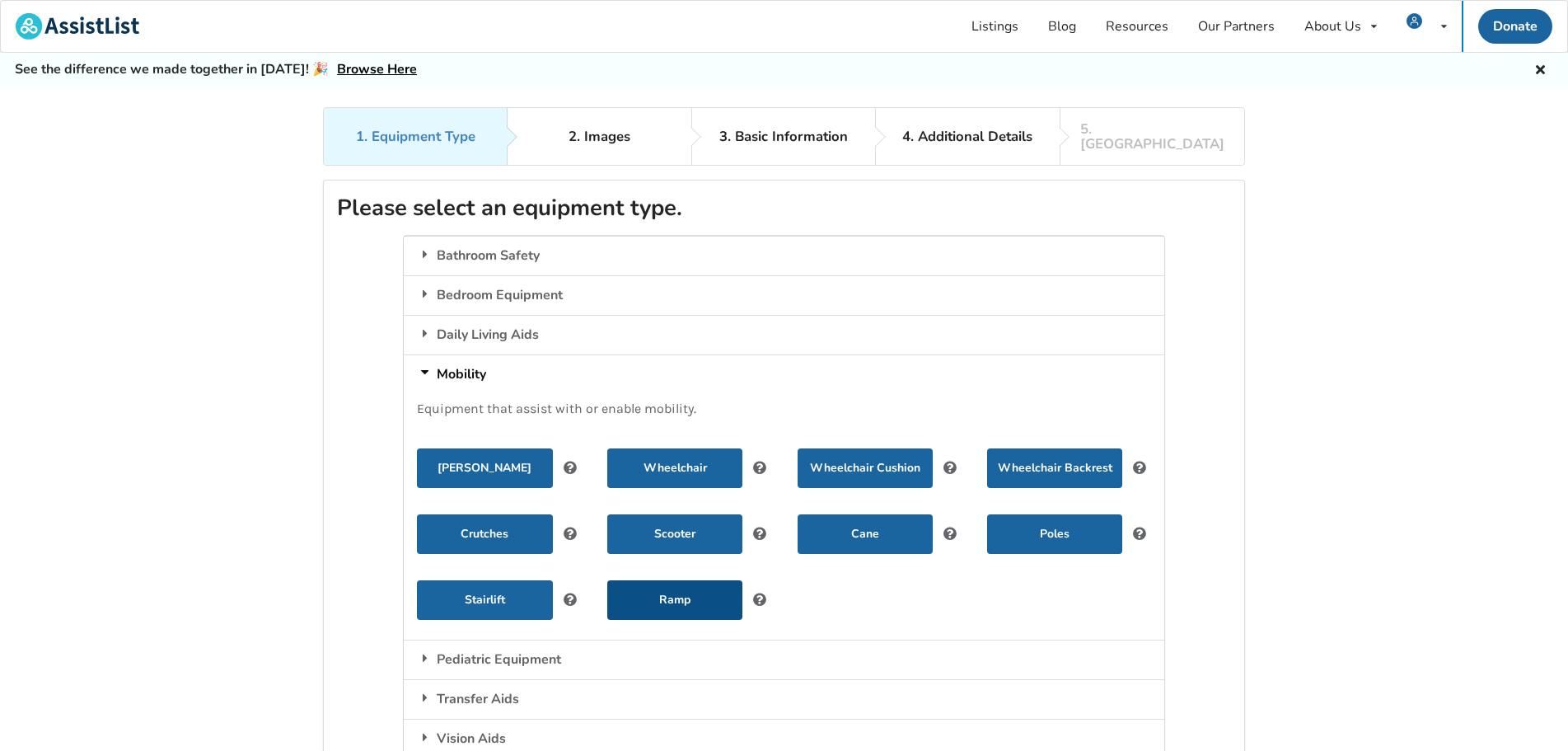
click at [643, 589] on button "Ramp" at bounding box center [675, 600] width 135 height 40
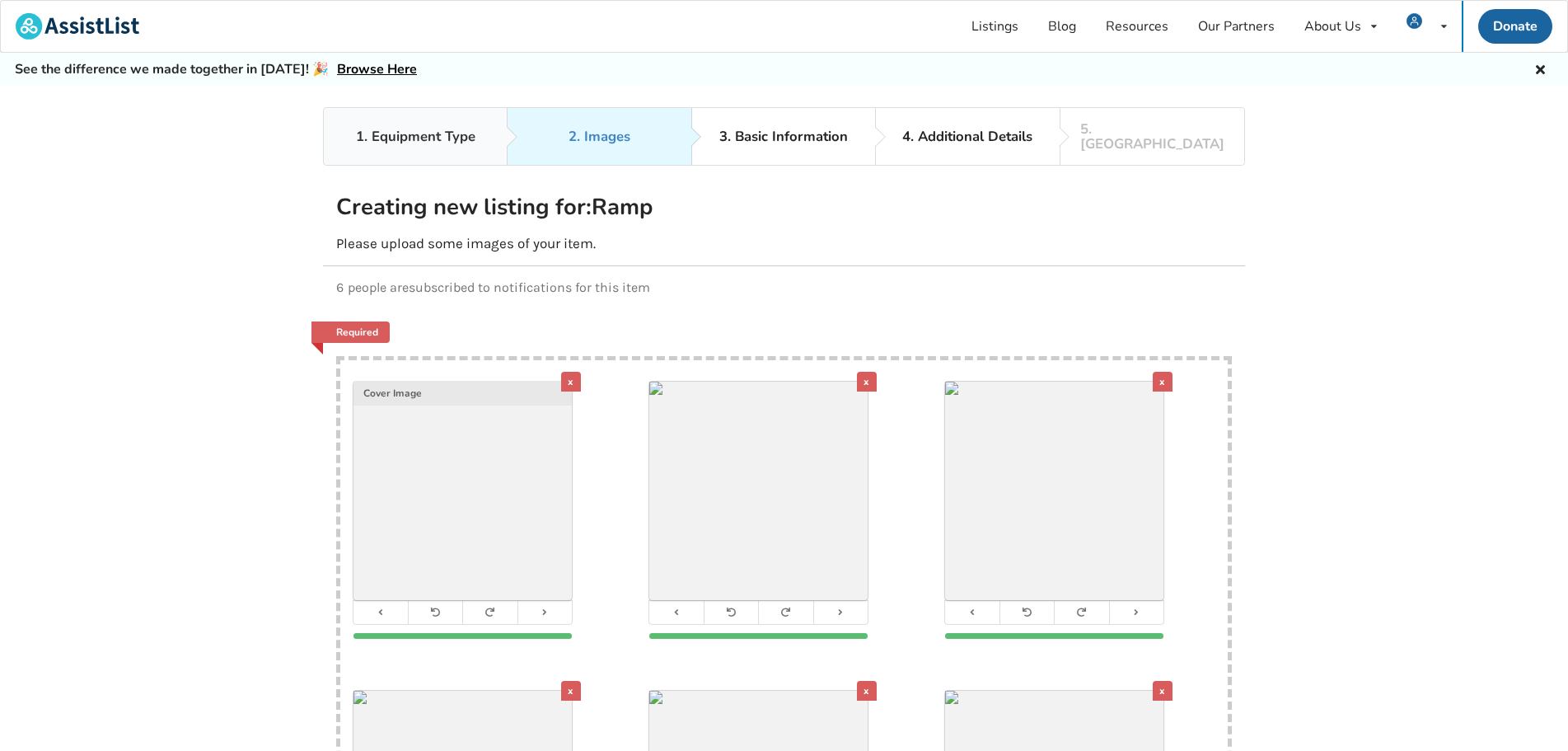
click at [423, 130] on div "1. Equipment Type" at bounding box center [416, 137] width 119 height 15
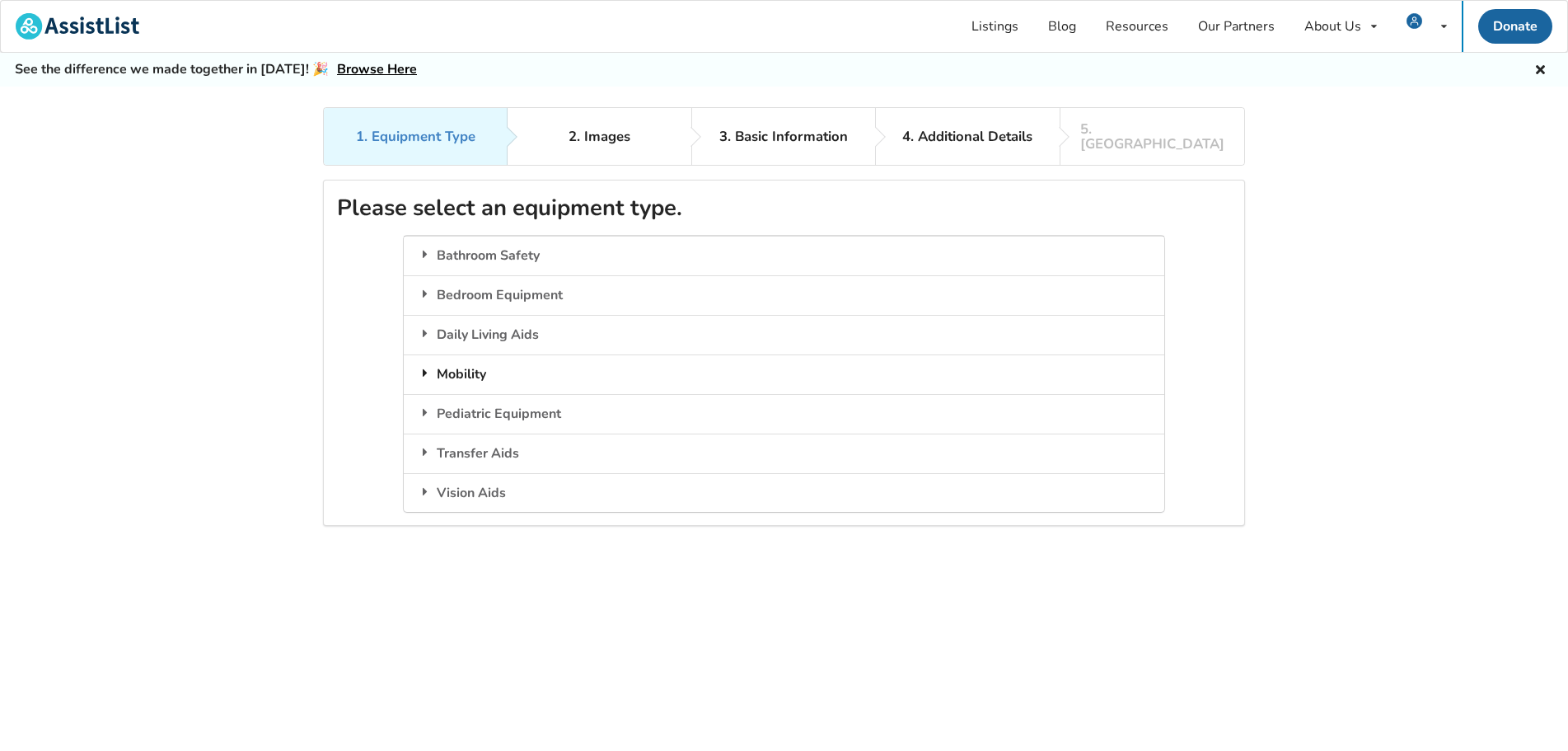
click at [478, 367] on div "Mobility" at bounding box center [783, 374] width 760 height 40
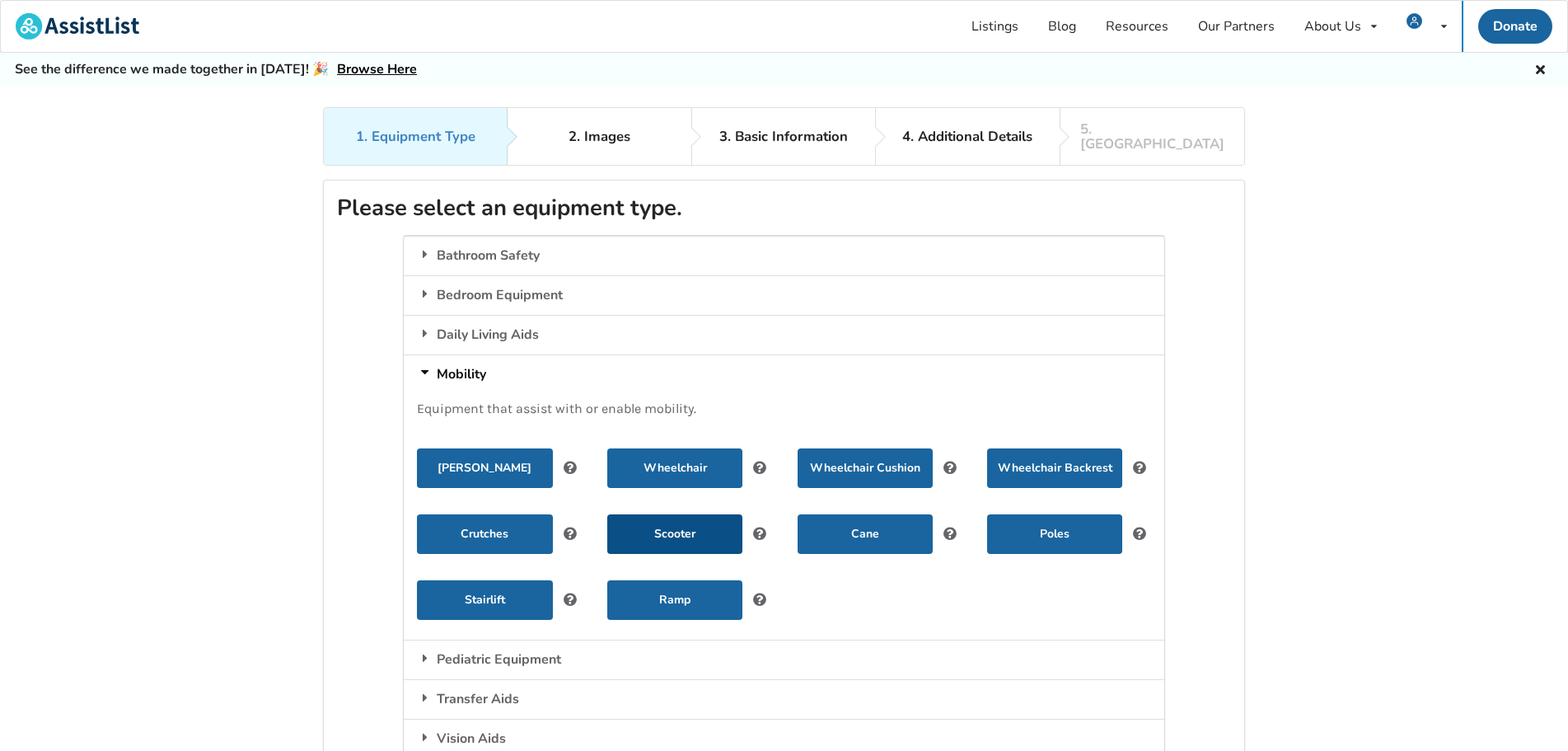
click at [680, 533] on button "Scooter" at bounding box center [675, 534] width 135 height 40
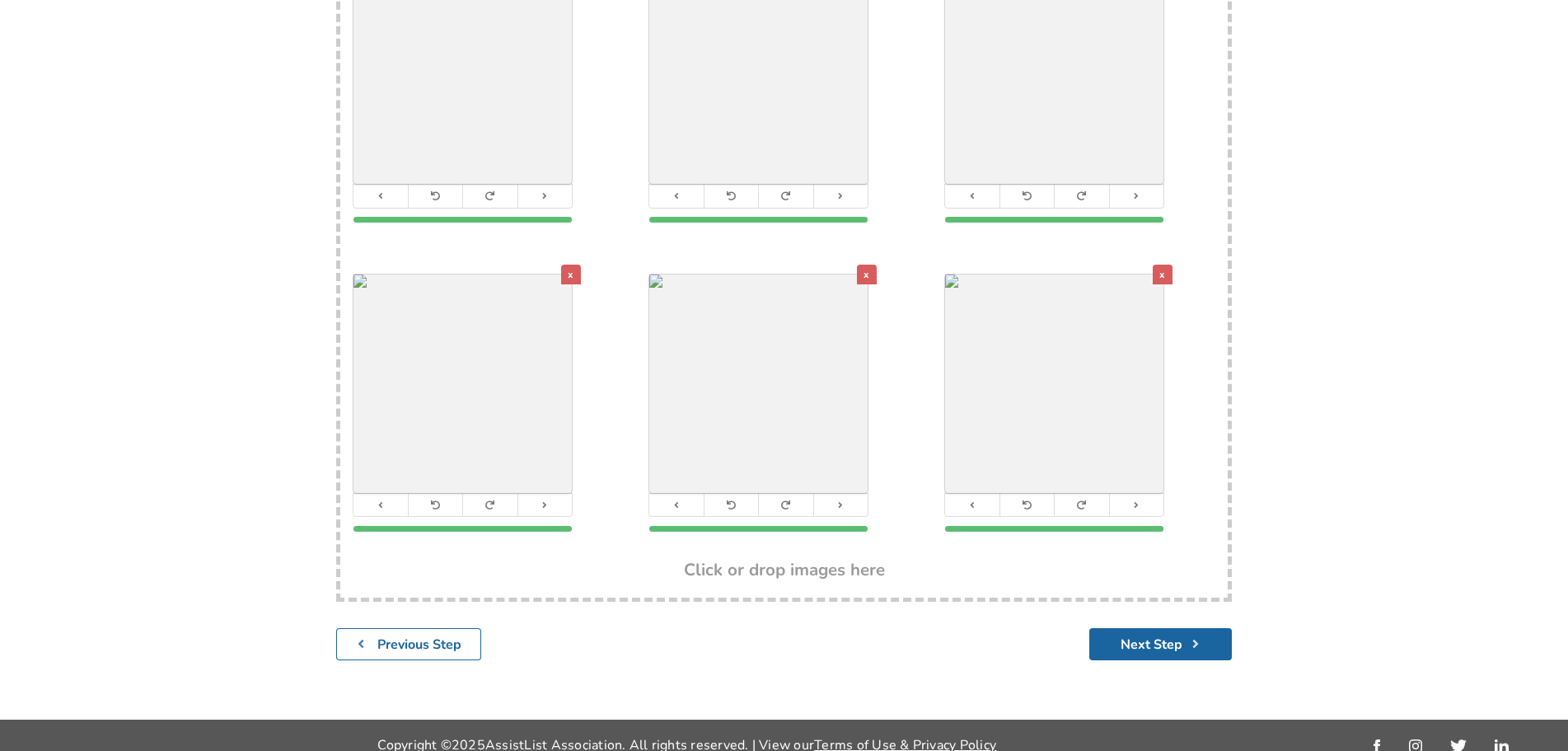
scroll to position [419, 0]
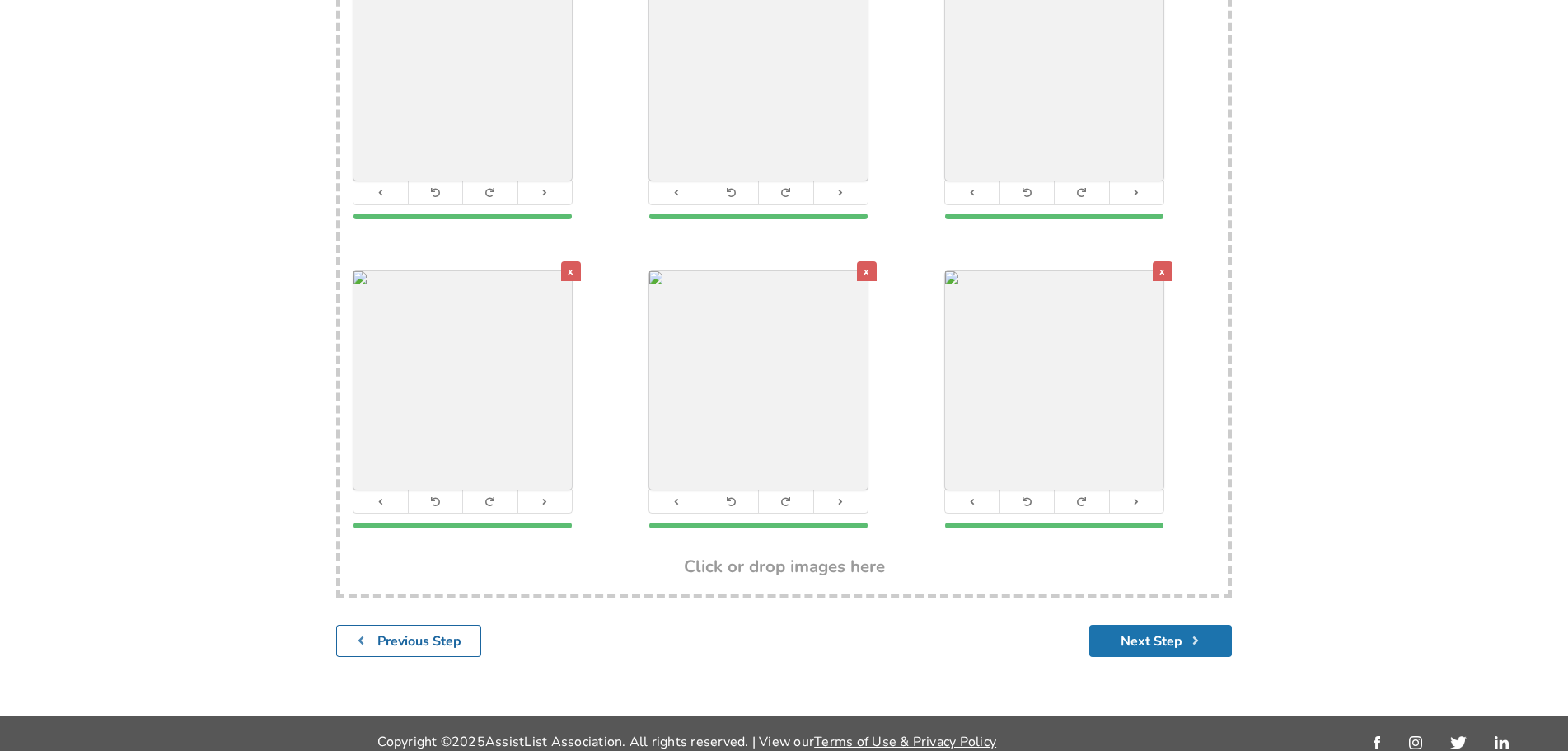
click at [1195, 642] on button "Next Step" at bounding box center [1161, 641] width 143 height 32
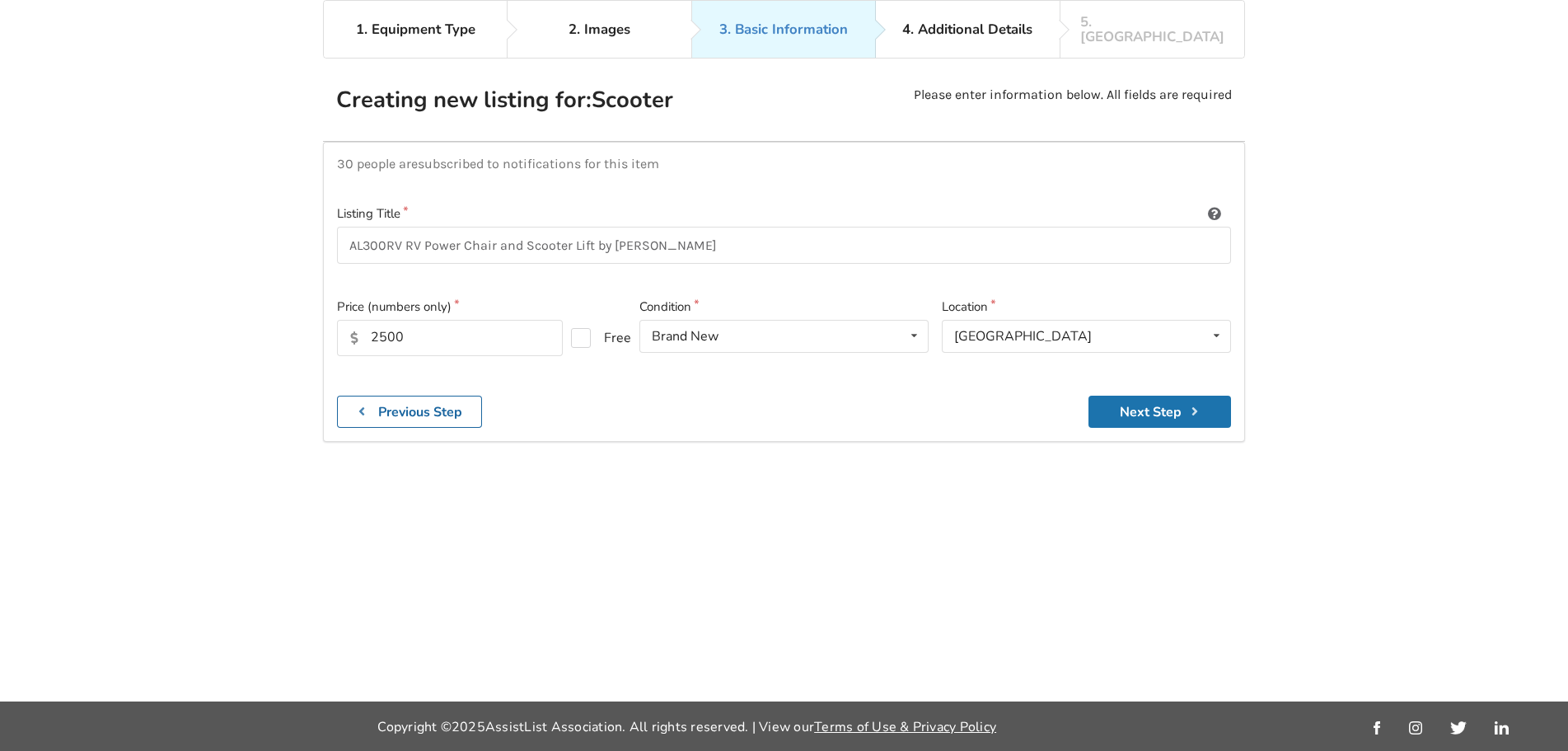
click at [1126, 401] on button "Next Step" at bounding box center [1160, 411] width 143 height 32
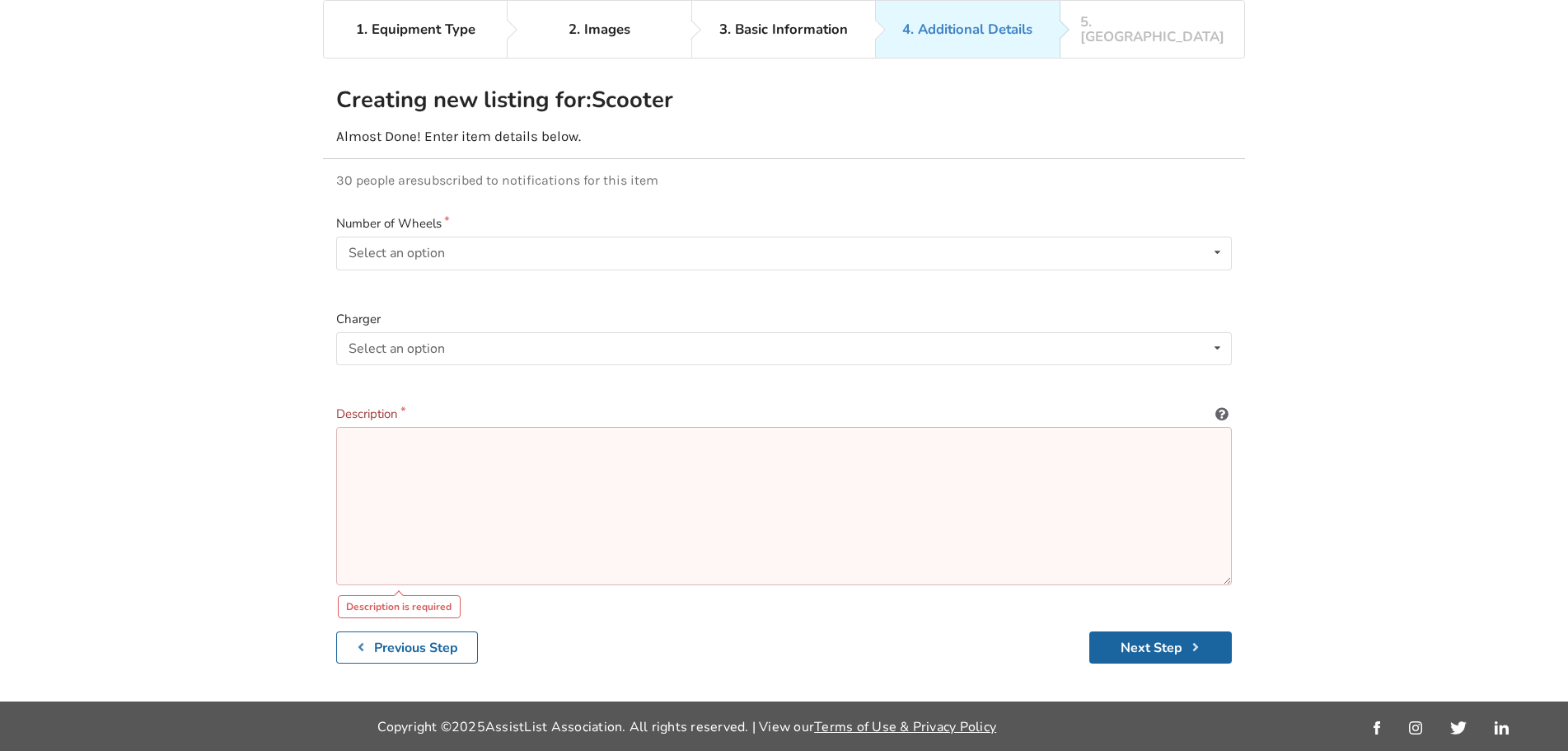
click at [633, 463] on textarea at bounding box center [784, 506] width 896 height 158
paste textarea "he AL300RV Recreational Vehicle Lift Provides A Reliable And Easy Way To Bring …"
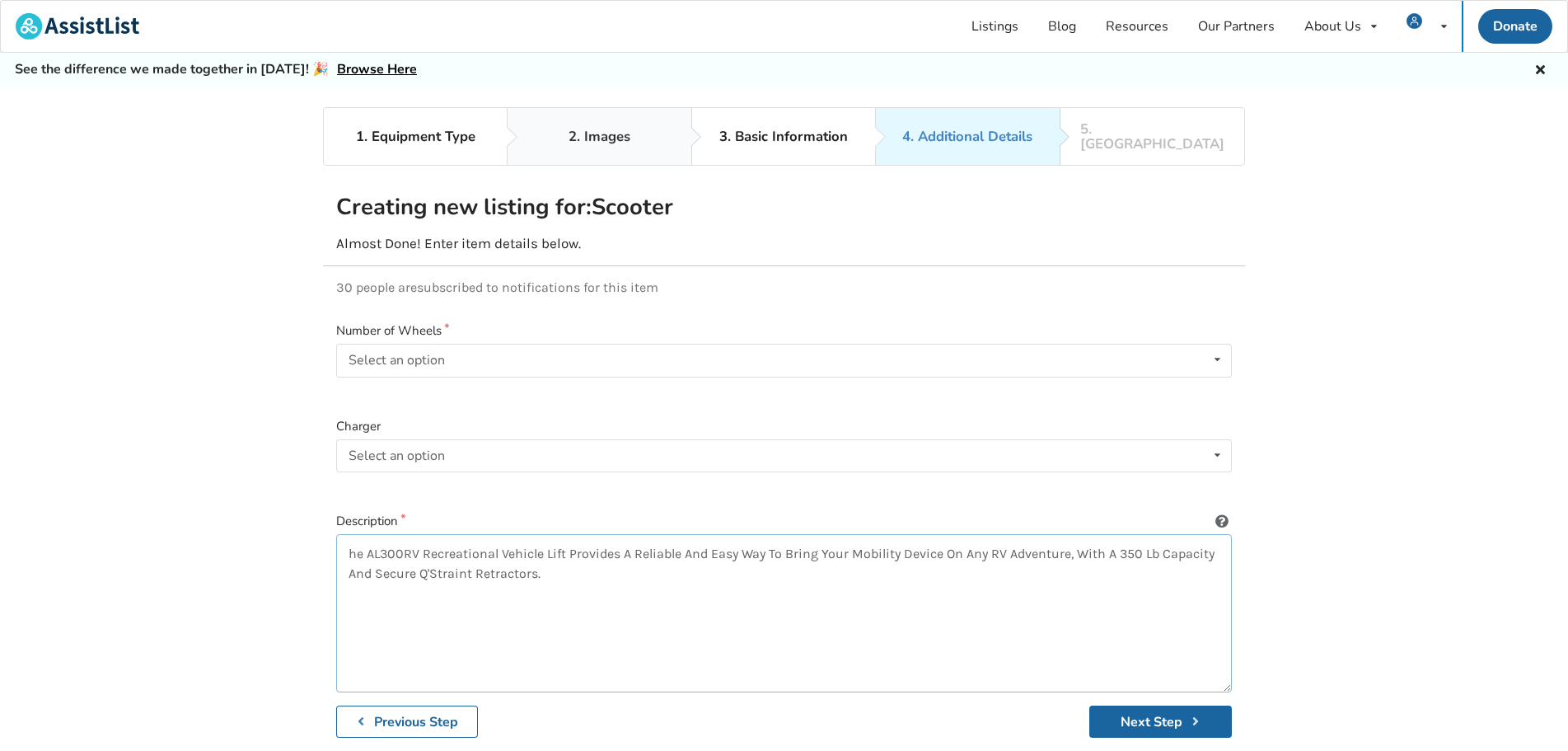
type textarea "he AL300RV Recreational Vehicle Lift Provides A Reliable And Easy Way To Bring …"
click at [625, 131] on div "2. Images" at bounding box center [599, 137] width 62 height 15
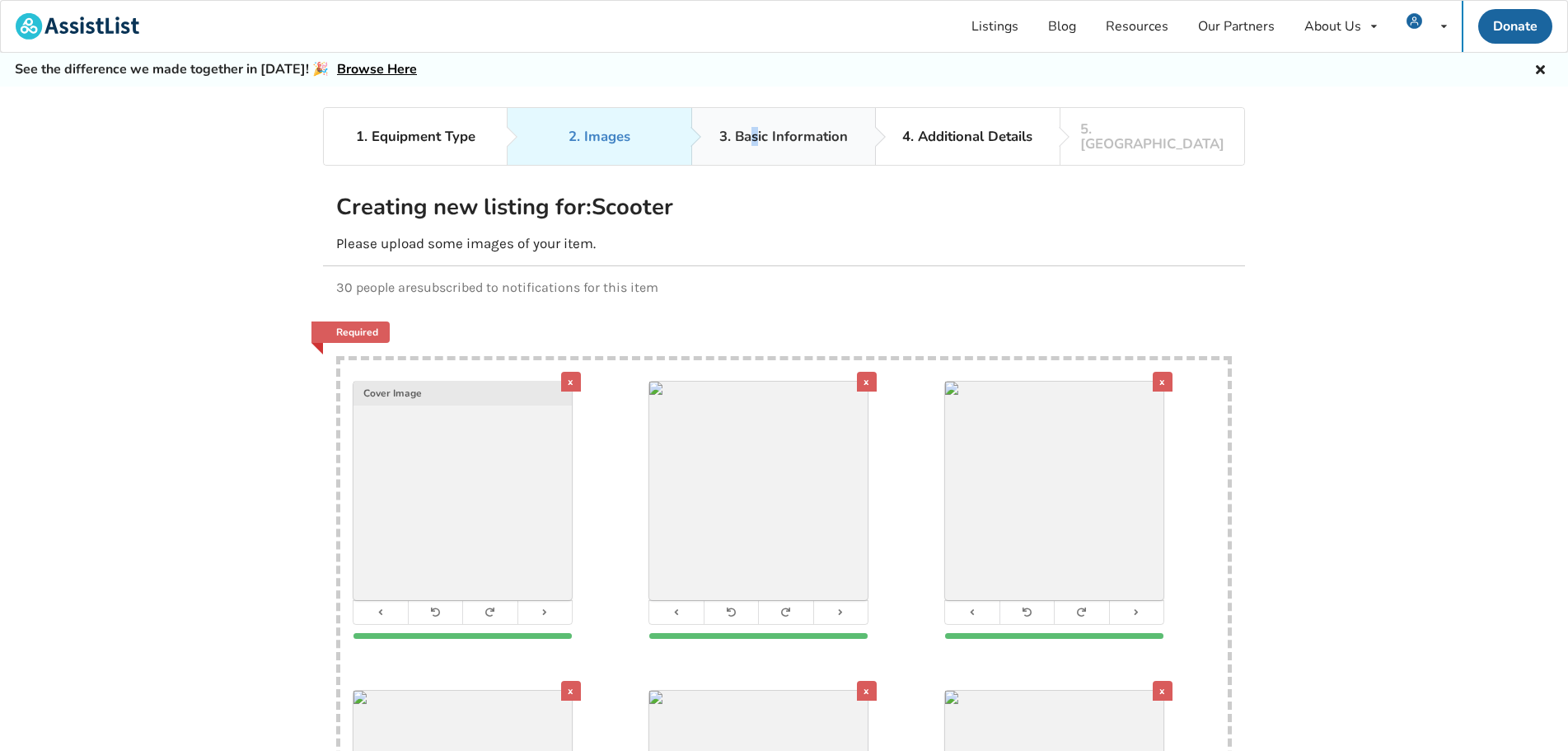
click at [756, 133] on div "3. Basic Information" at bounding box center [783, 137] width 129 height 15
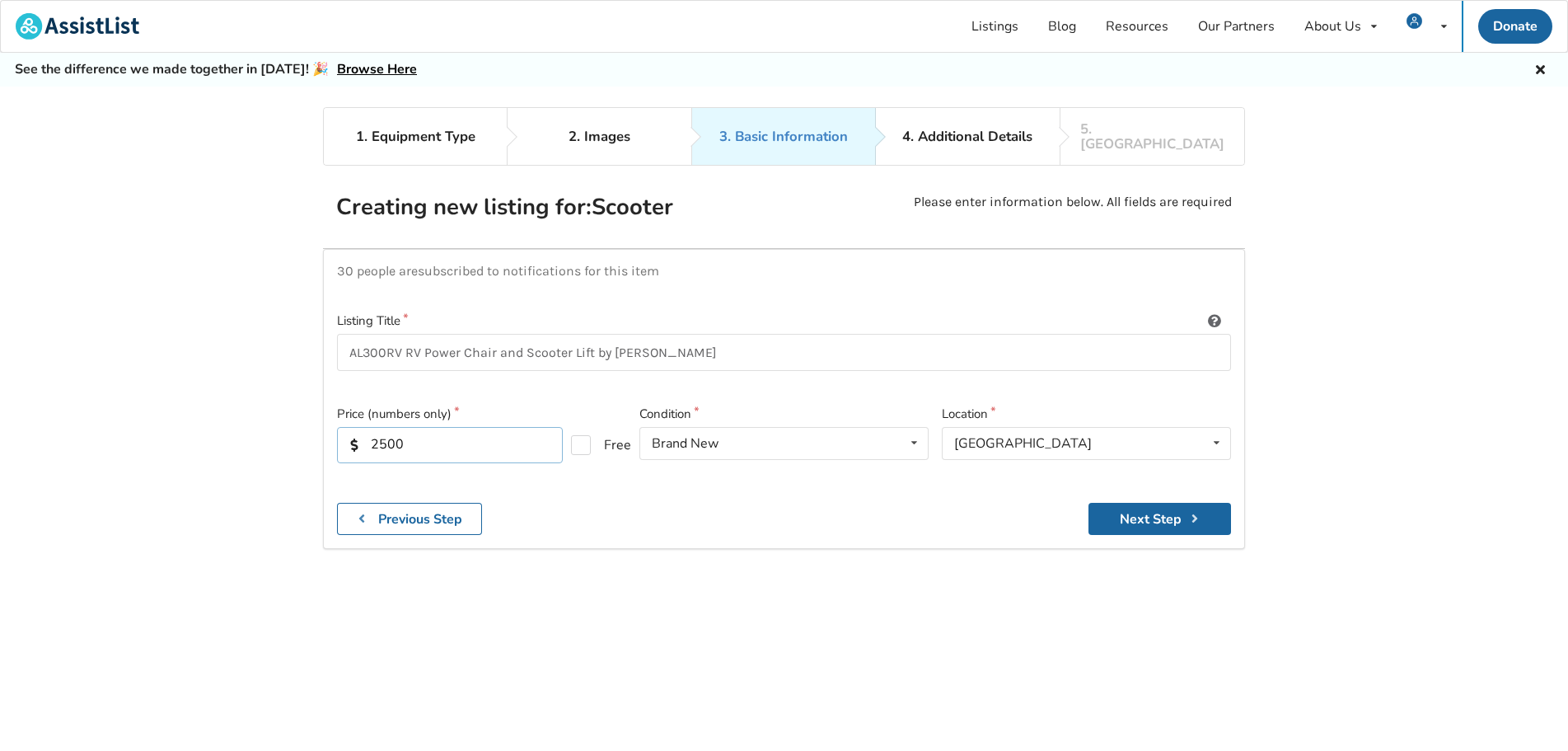
drag, startPoint x: 380, startPoint y: 430, endPoint x: 552, endPoint y: 423, distance: 172.1
click at [516, 429] on input "2500" at bounding box center [450, 444] width 226 height 36
type input "2200"
click at [1139, 507] on button "Next Step" at bounding box center [1160, 519] width 143 height 32
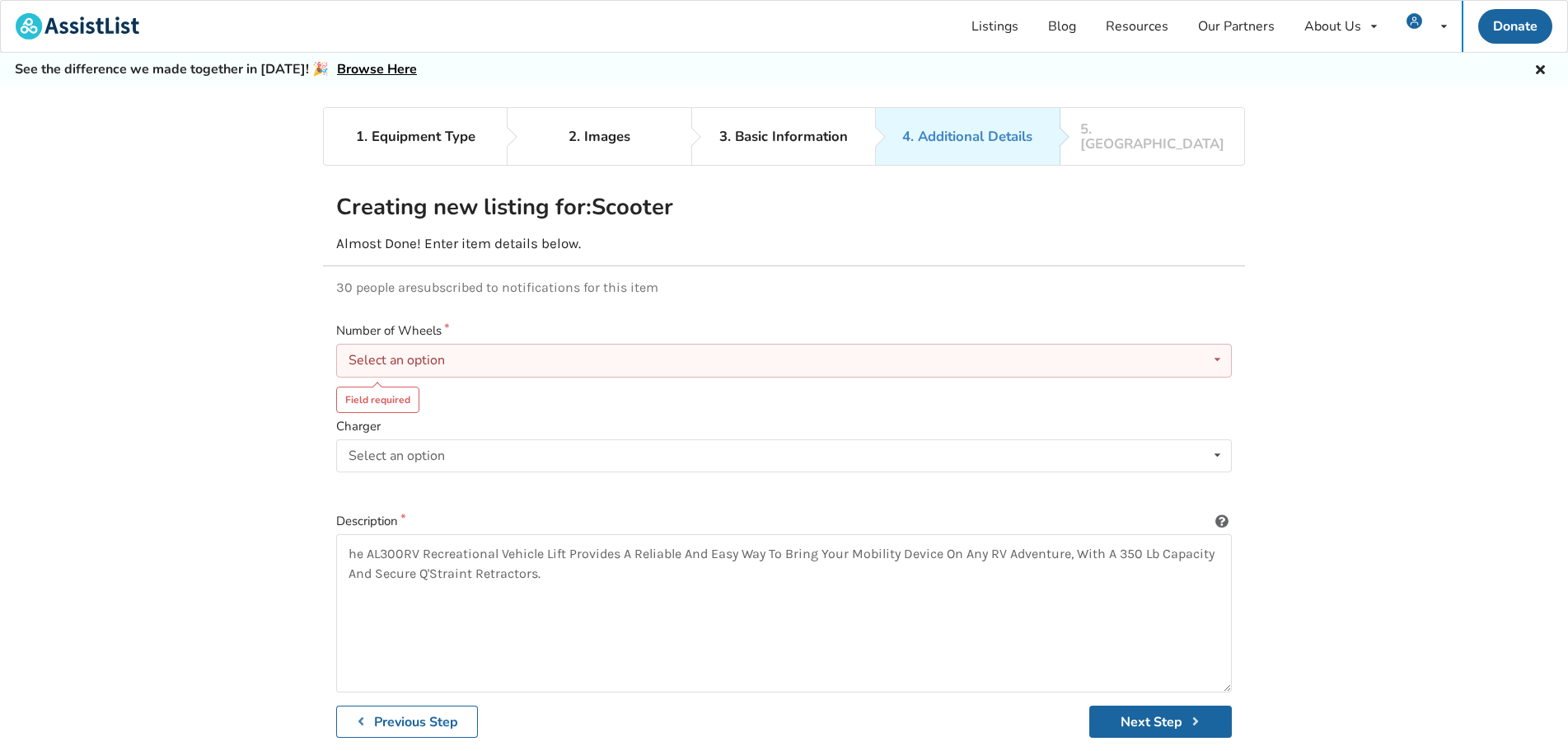
click at [486, 354] on div "Select an option 3 4" at bounding box center [784, 360] width 896 height 33
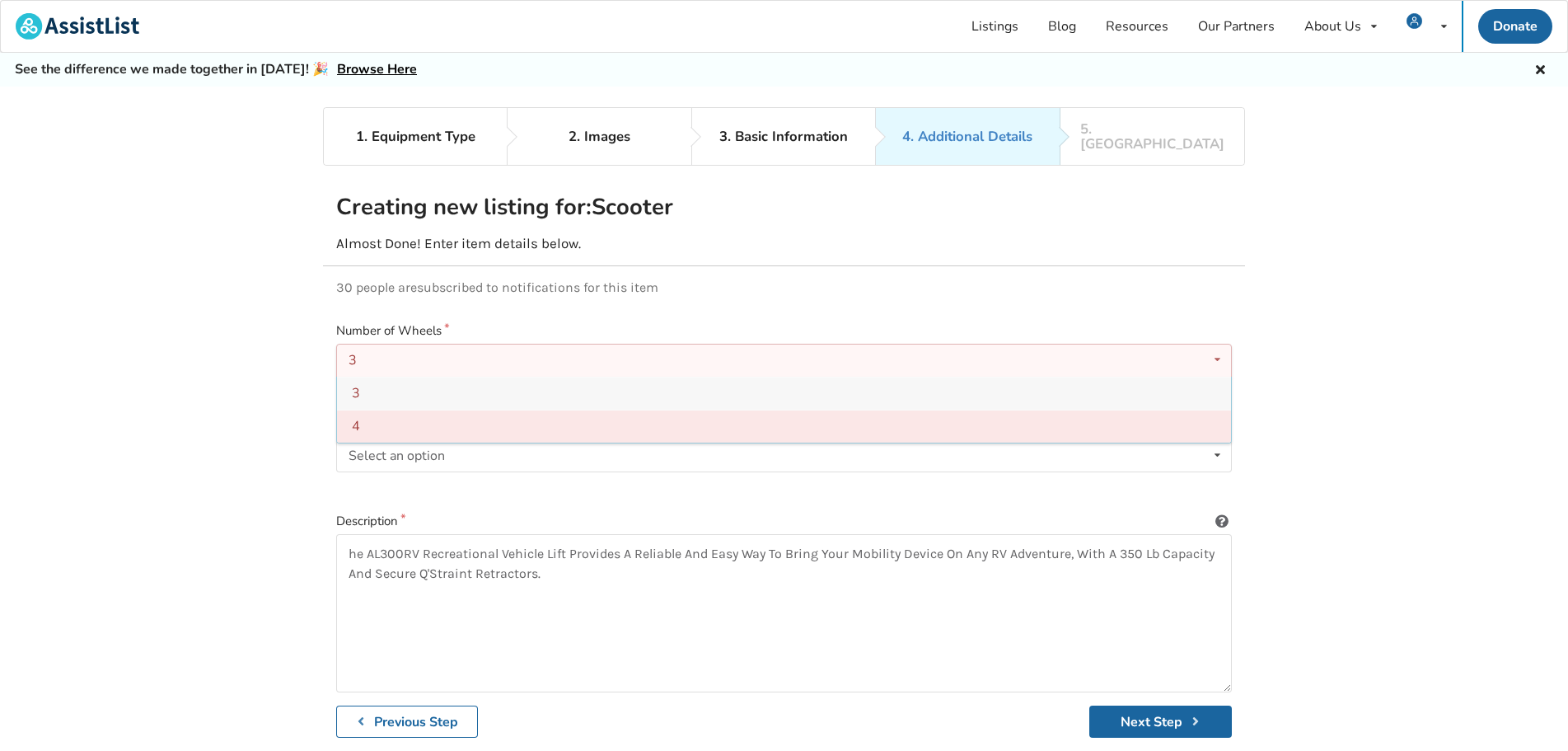
click at [441, 410] on div "4" at bounding box center [784, 427] width 894 height 33
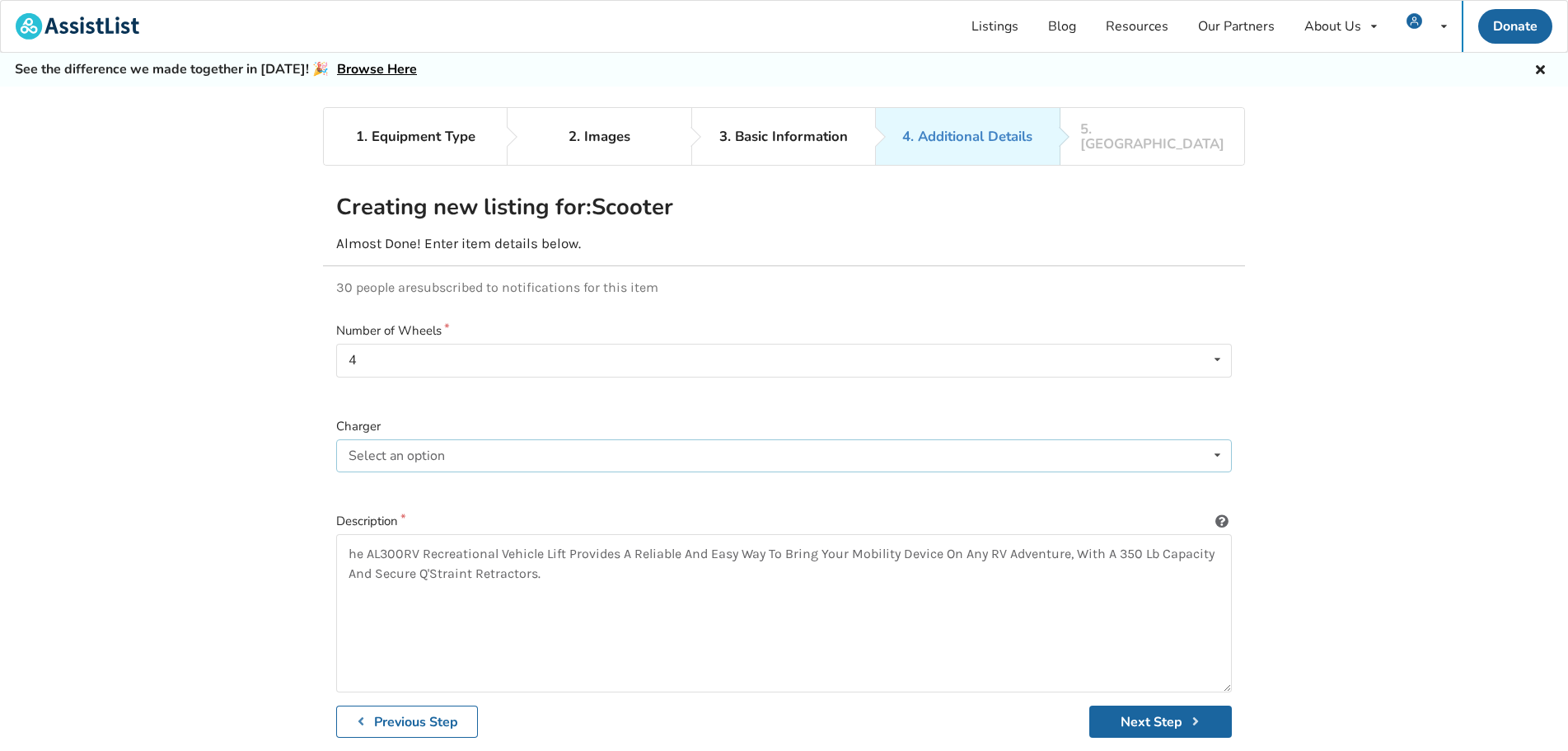
click at [850, 448] on div "Select an option Included Not included" at bounding box center [784, 457] width 896 height 33
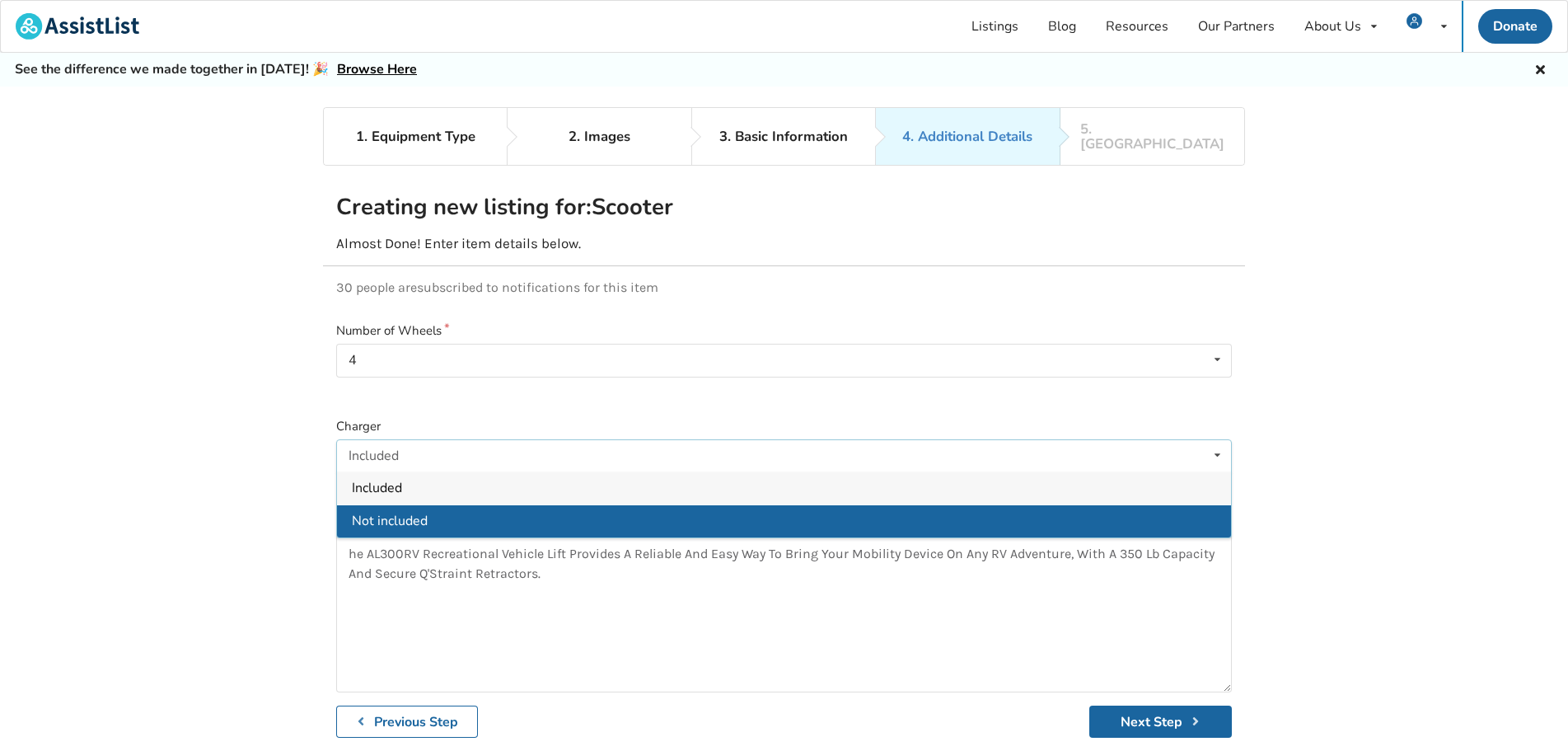
click at [465, 507] on div "Not included" at bounding box center [784, 521] width 894 height 33
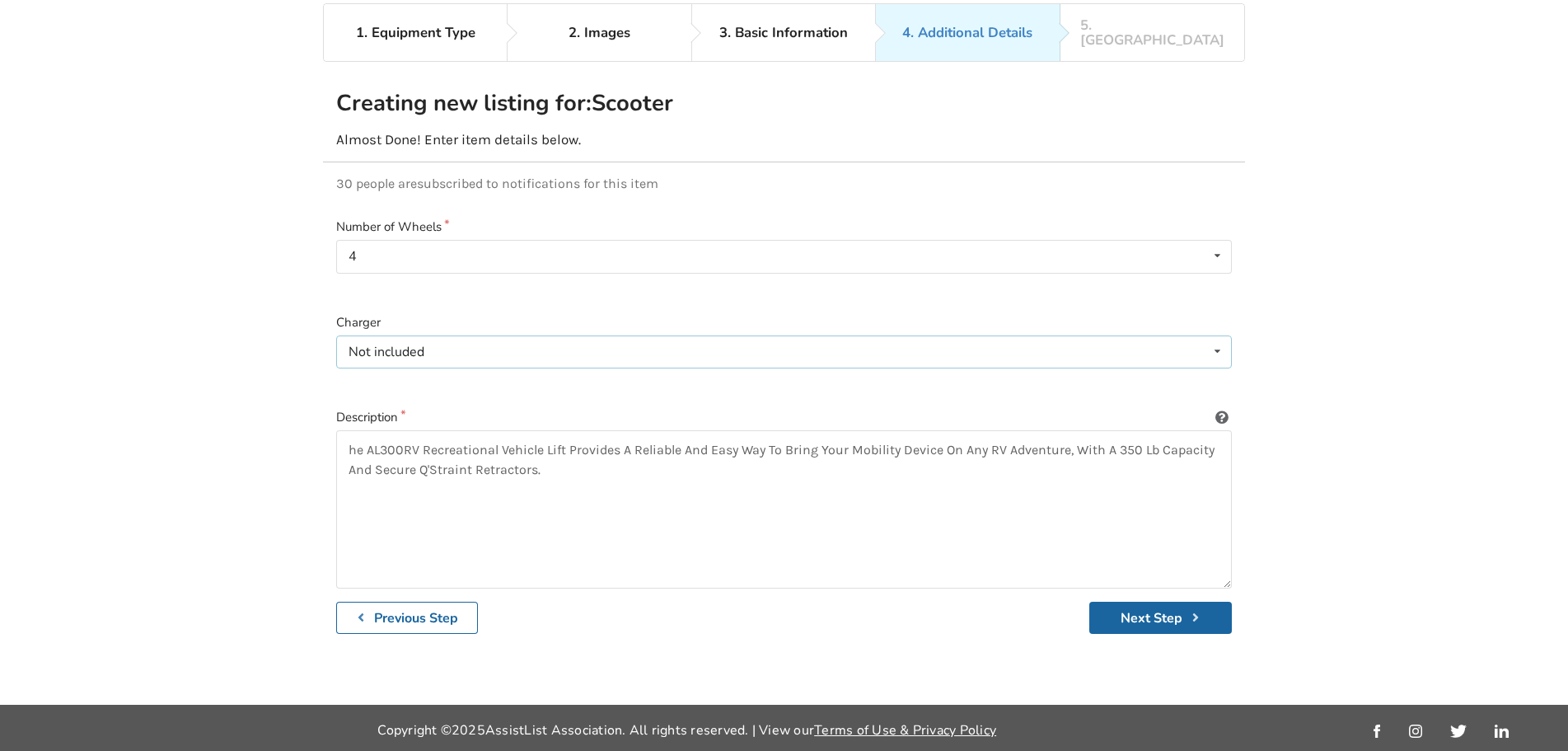
scroll to position [107, 0]
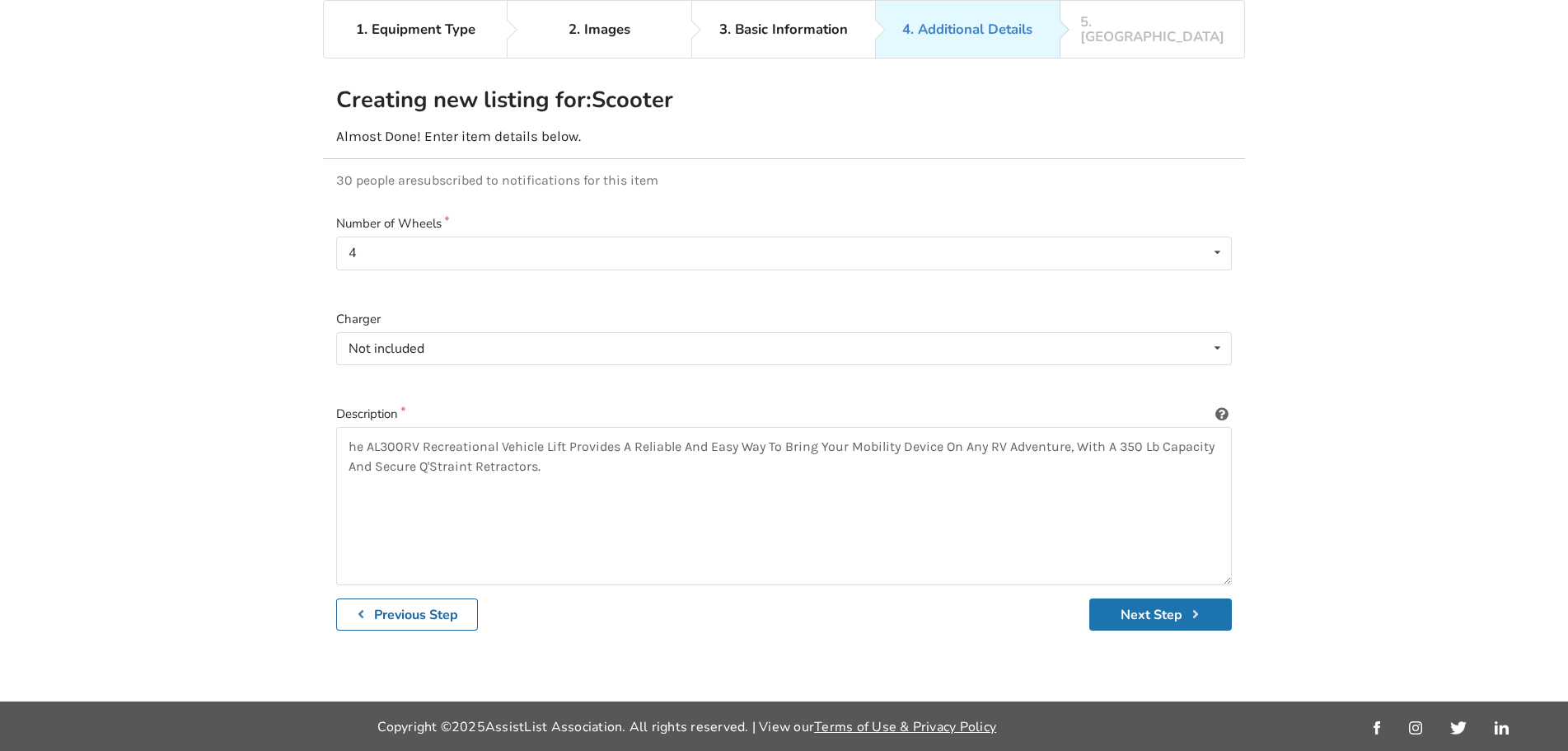
click at [1196, 610] on button "Next Step" at bounding box center [1161, 614] width 143 height 32
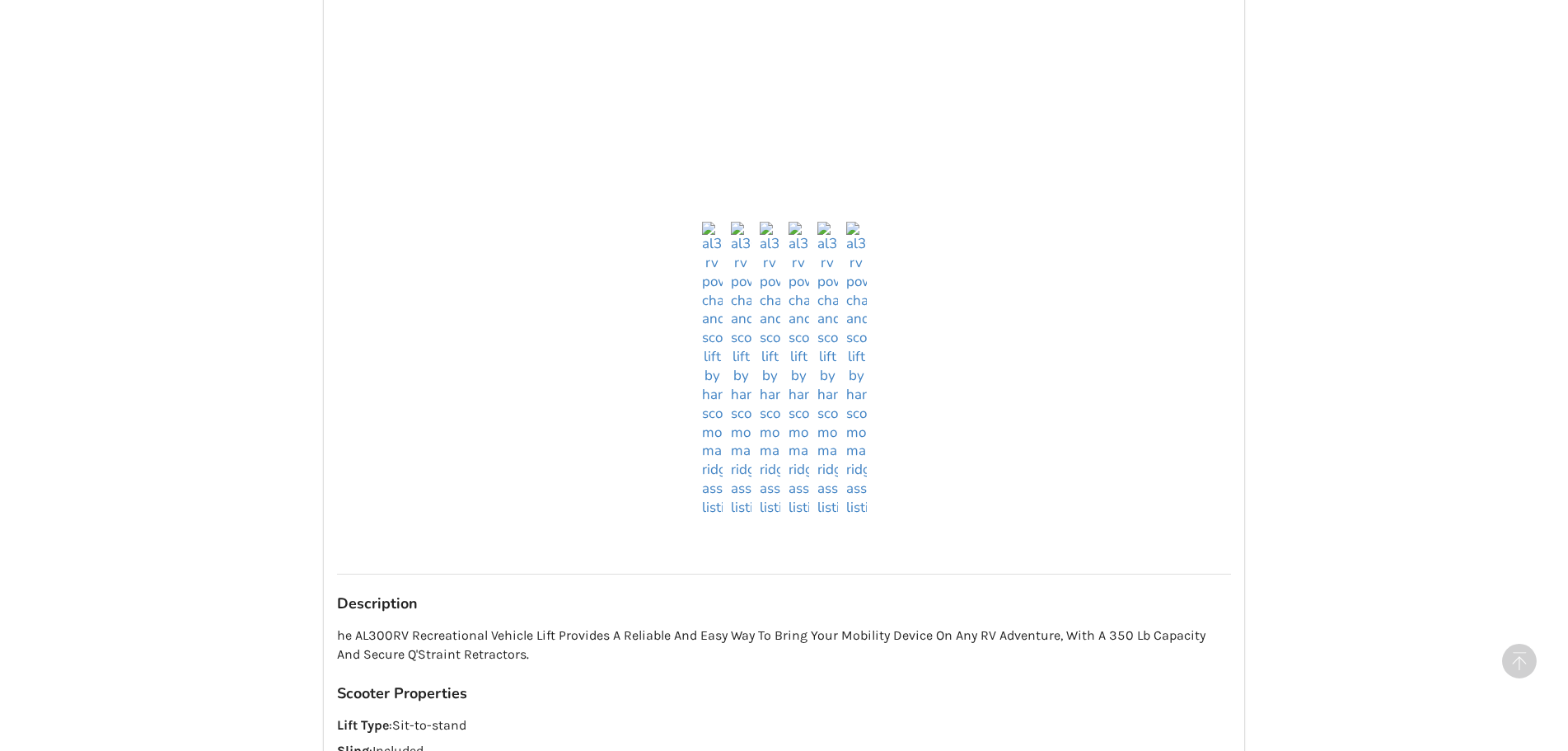
scroll to position [1442, 0]
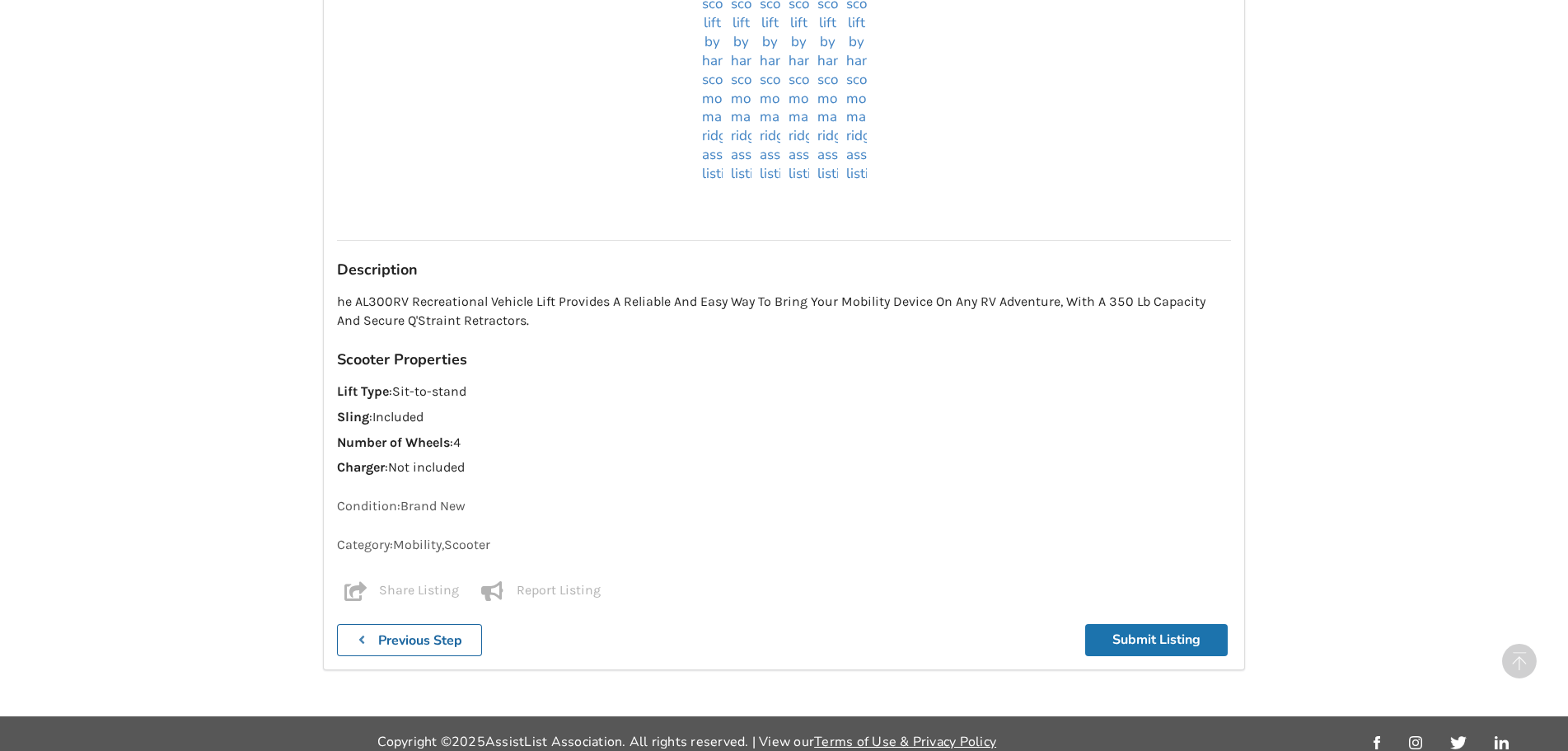
click at [1153, 631] on button "Submit Listing" at bounding box center [1157, 640] width 143 height 32
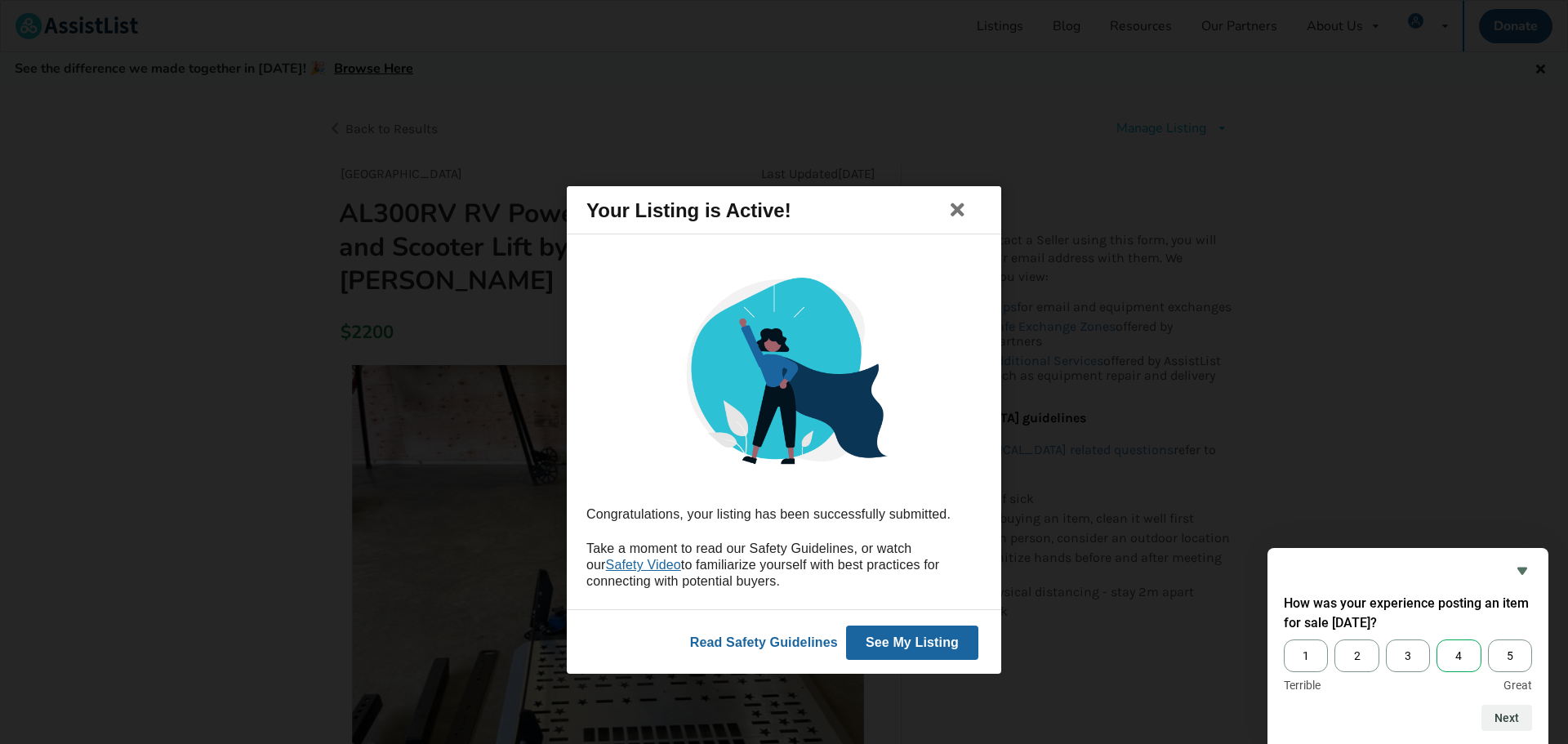
click at [1447, 657] on span "4" at bounding box center [1458, 656] width 44 height 33
click at [1436, 639] on input "4" at bounding box center [1436, 639] width 0 height 0
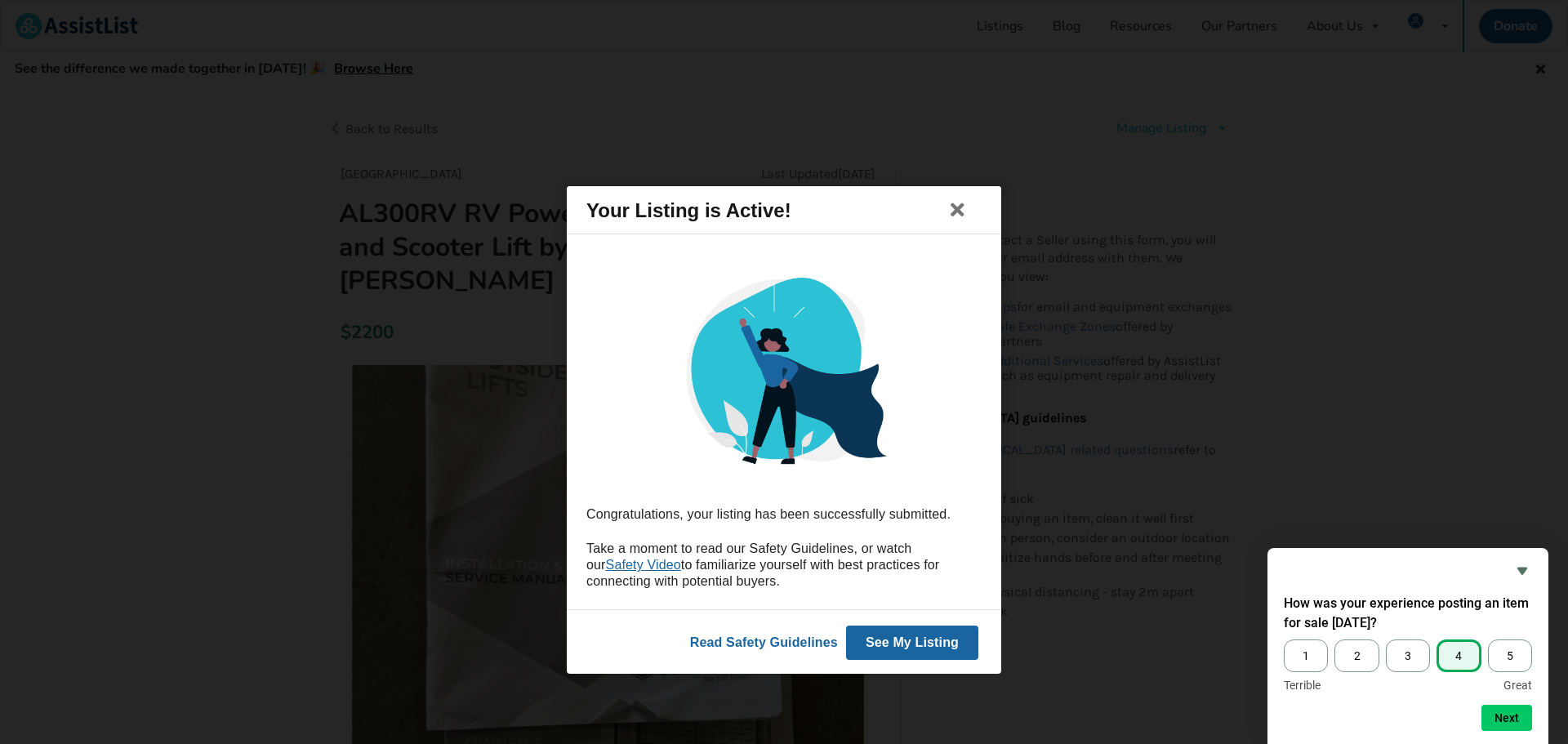
click at [955, 650] on button "See My Listing" at bounding box center [911, 641] width 132 height 34
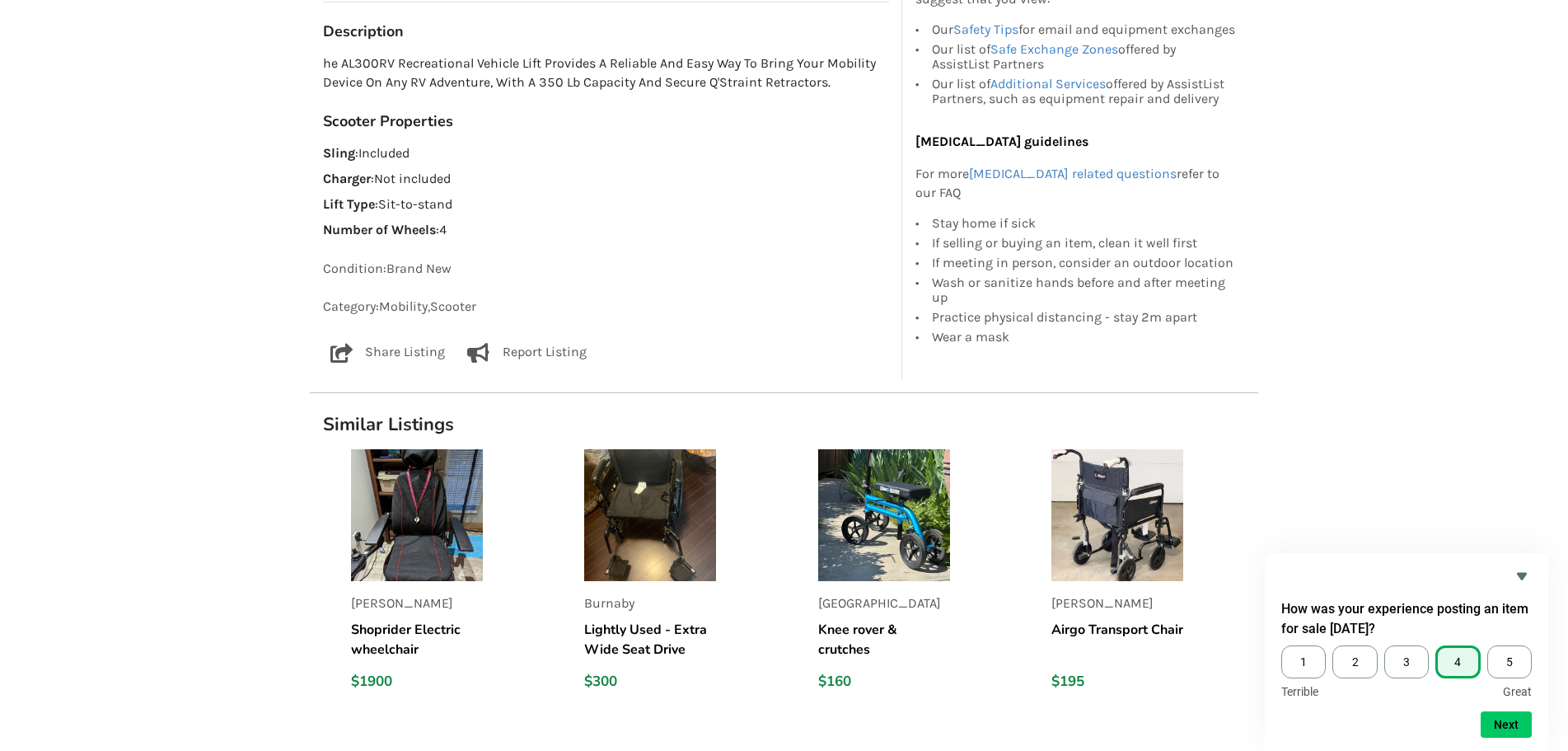
scroll to position [1011, 0]
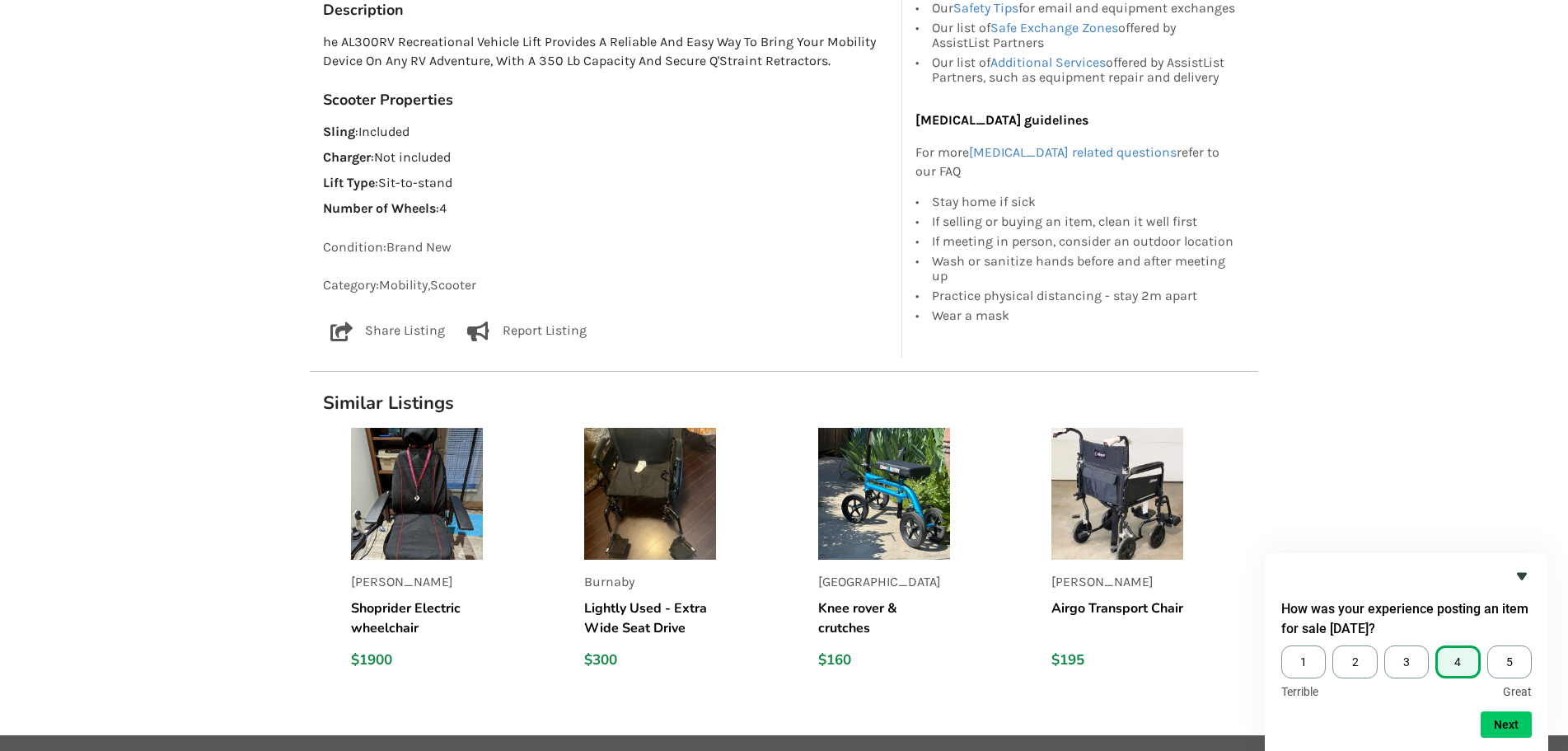
click at [1524, 573] on icon "Hide survey" at bounding box center [1522, 577] width 10 height 7
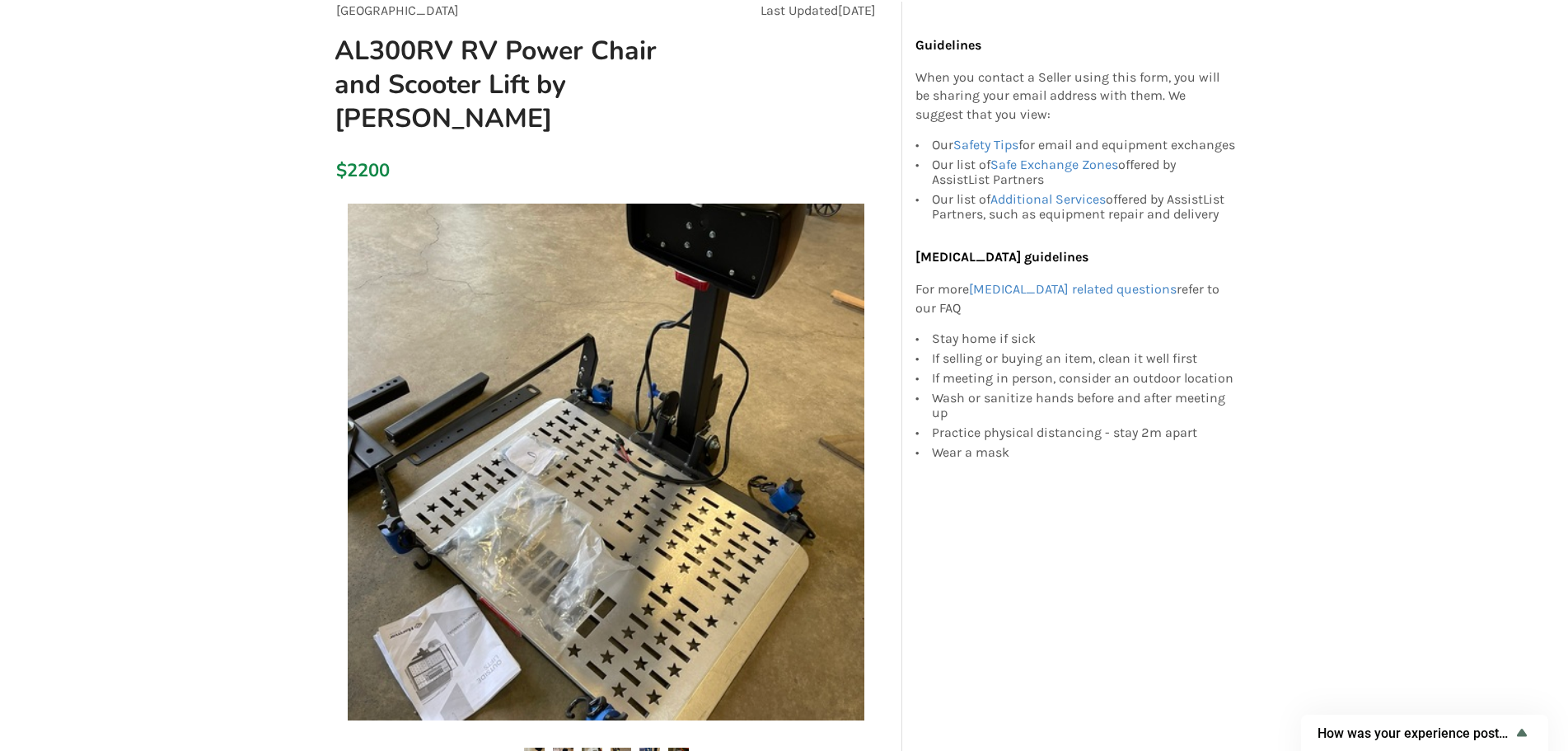
scroll to position [0, 0]
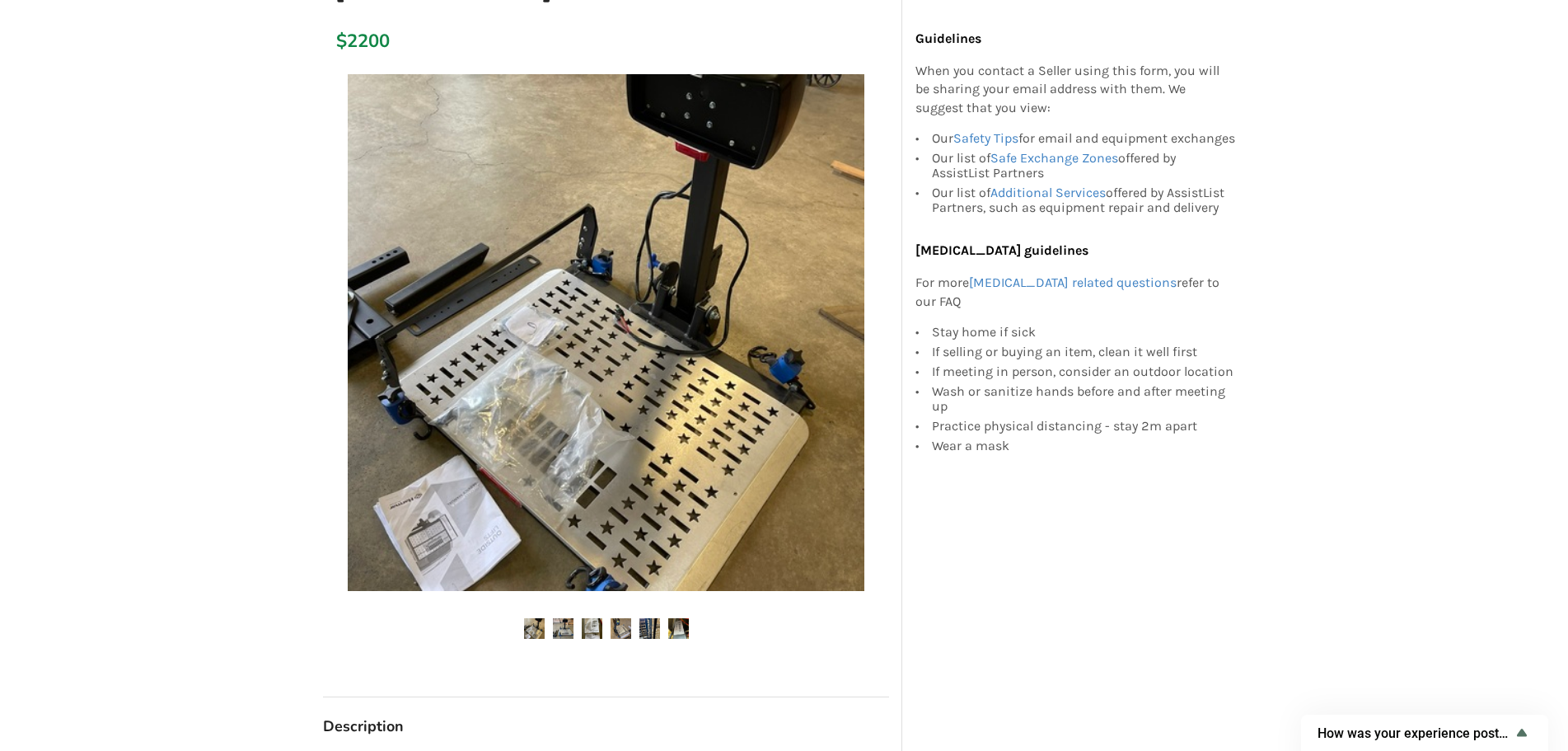
scroll to position [330, 0]
